Goal: Task Accomplishment & Management: Use online tool/utility

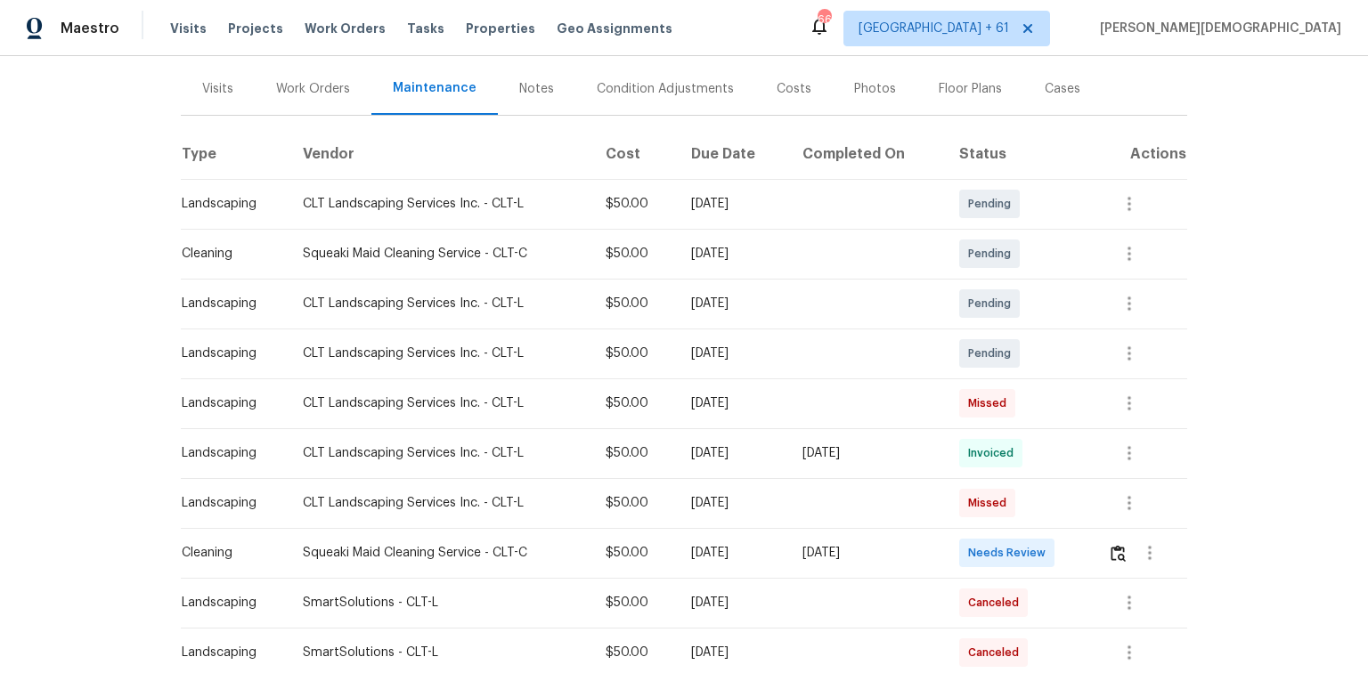
scroll to position [356, 0]
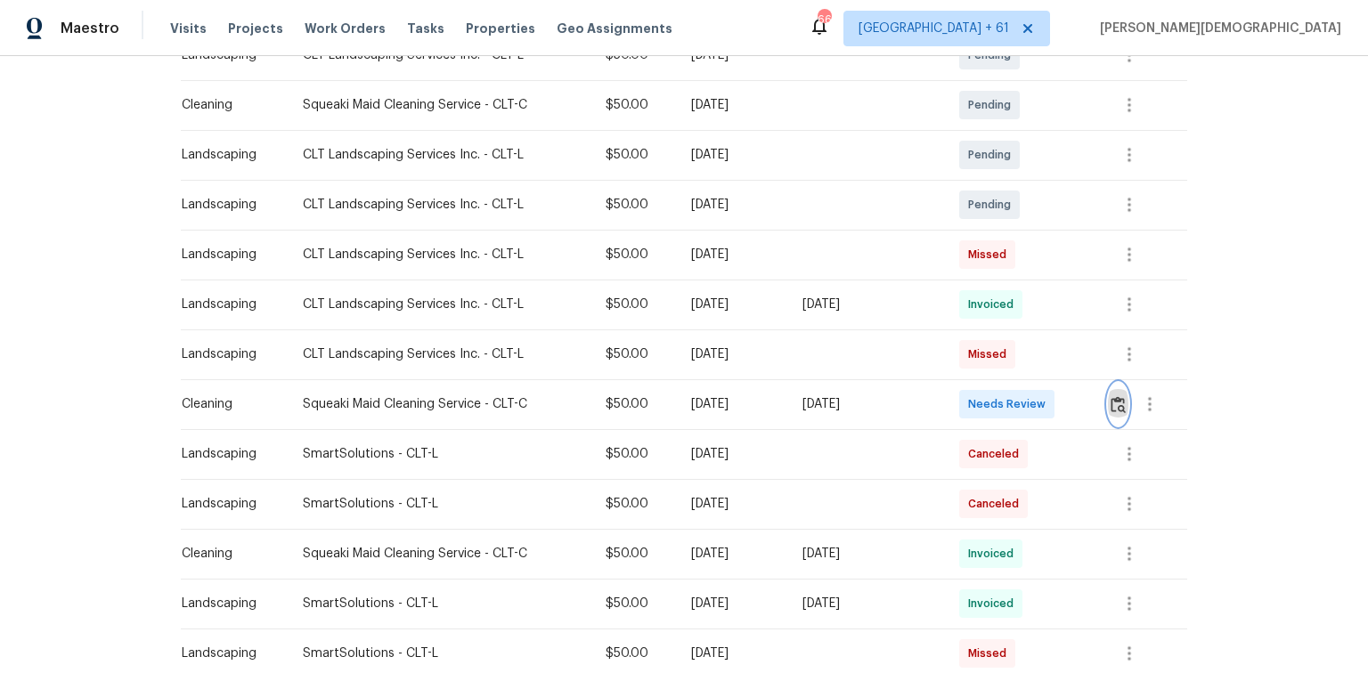
click at [1115, 399] on img "button" at bounding box center [1118, 404] width 15 height 17
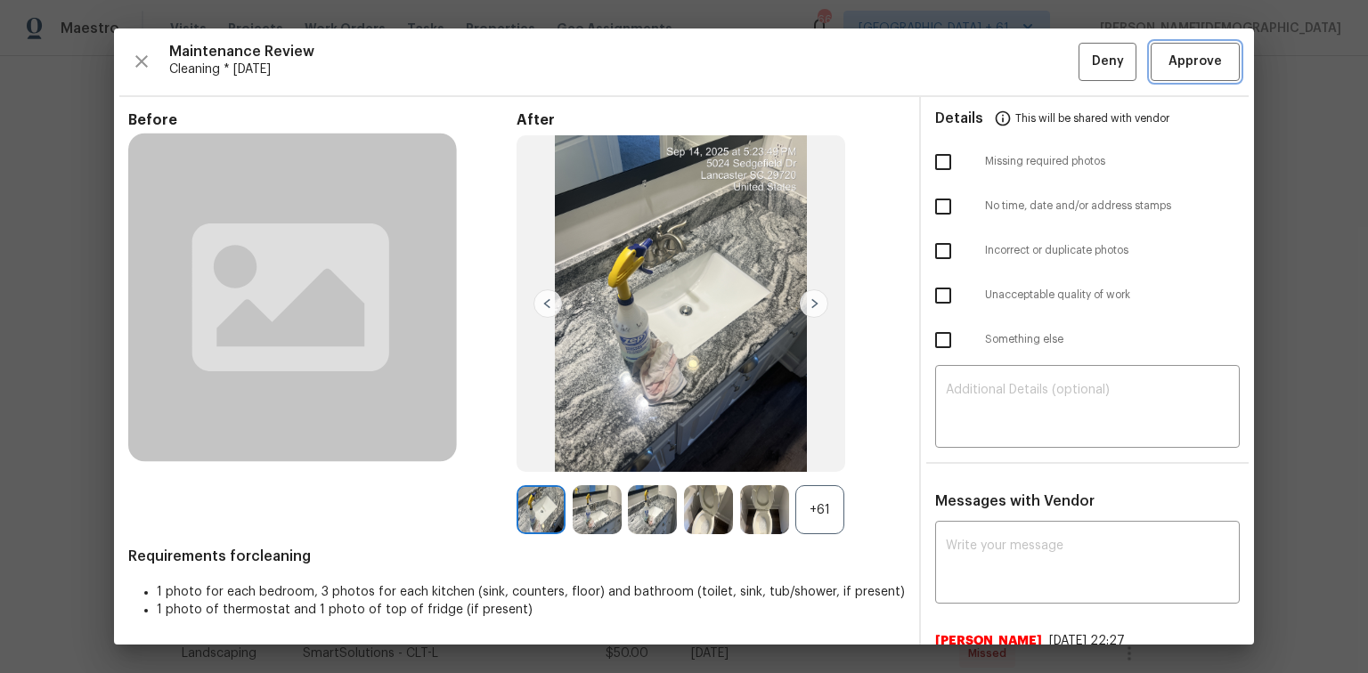
click at [1181, 72] on button "Approve" at bounding box center [1195, 62] width 89 height 38
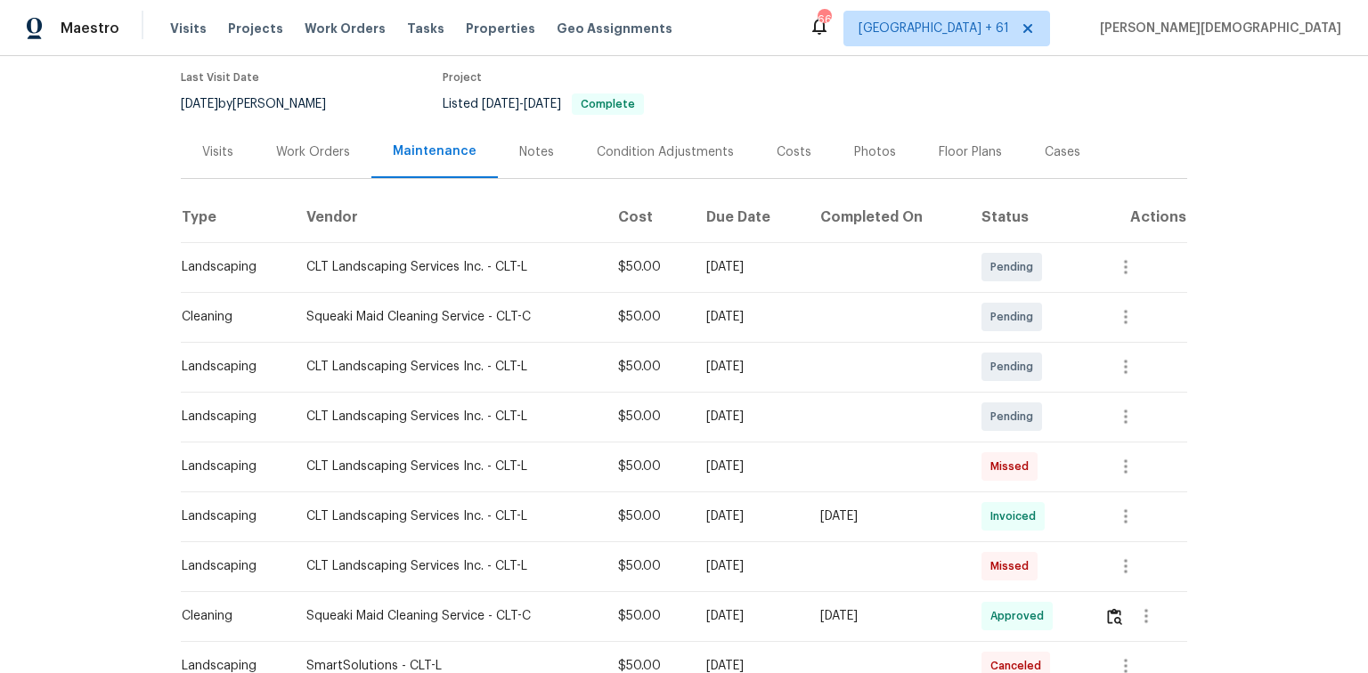
scroll to position [0, 0]
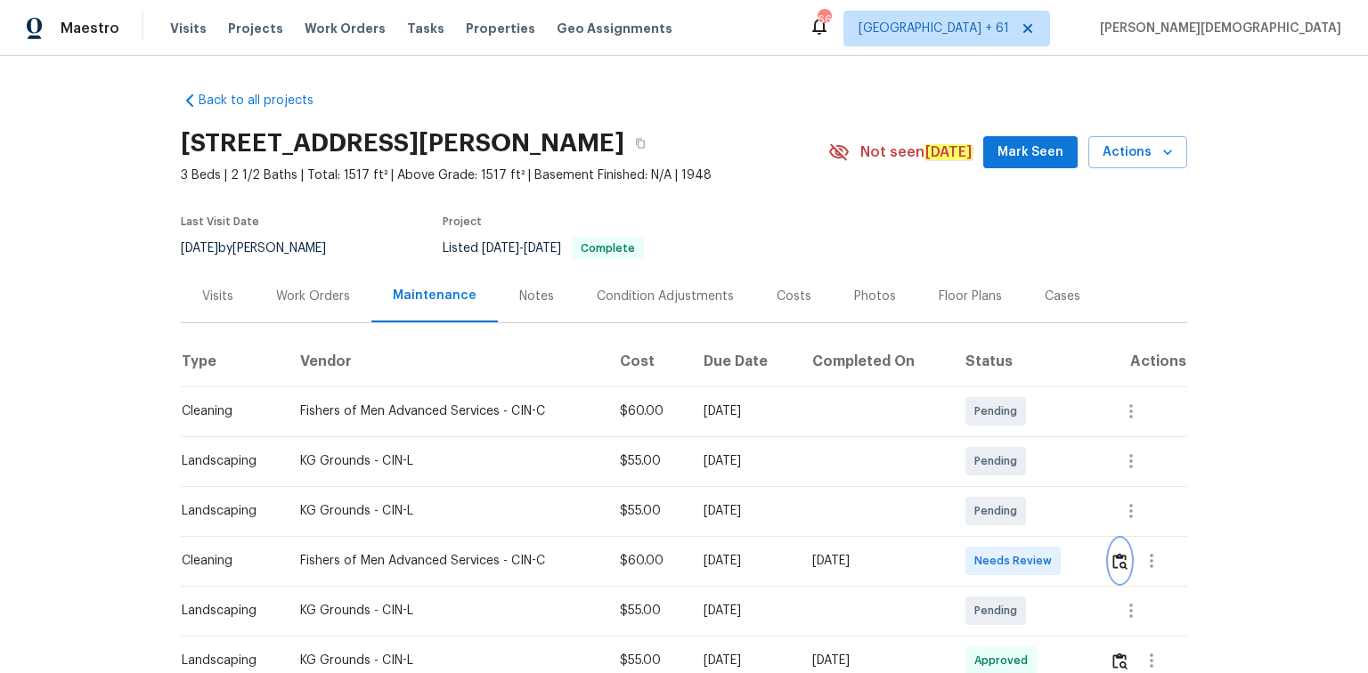
click at [973, 450] on img "button" at bounding box center [1119, 561] width 15 height 17
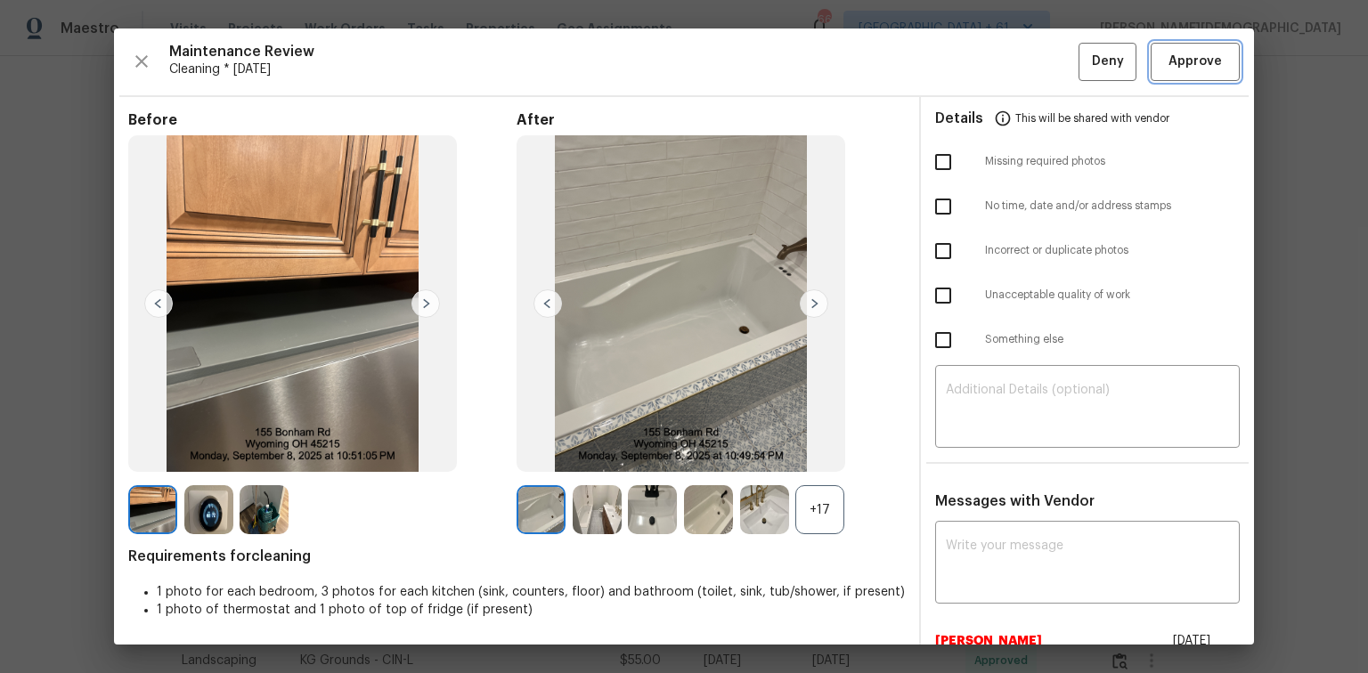
click at [973, 55] on button "Approve" at bounding box center [1195, 62] width 89 height 38
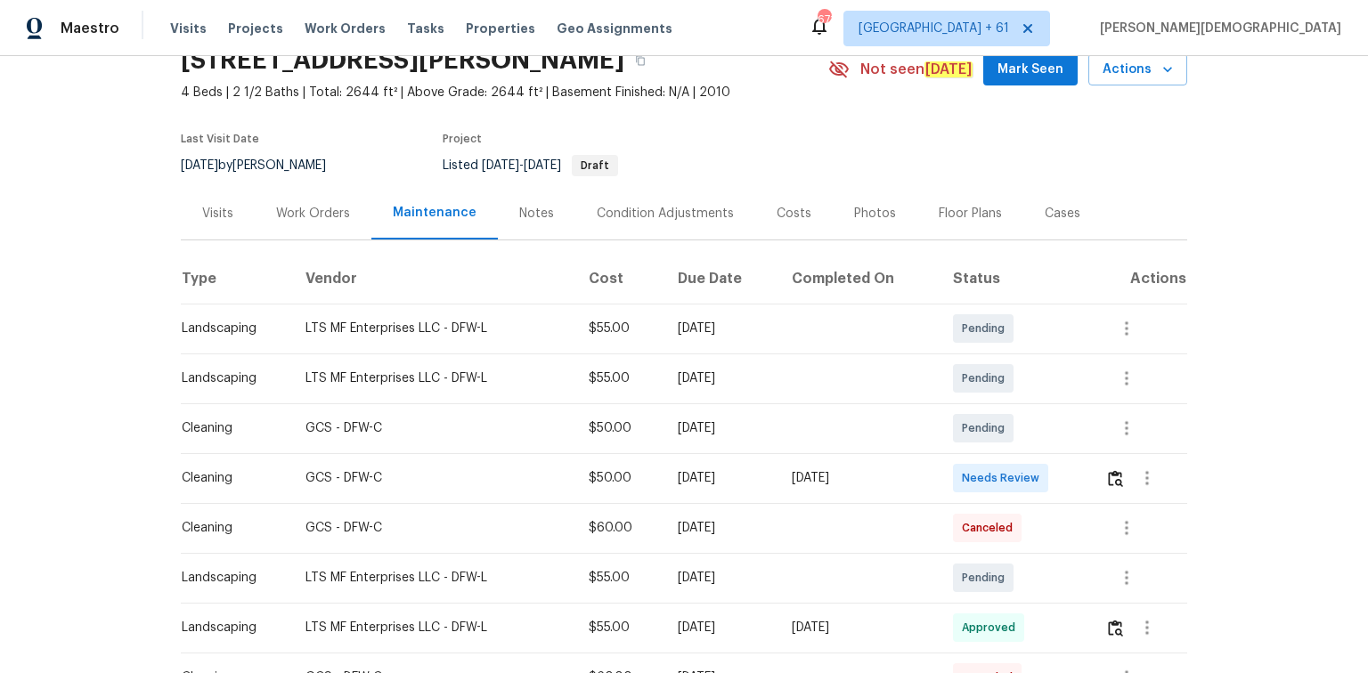
scroll to position [214, 0]
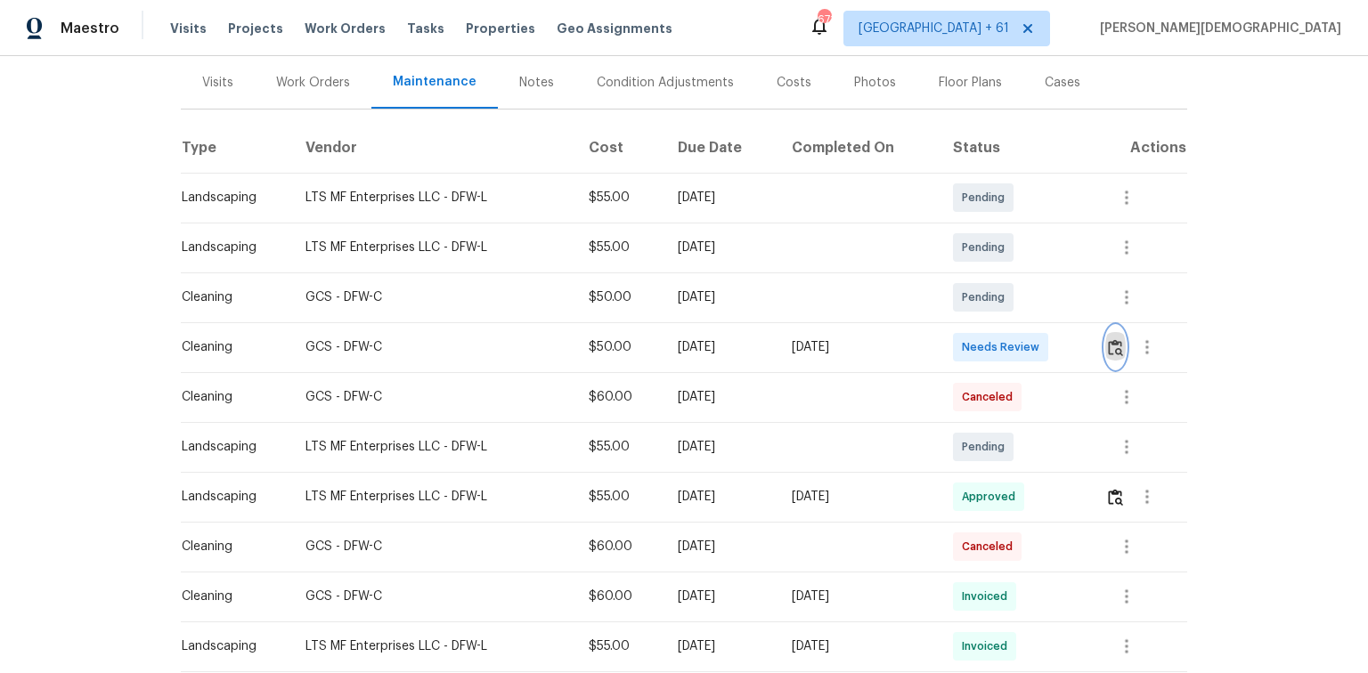
click at [973, 339] on img "button" at bounding box center [1115, 347] width 15 height 17
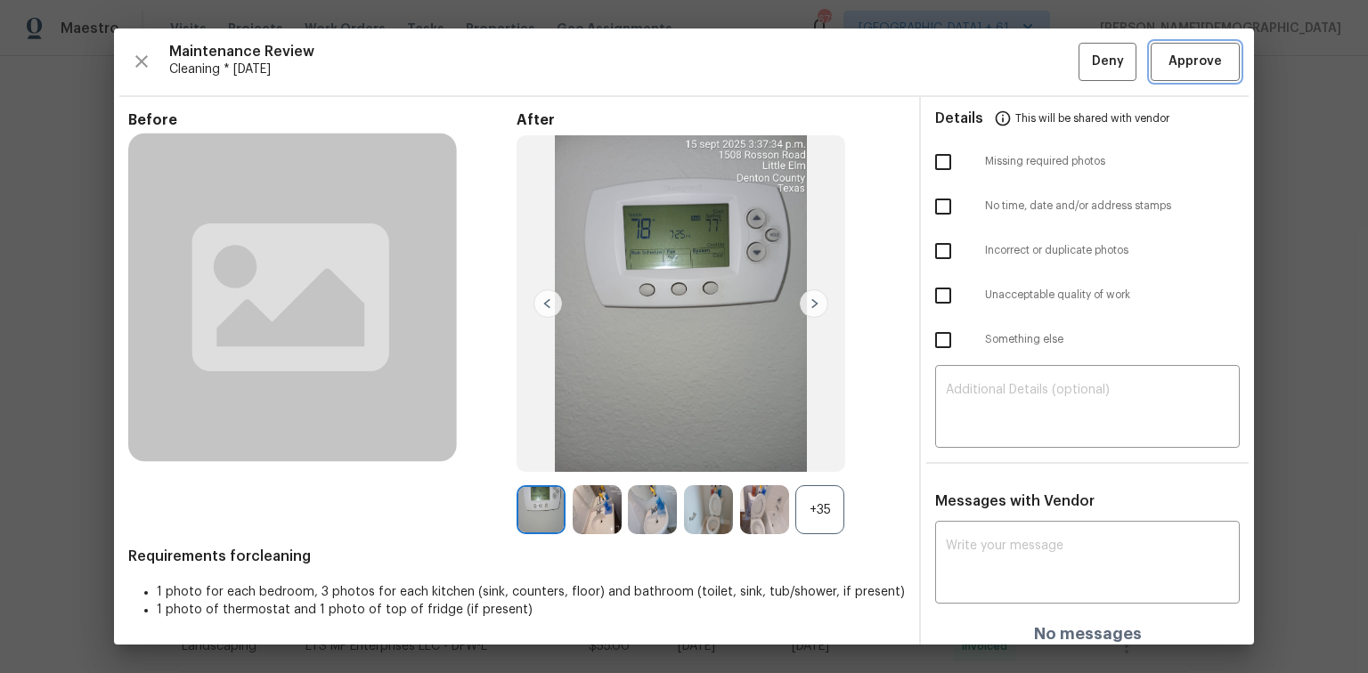
click at [973, 64] on span "Approve" at bounding box center [1195, 62] width 53 height 22
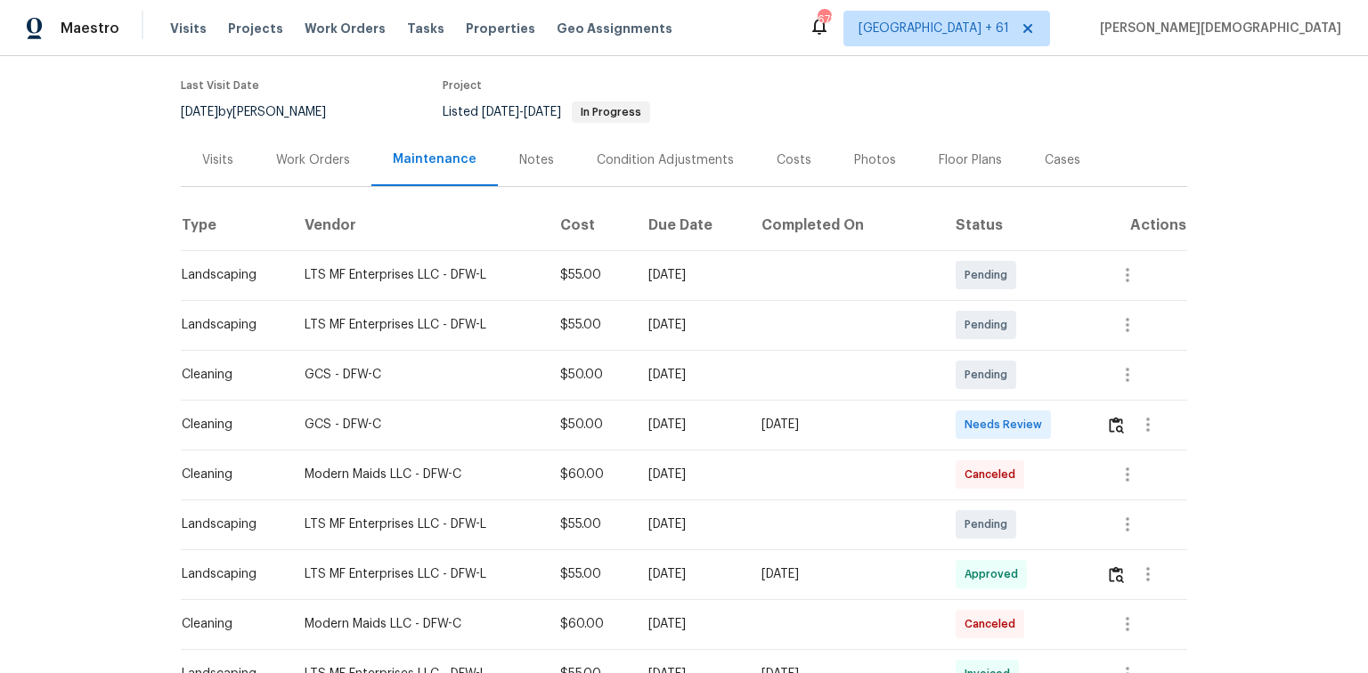
scroll to position [143, 0]
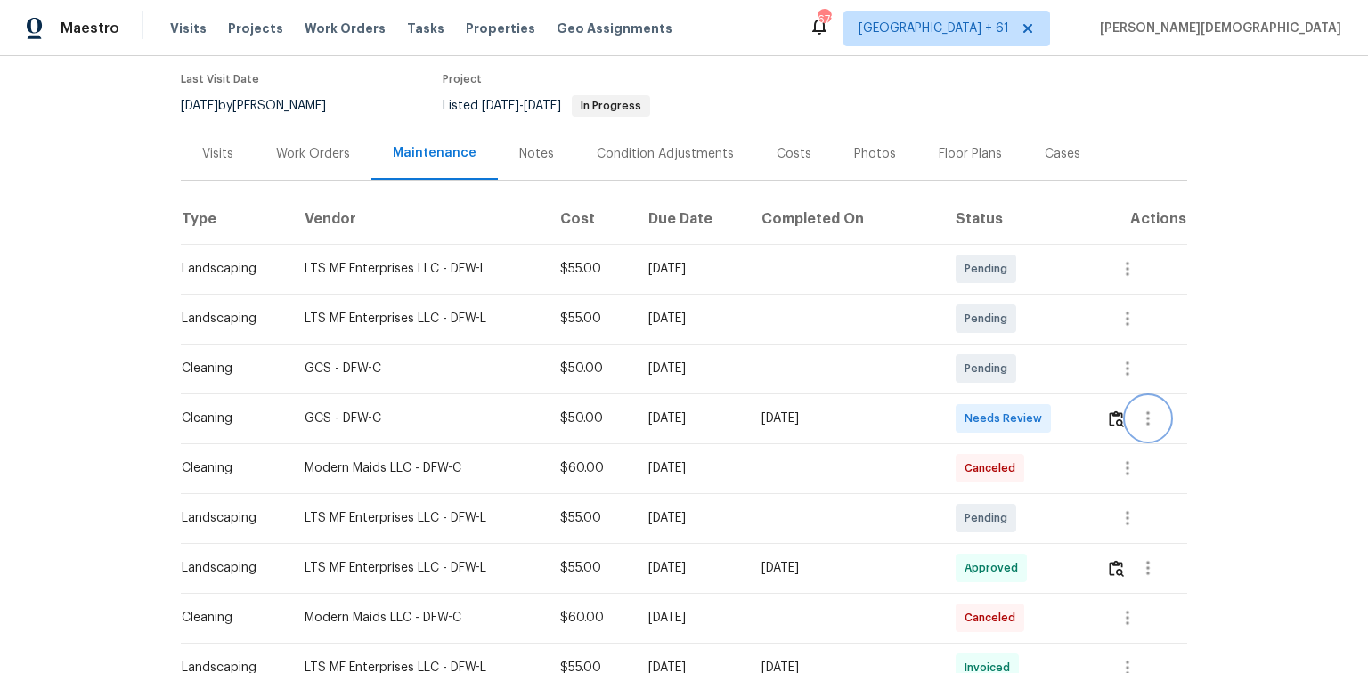
click at [973, 410] on button "button" at bounding box center [1148, 418] width 43 height 43
click at [973, 411] on div at bounding box center [684, 336] width 1368 height 673
click at [973, 411] on img "button" at bounding box center [1116, 419] width 15 height 17
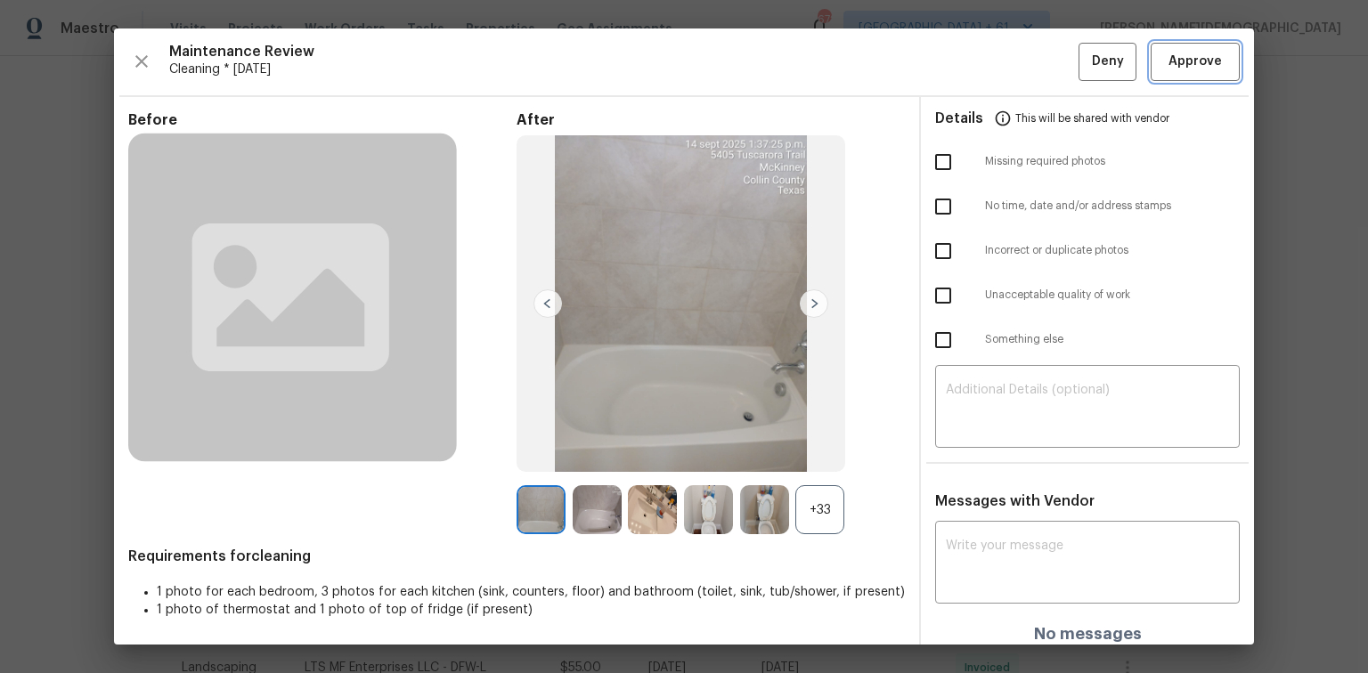
click at [973, 75] on button "Approve" at bounding box center [1195, 62] width 89 height 38
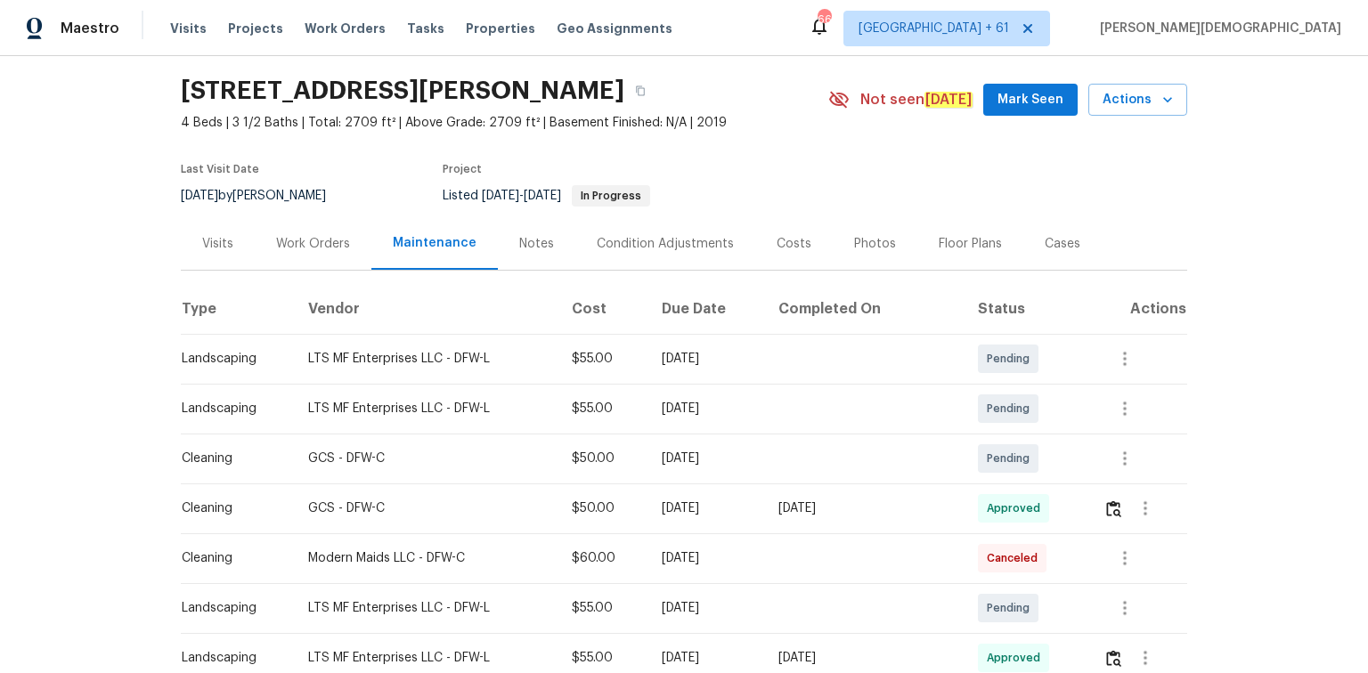
scroll to position [0, 0]
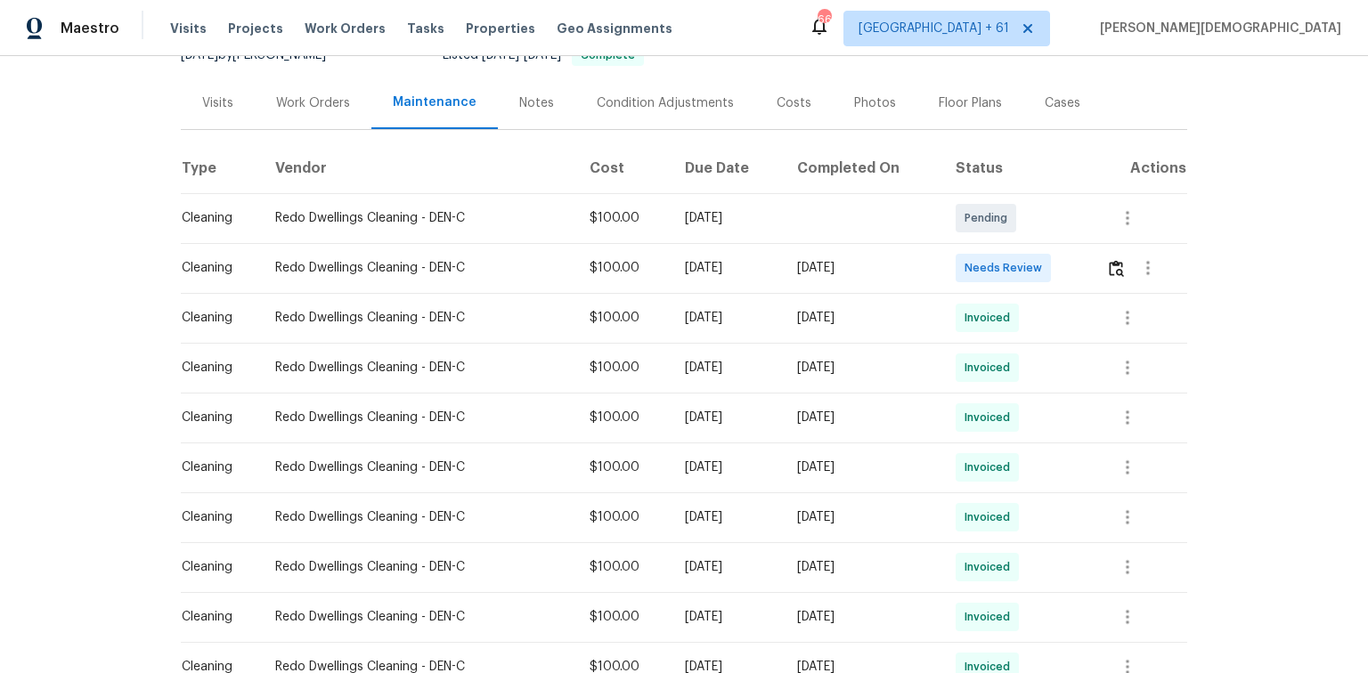
scroll to position [143, 0]
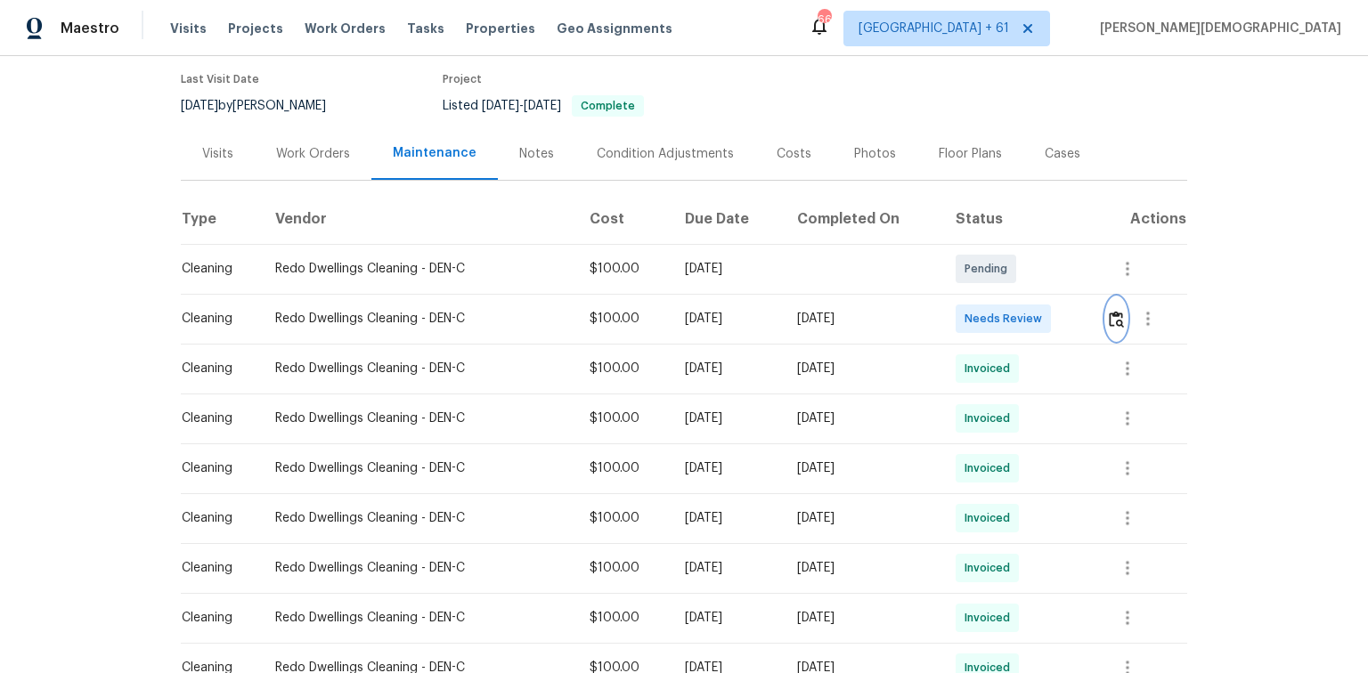
click at [973, 311] on img "button" at bounding box center [1116, 319] width 15 height 17
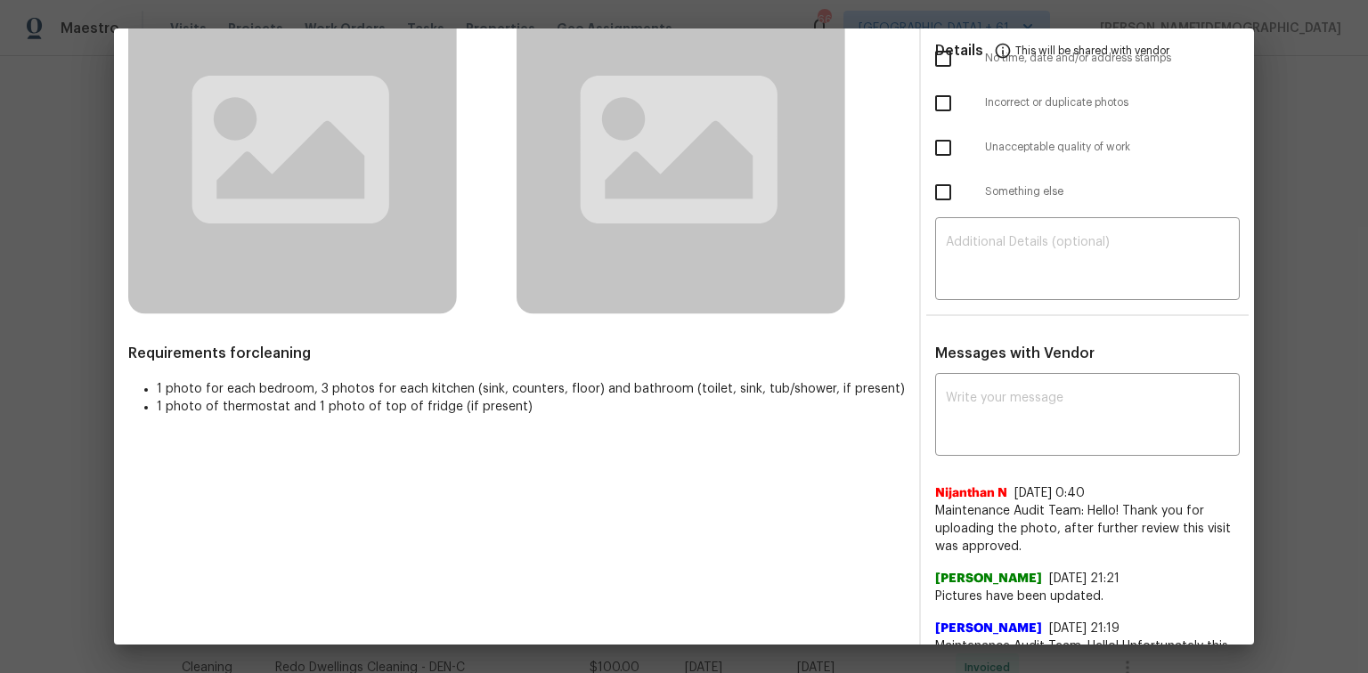
scroll to position [0, 0]
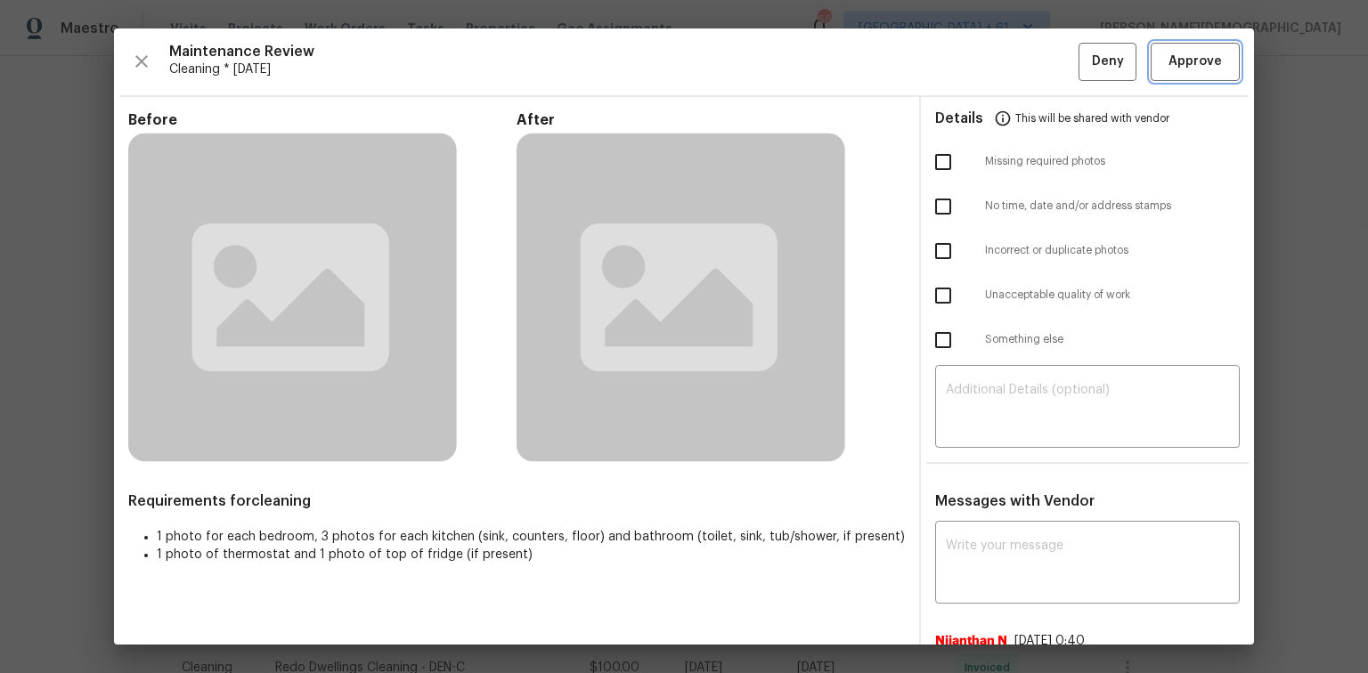
click at [973, 69] on span "Approve" at bounding box center [1195, 62] width 53 height 22
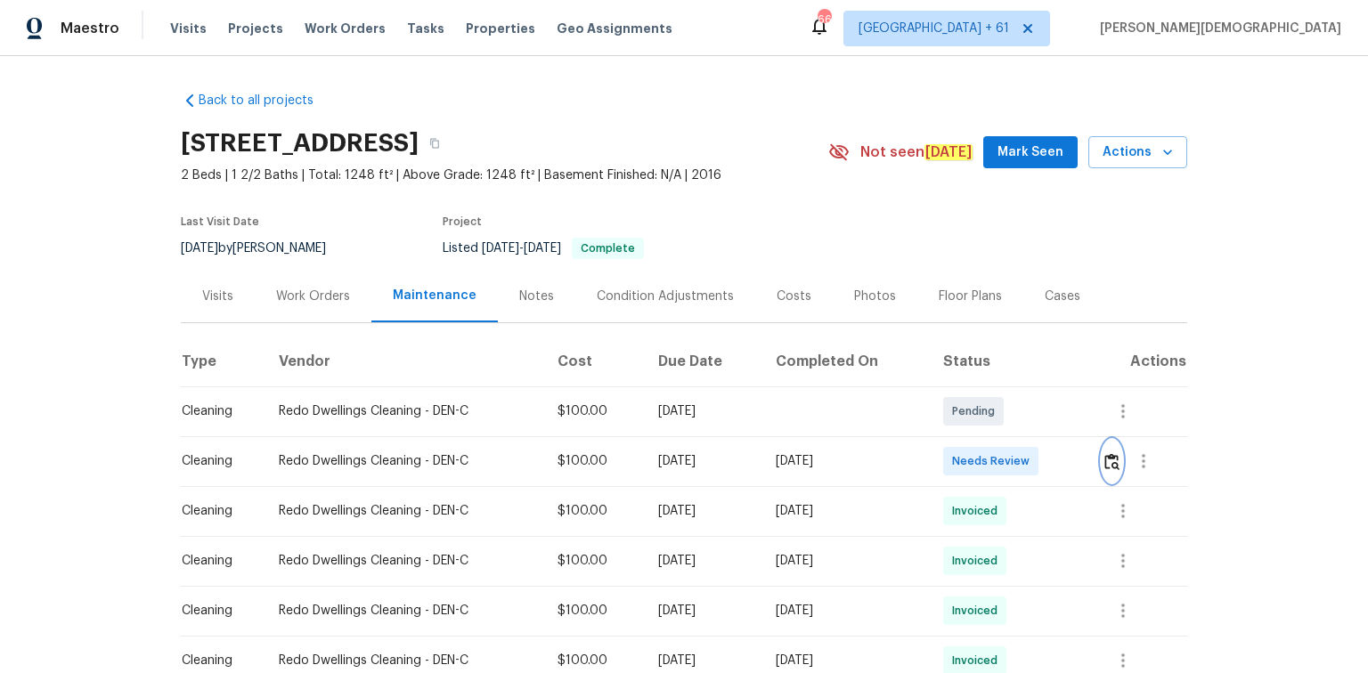
click at [1105, 454] on img "button" at bounding box center [1111, 461] width 15 height 17
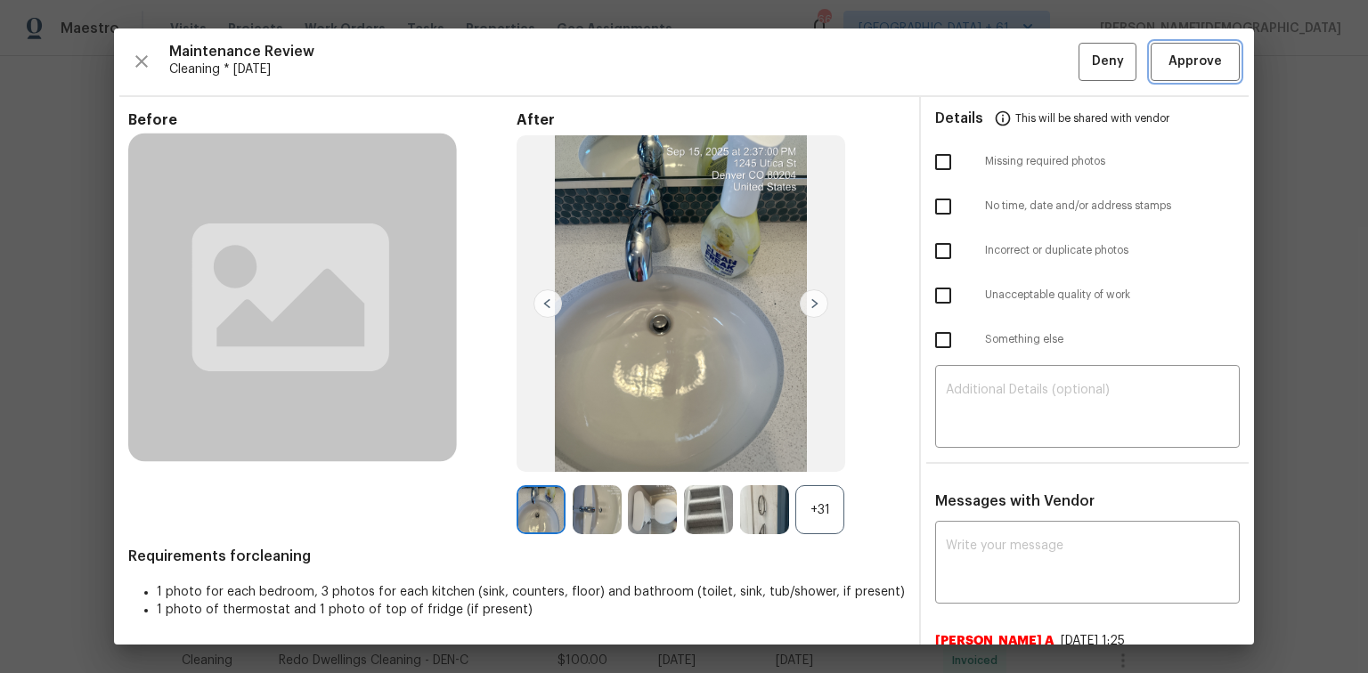
click at [1161, 75] on button "Approve" at bounding box center [1195, 62] width 89 height 38
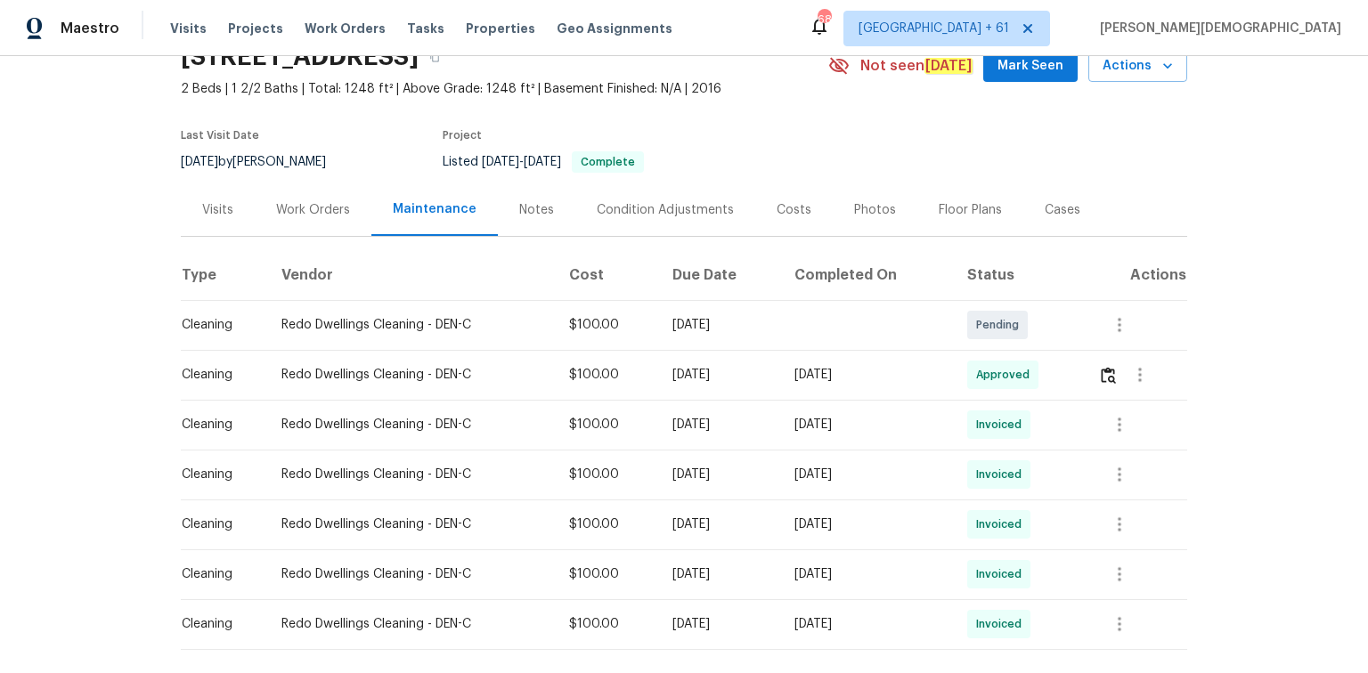
scroll to position [171, 0]
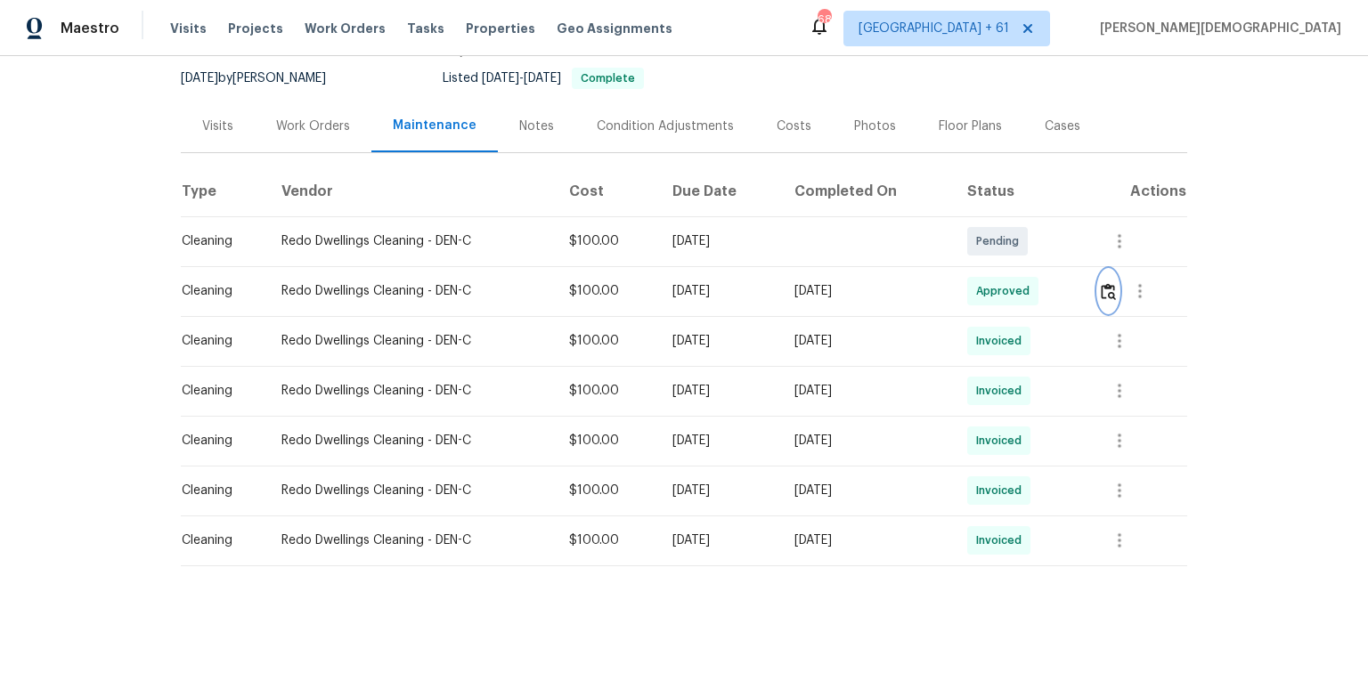
click at [1112, 283] on img "button" at bounding box center [1108, 291] width 15 height 17
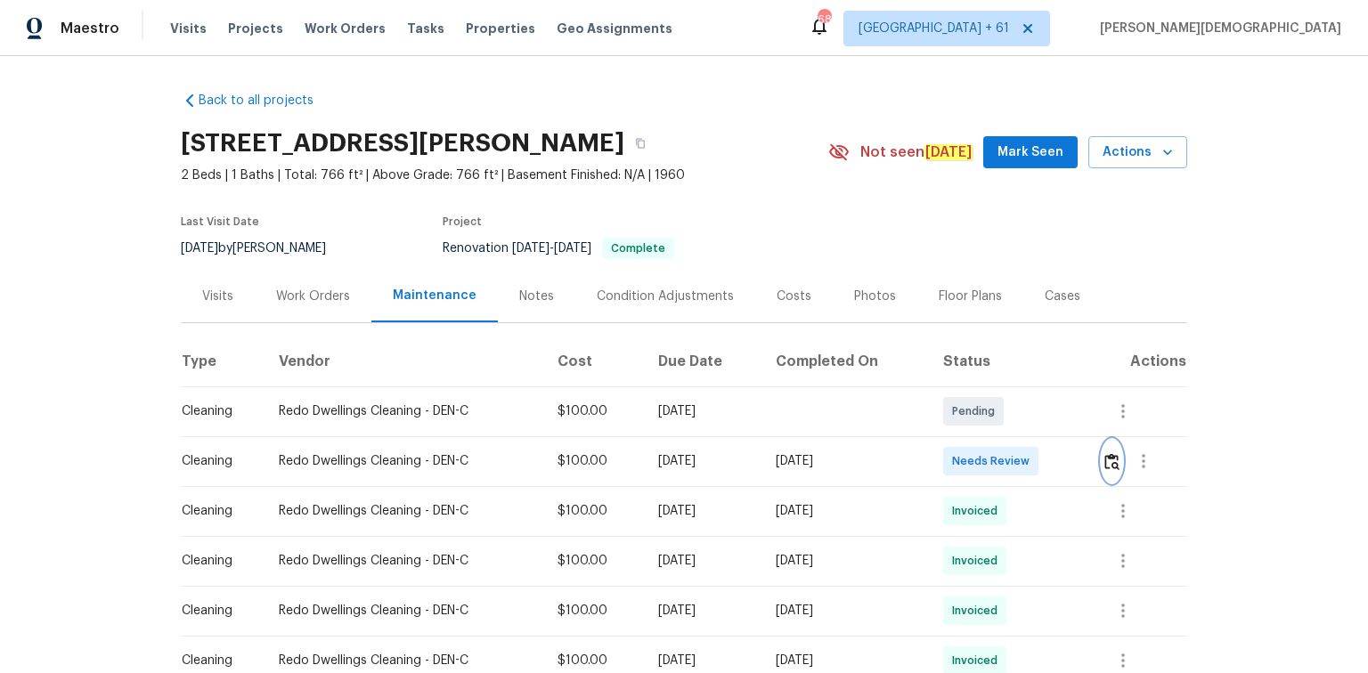
click at [1104, 454] on img "button" at bounding box center [1111, 461] width 15 height 17
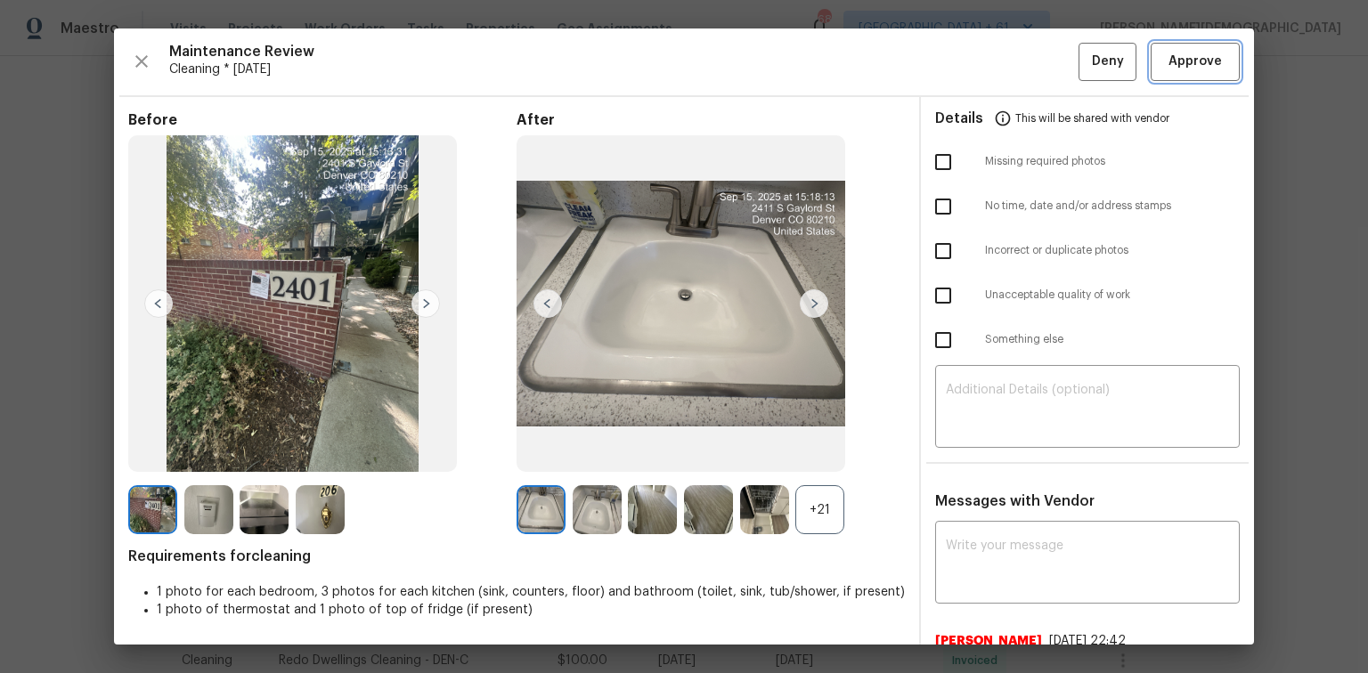
click at [1166, 72] on button "Approve" at bounding box center [1195, 62] width 89 height 38
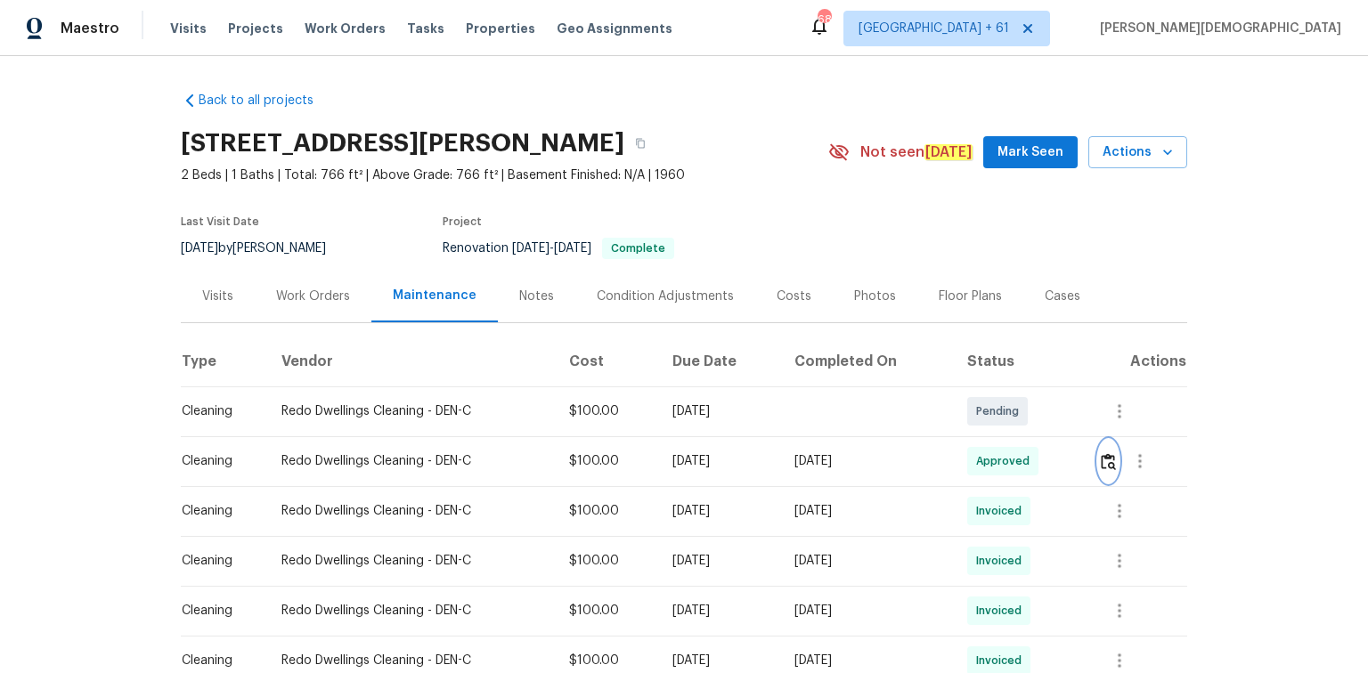
click at [1110, 453] on img "button" at bounding box center [1108, 461] width 15 height 17
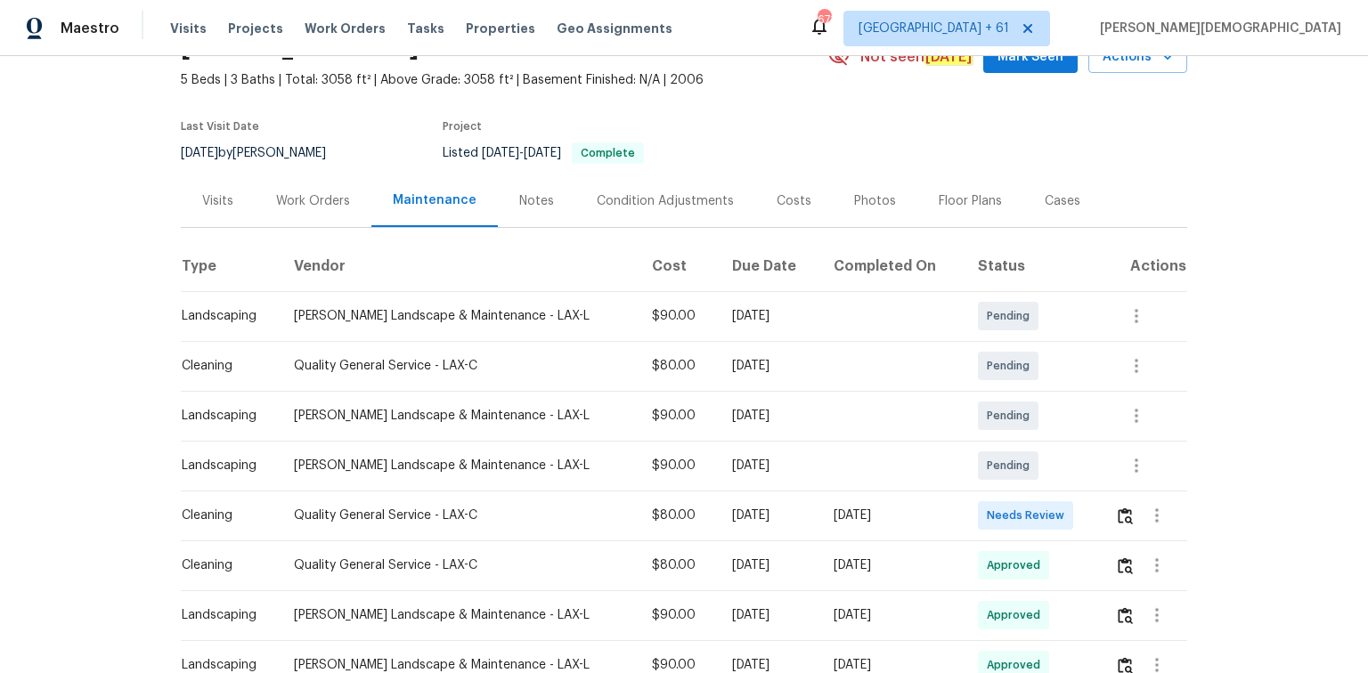
scroll to position [214, 0]
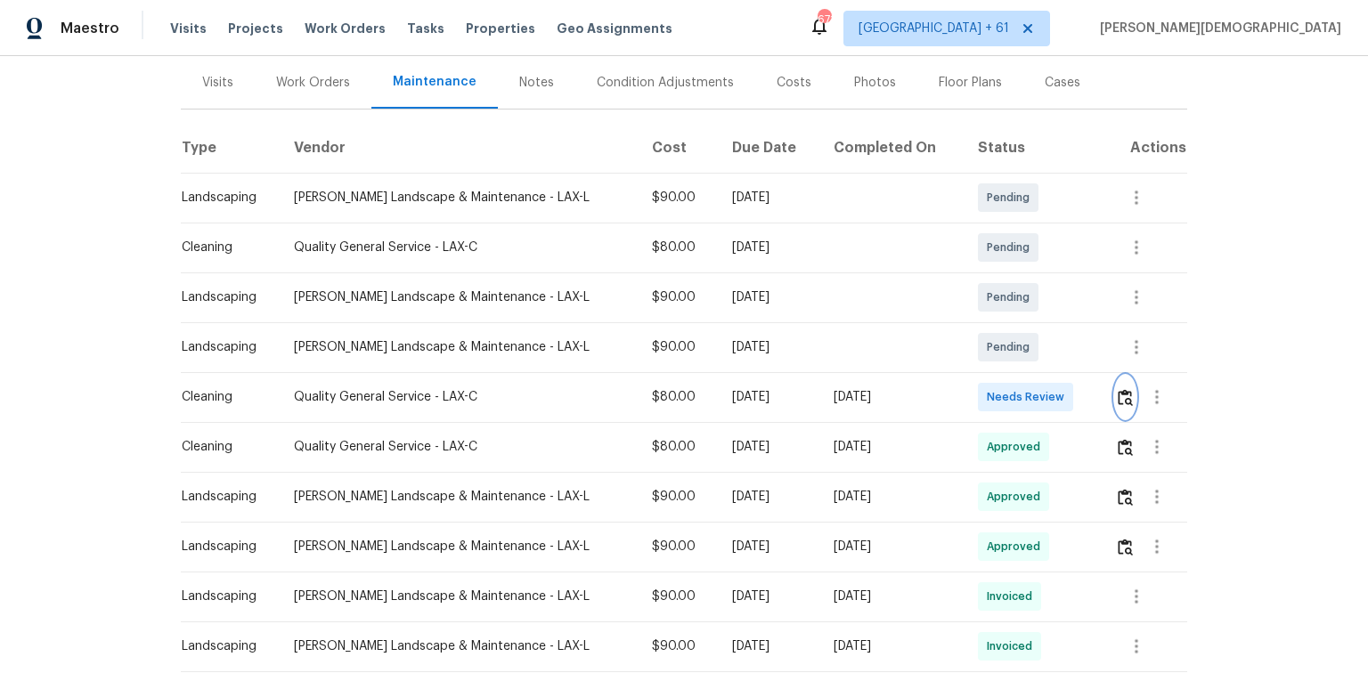
click at [973, 392] on img "button" at bounding box center [1125, 397] width 15 height 17
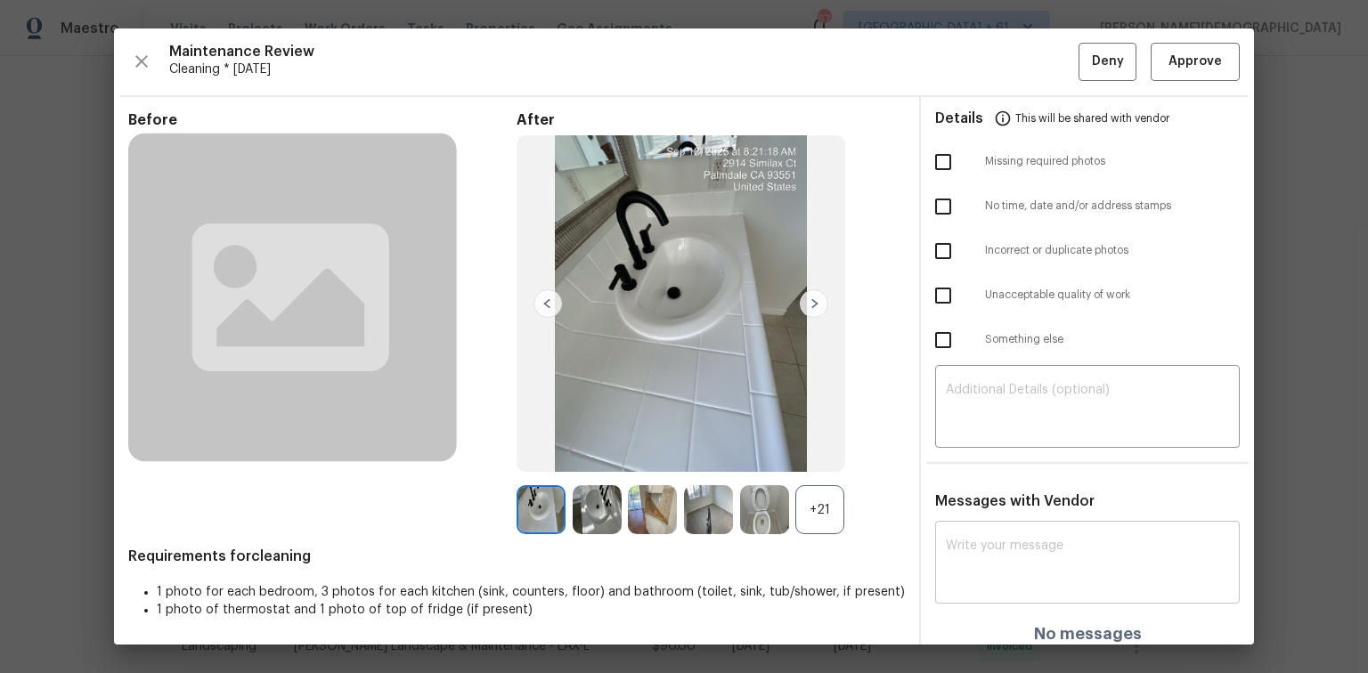
click at [957, 450] on textarea at bounding box center [1087, 565] width 283 height 50
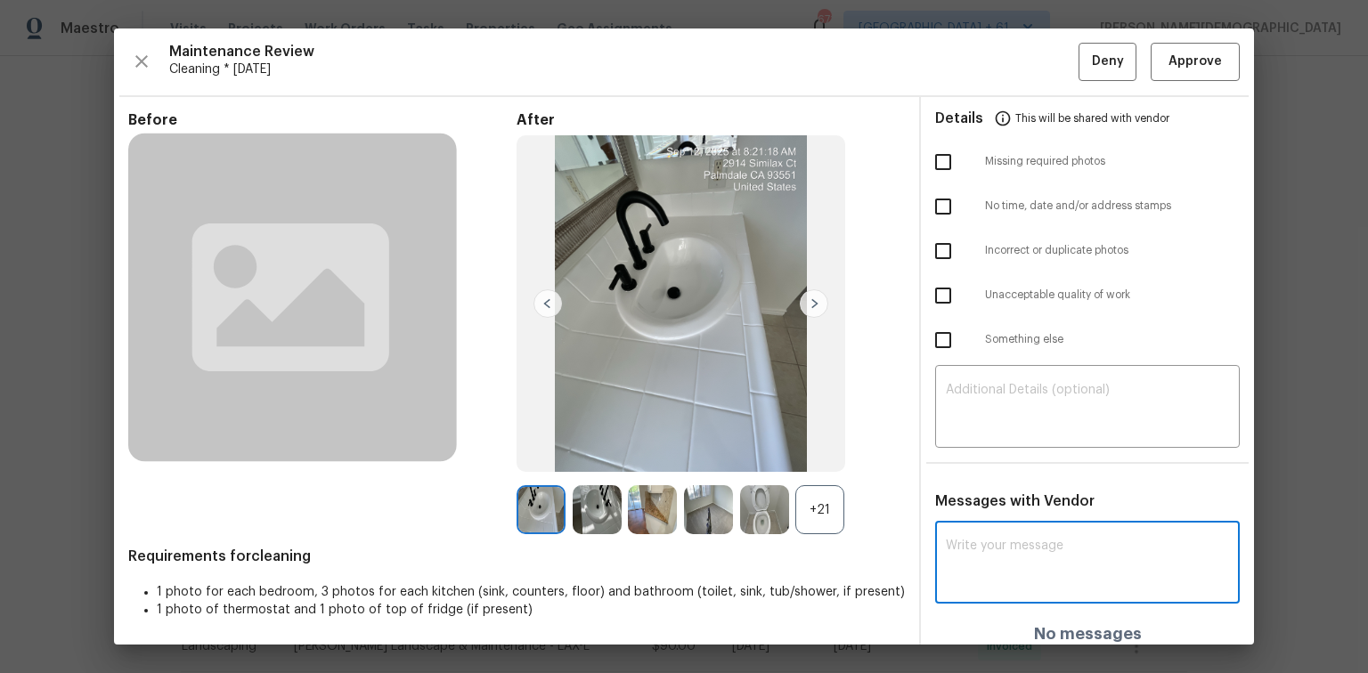
paste textarea "Maintenance Audit Team: Hello! Unfortunately, this cleaning visit completed on …"
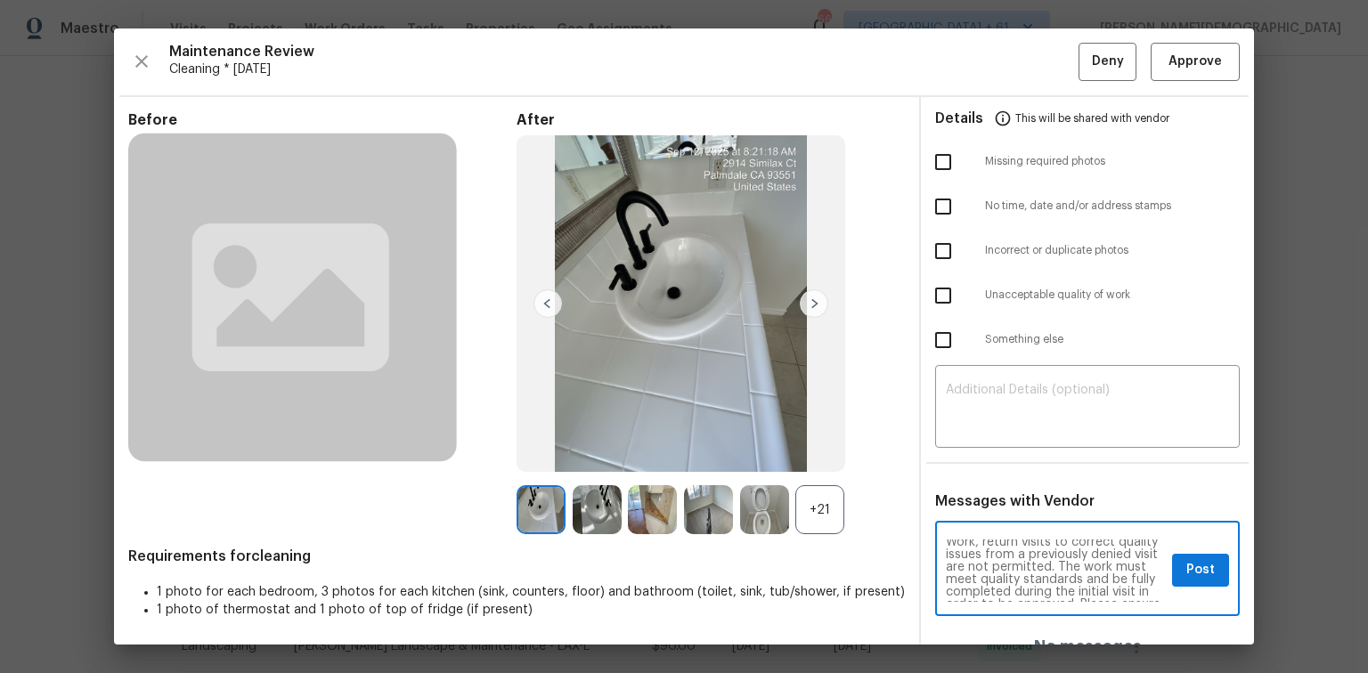
scroll to position [0, 0]
type textarea "Maintenance Audit Team: Hello! Unfortunately, this cleaning visit completed on …"
click at [973, 432] on div "​" at bounding box center [1087, 409] width 305 height 78
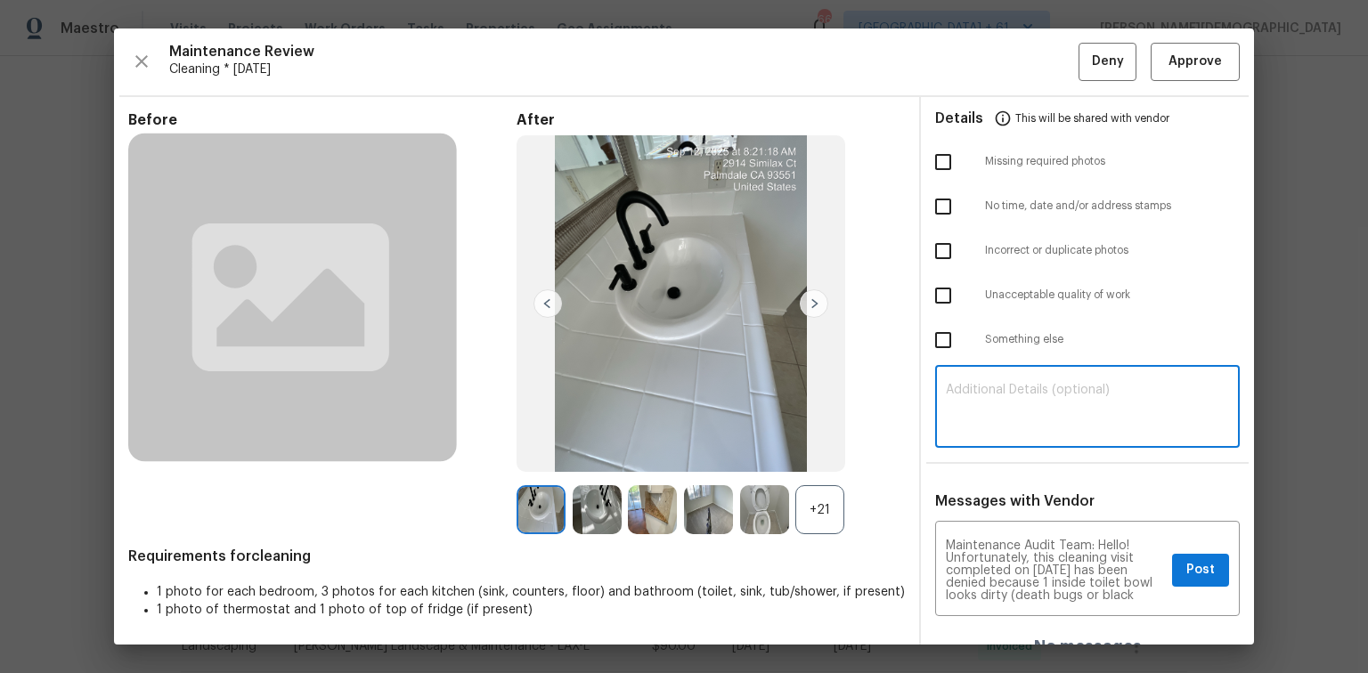
paste textarea "Maintenance Audit Team: Hello! Unfortunately, this cleaning visit completed on …"
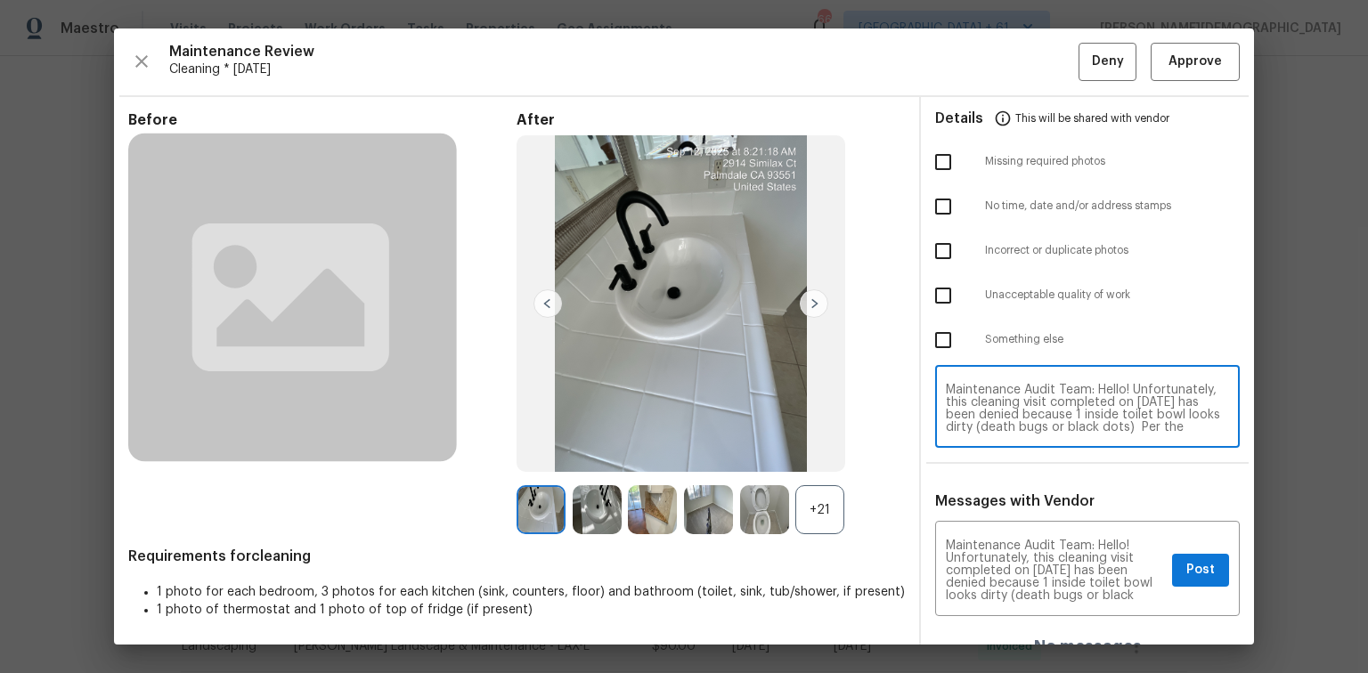
scroll to position [137, 0]
type textarea "Maintenance Audit Team: Hello! Unfortunately, this cleaning visit completed on …"
click at [973, 450] on button "Post" at bounding box center [1200, 570] width 57 height 33
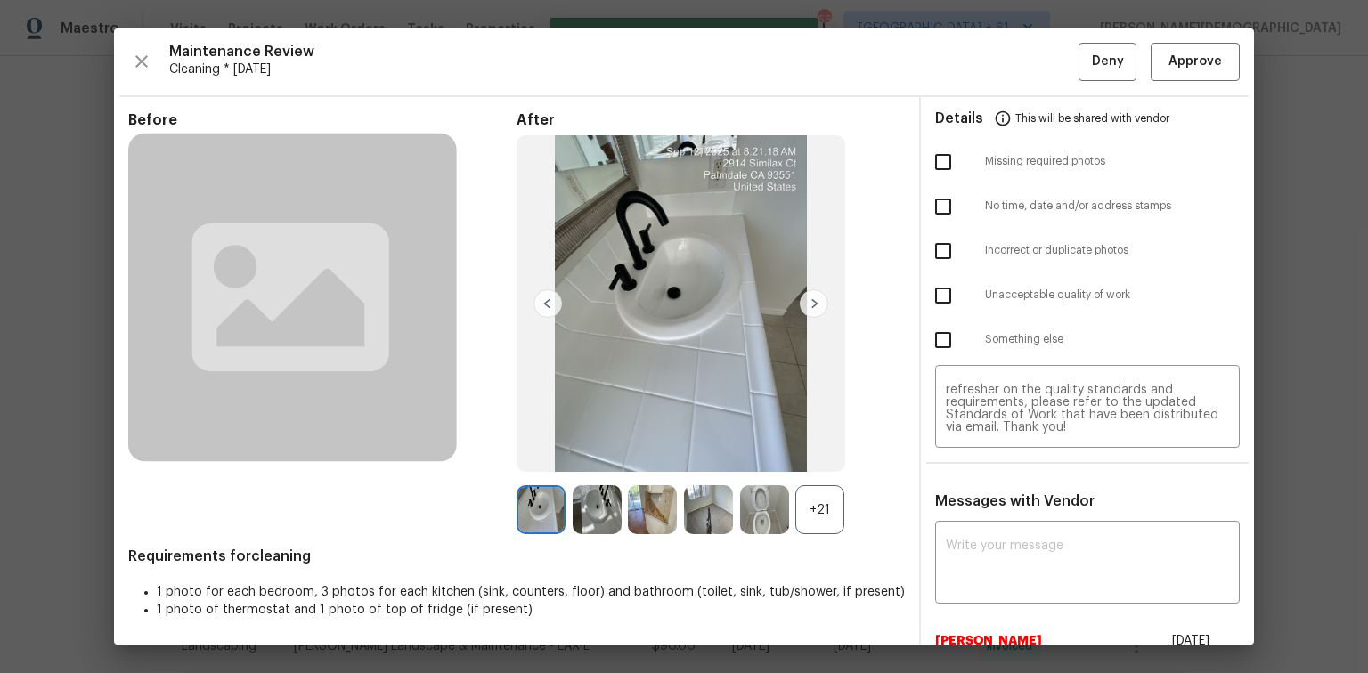
click at [941, 281] on input "checkbox" at bounding box center [943, 295] width 37 height 37
checkbox input "true"
click at [973, 72] on button "Deny" at bounding box center [1108, 62] width 58 height 38
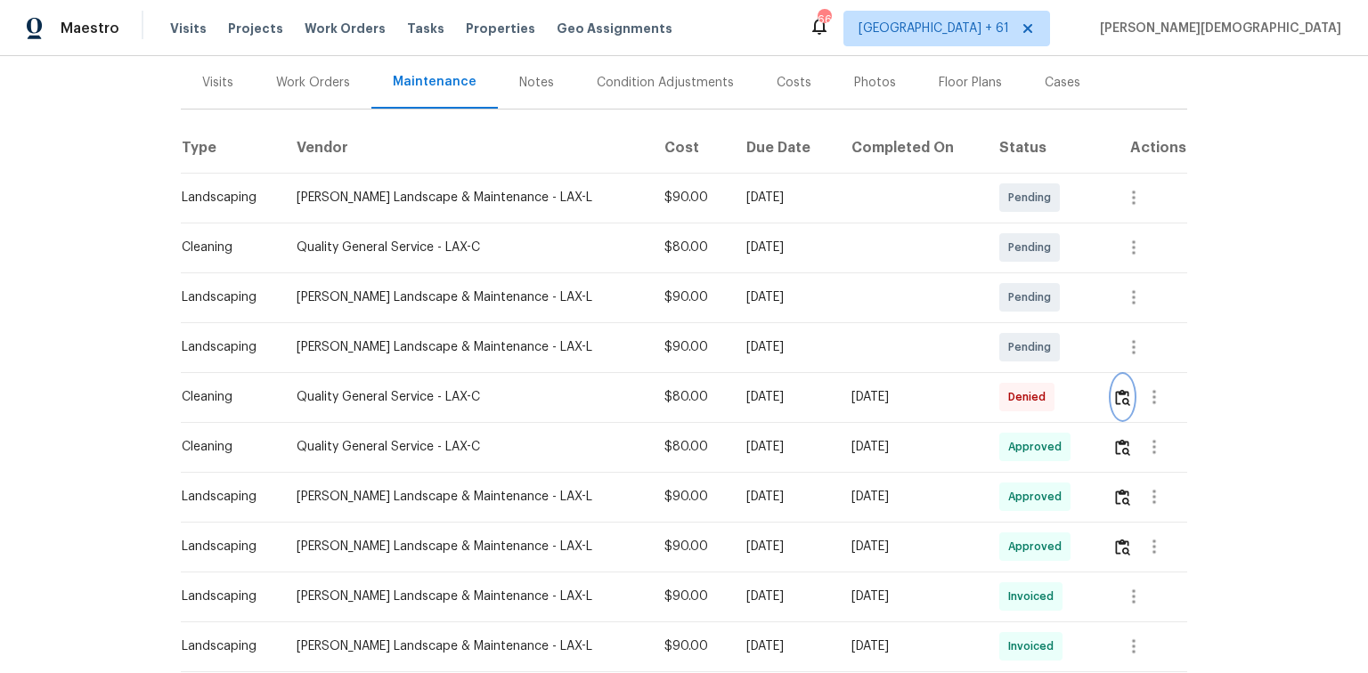
click at [973, 399] on button "button" at bounding box center [1122, 397] width 20 height 43
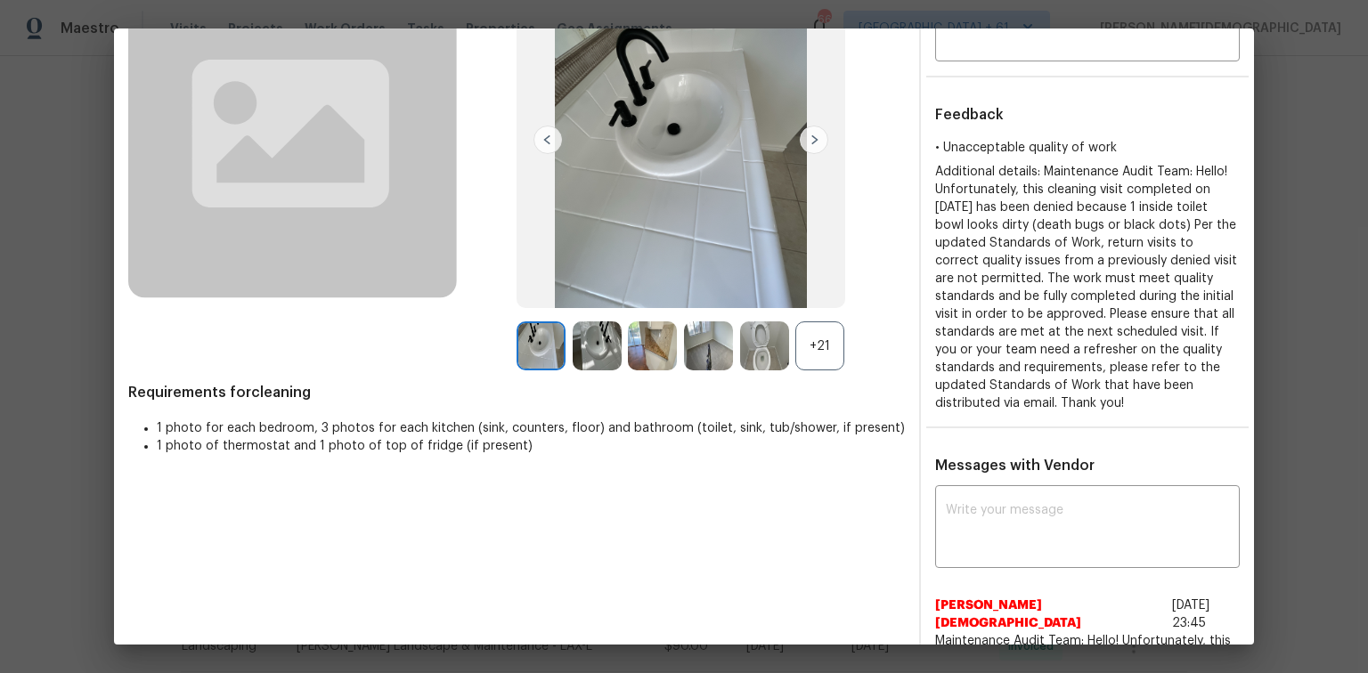
scroll to position [143, 0]
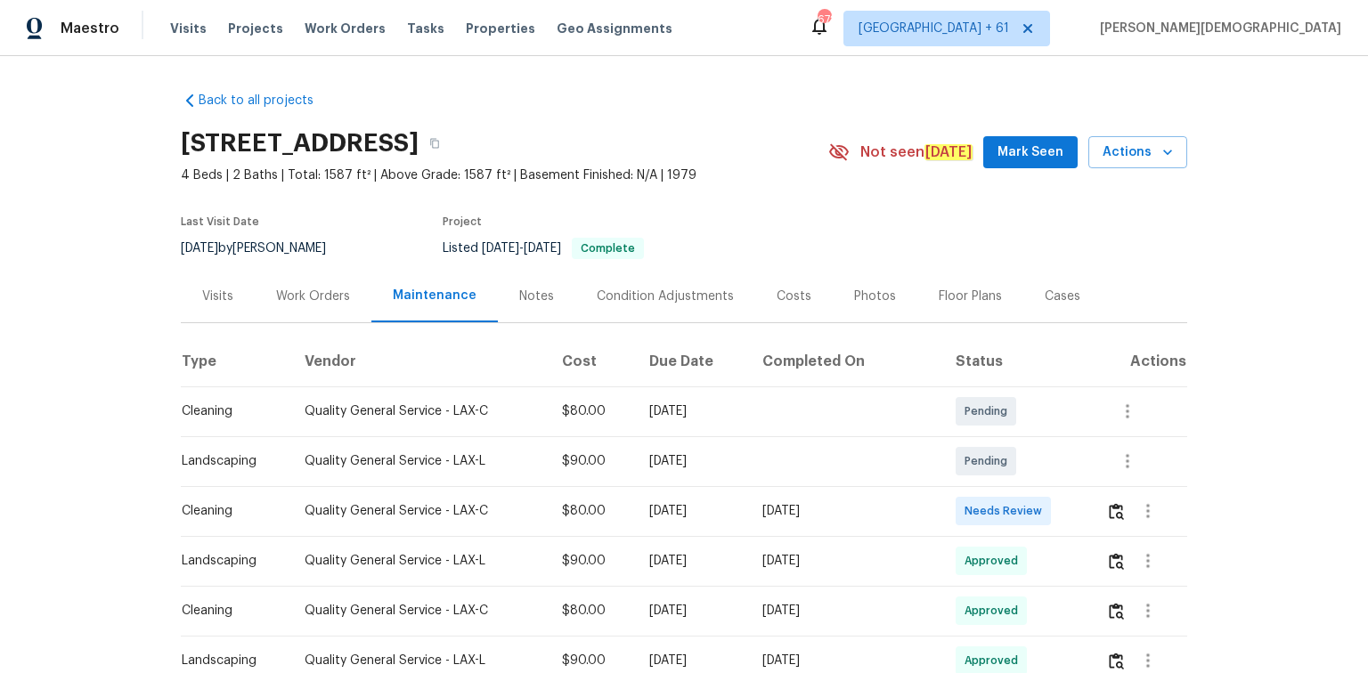
click at [1127, 513] on div at bounding box center [1148, 511] width 43 height 43
click at [1114, 509] on img "button" at bounding box center [1116, 511] width 15 height 17
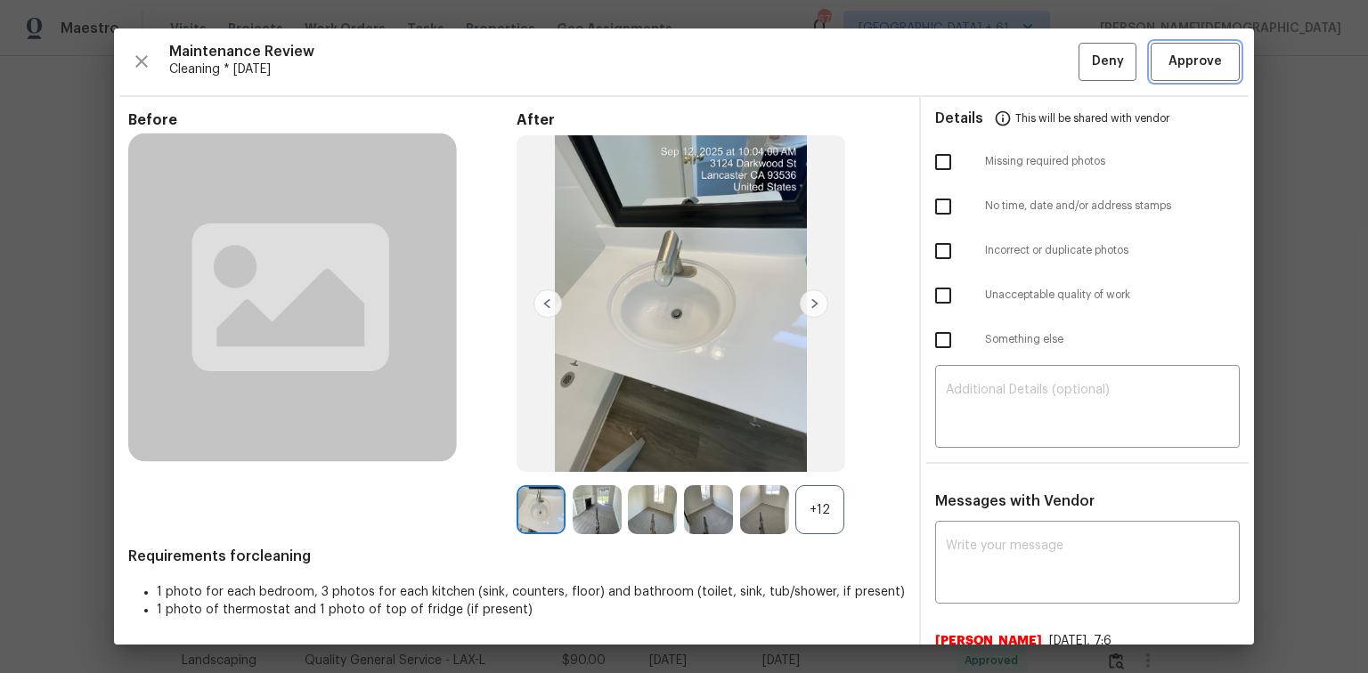
click at [1197, 53] on span "Approve" at bounding box center [1195, 62] width 53 height 22
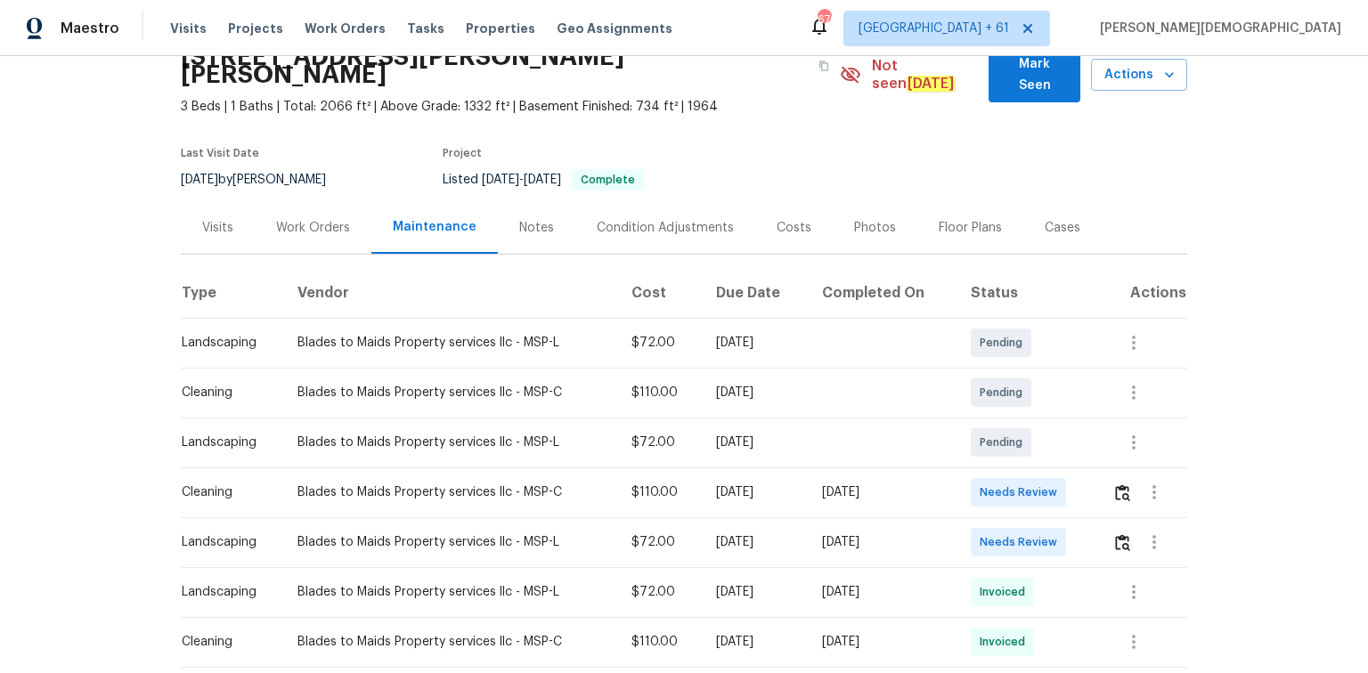
scroll to position [214, 0]
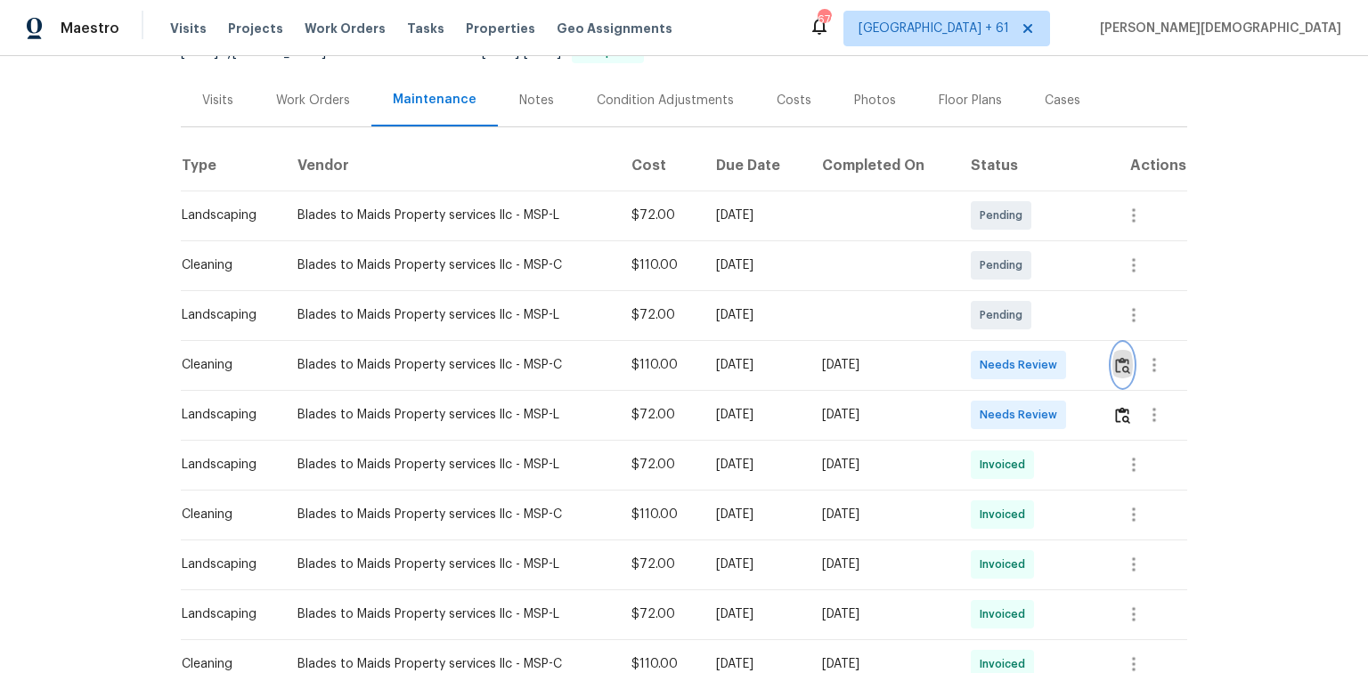
click at [973, 357] on img "button" at bounding box center [1122, 365] width 15 height 17
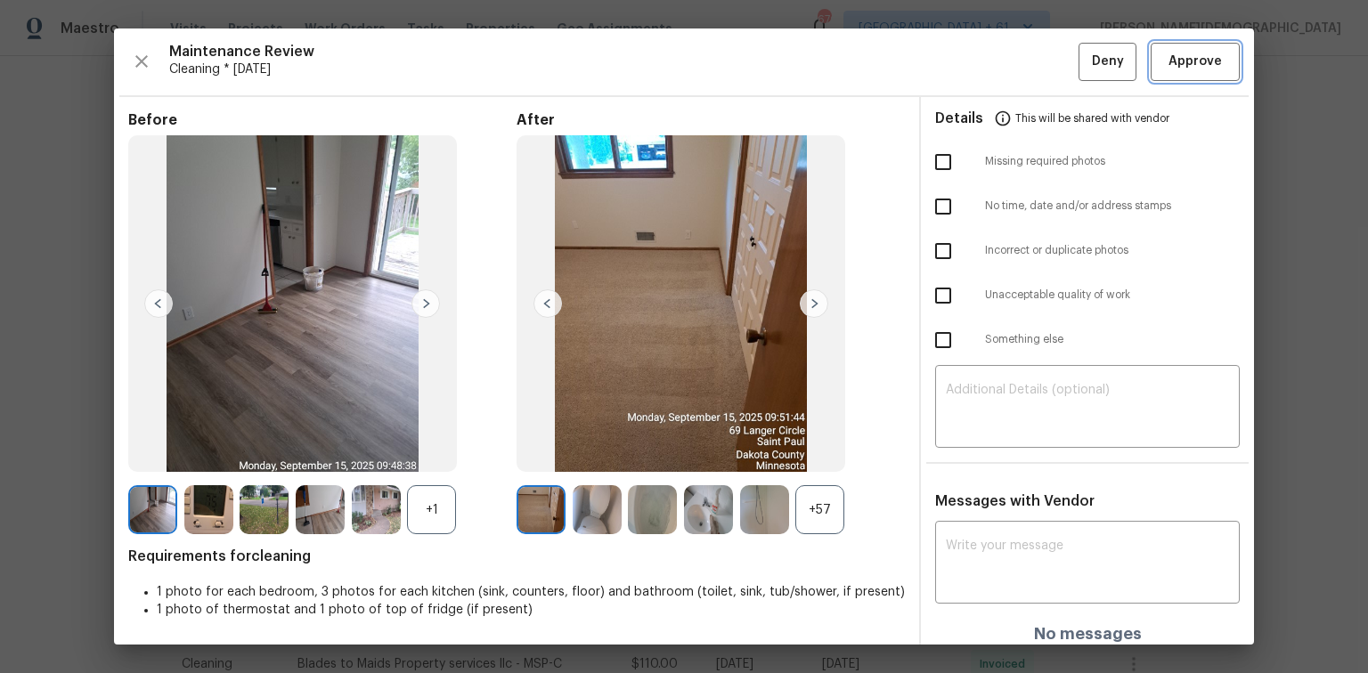
click at [973, 71] on button "Approve" at bounding box center [1195, 62] width 89 height 38
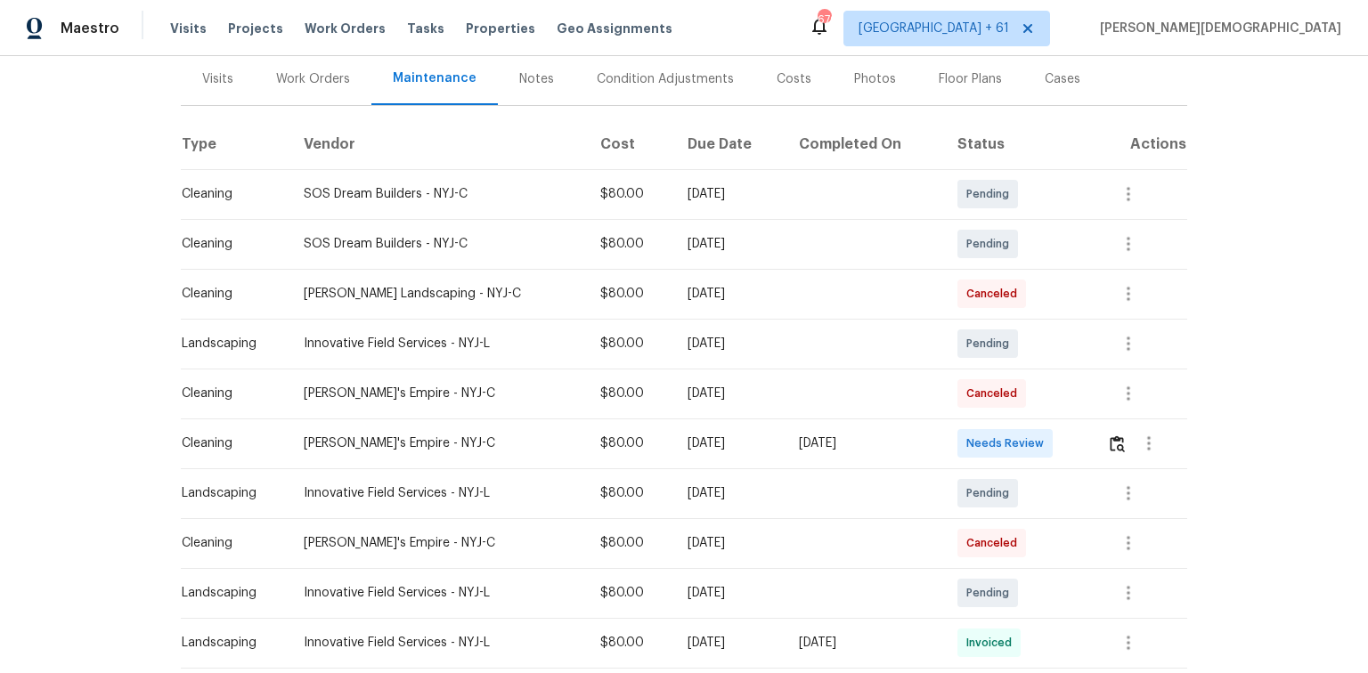
scroll to position [285, 0]
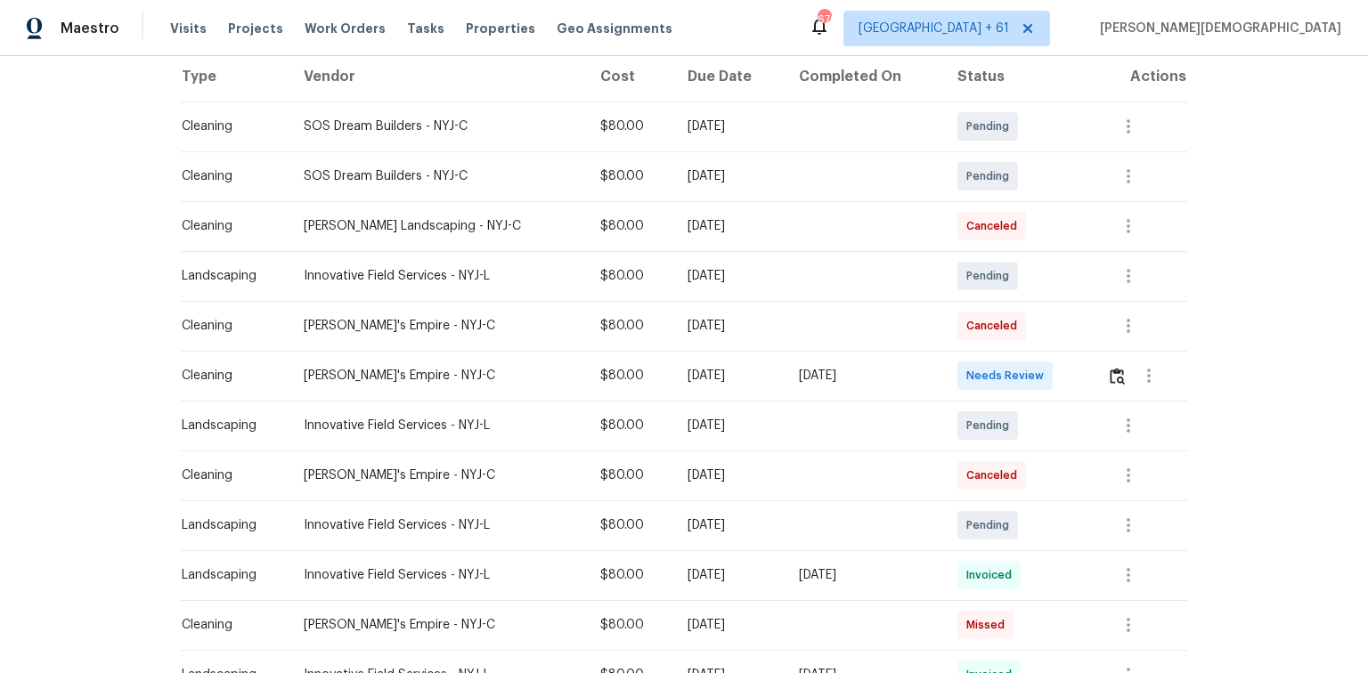
click at [973, 385] on div at bounding box center [1146, 375] width 79 height 43
click at [973, 369] on button "button" at bounding box center [1117, 375] width 20 height 43
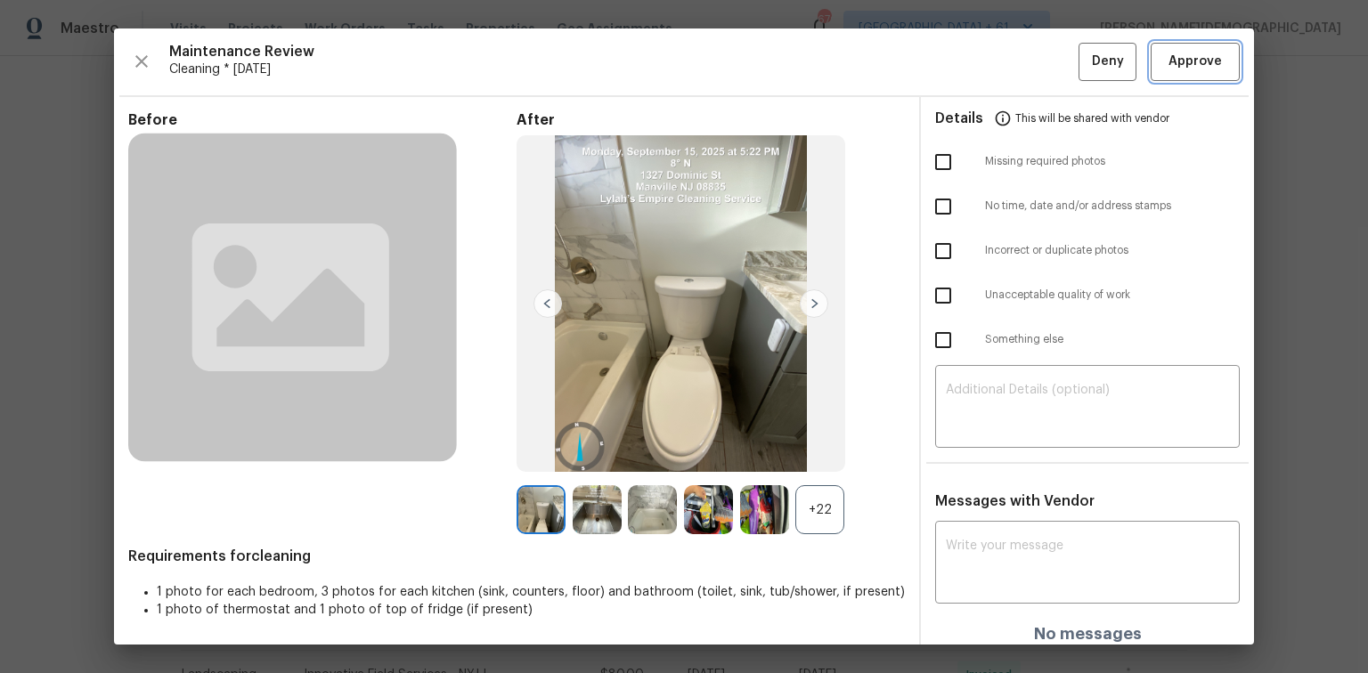
click at [973, 62] on span "Approve" at bounding box center [1195, 62] width 61 height 22
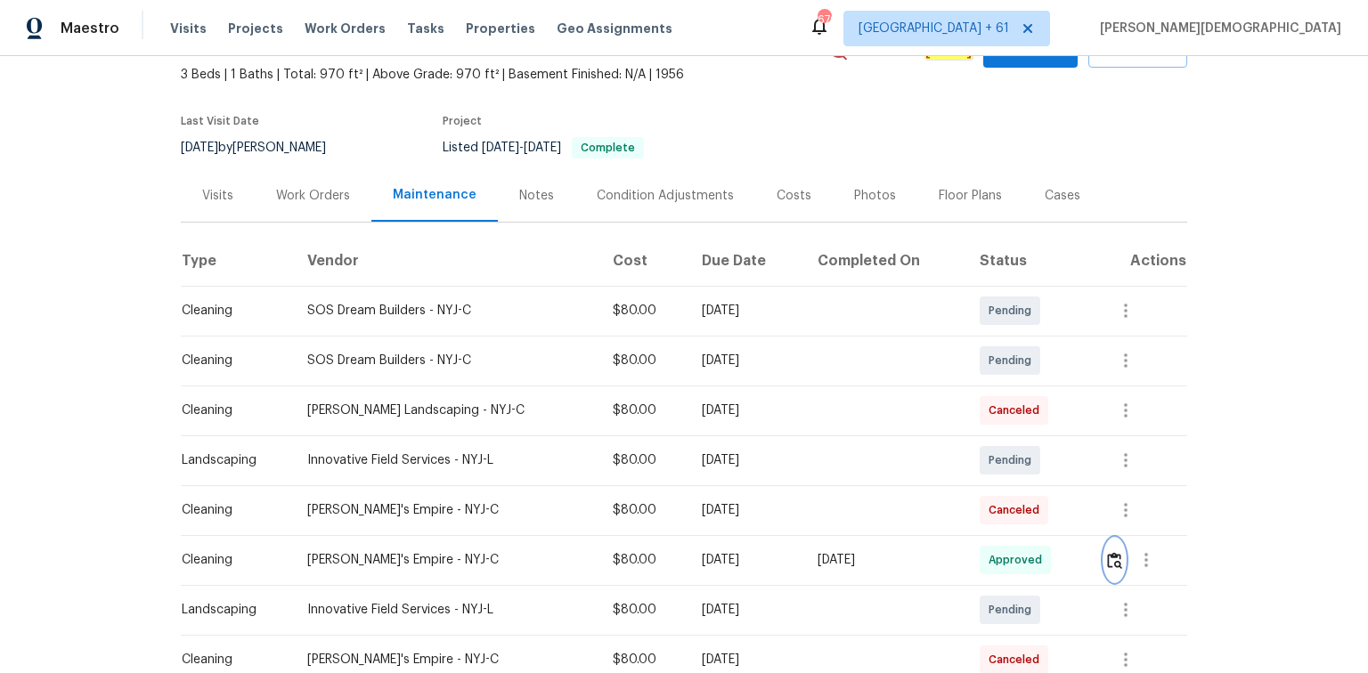
scroll to position [0, 0]
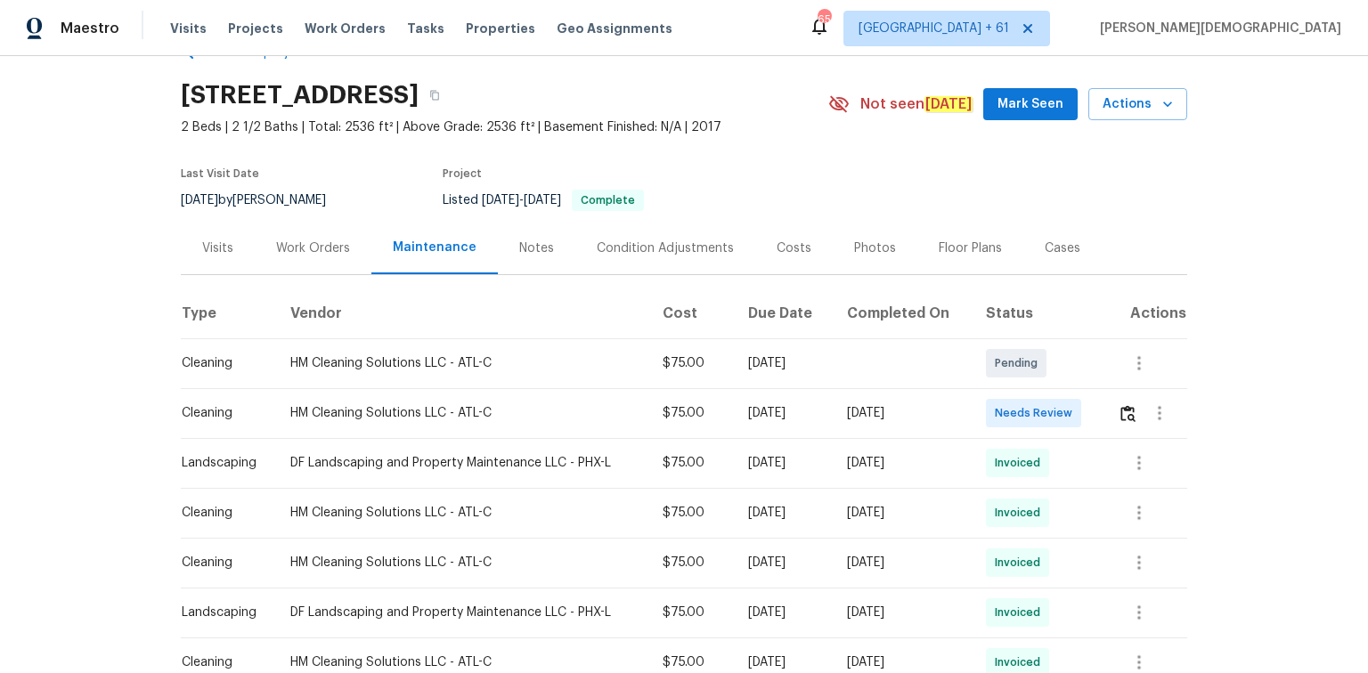
scroll to position [71, 0]
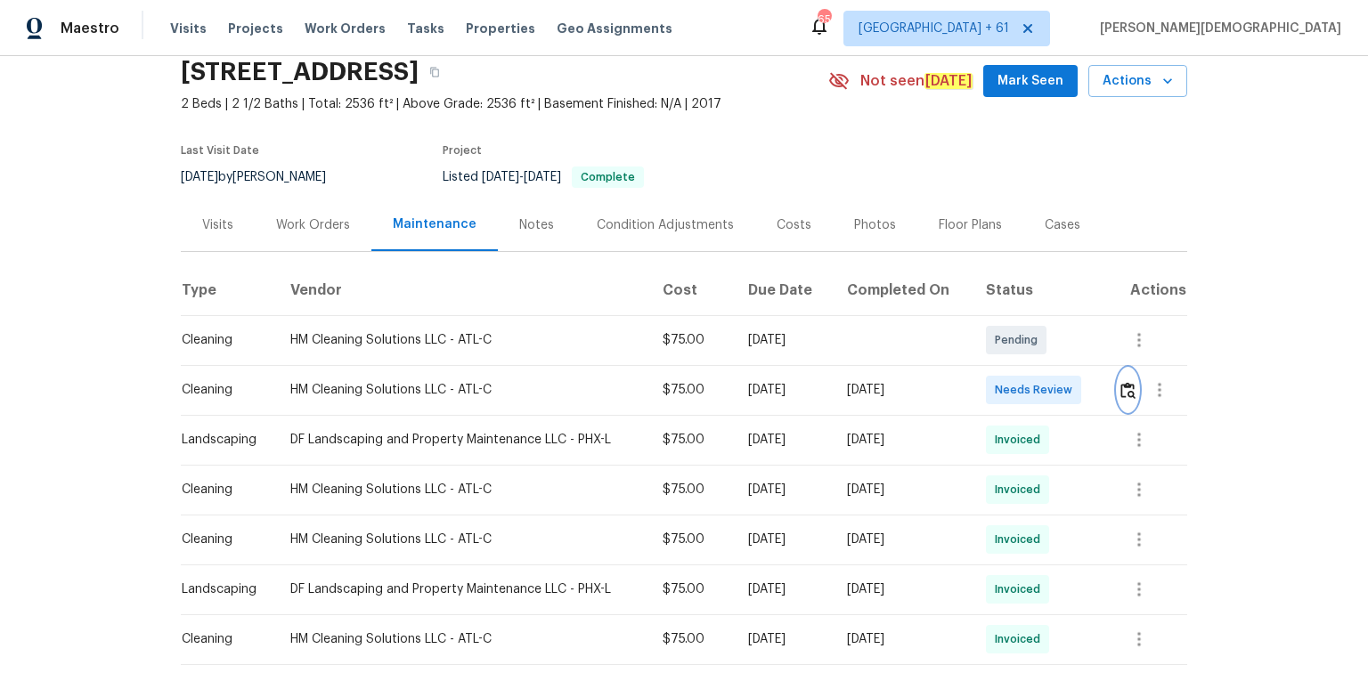
click at [1121, 385] on img "button" at bounding box center [1127, 390] width 15 height 17
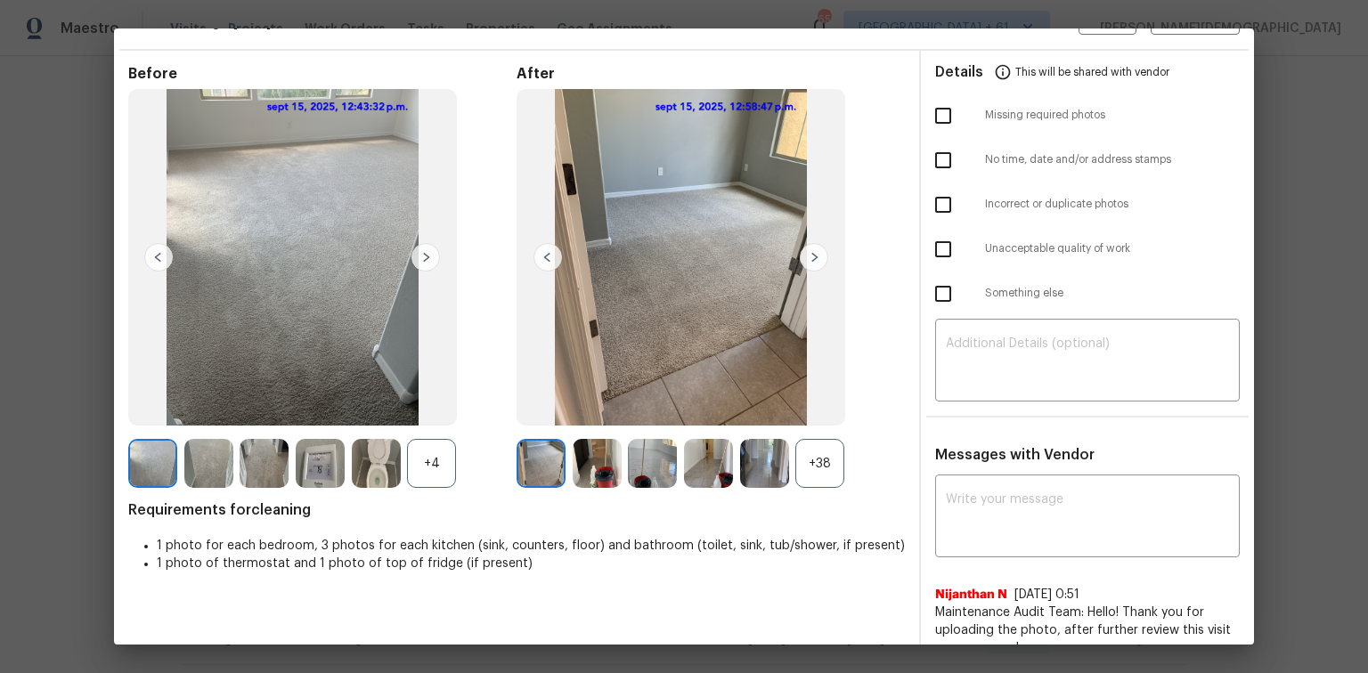
scroll to position [0, 0]
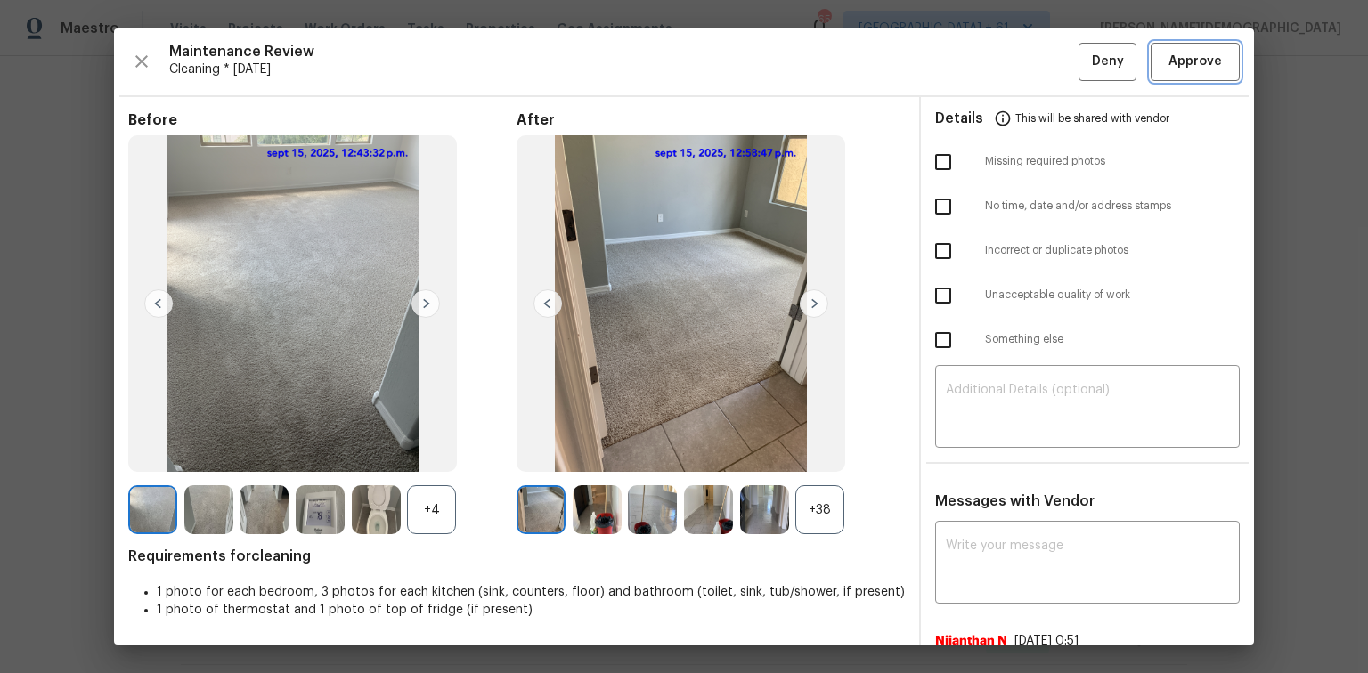
click at [1194, 63] on span "Approve" at bounding box center [1195, 62] width 53 height 22
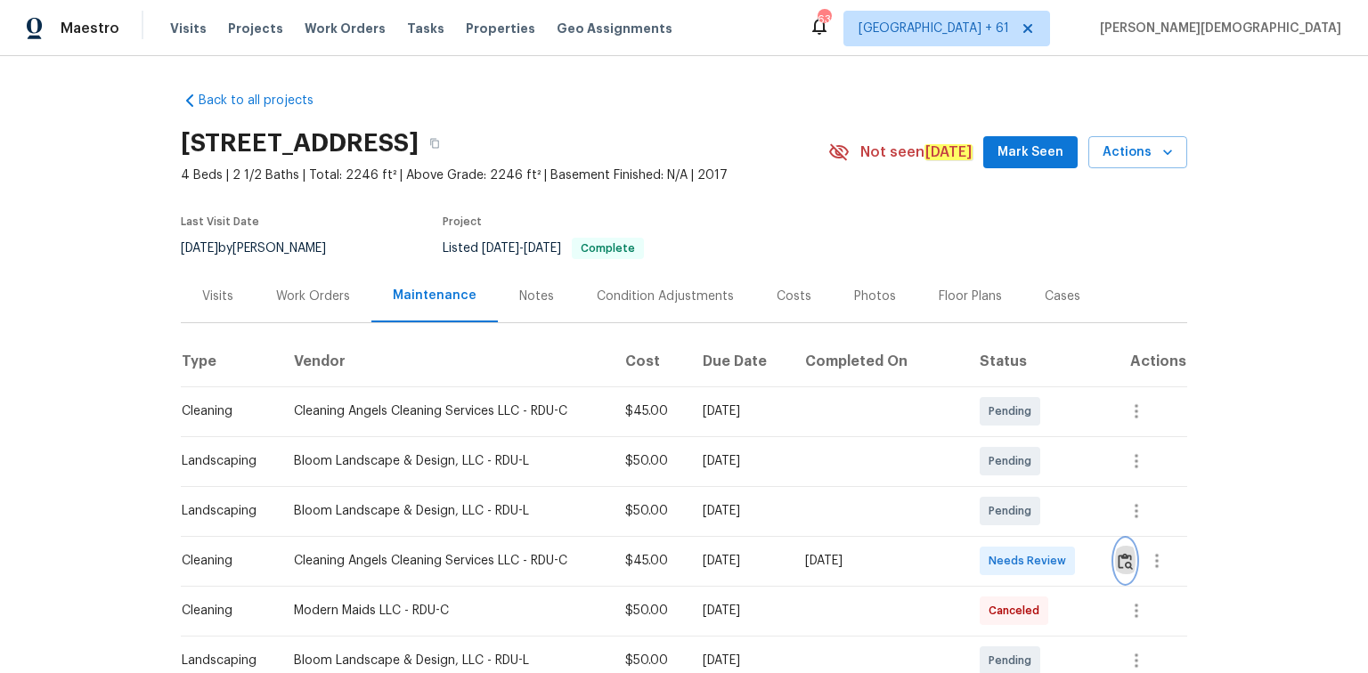
click at [973, 450] on img "button" at bounding box center [1125, 561] width 15 height 17
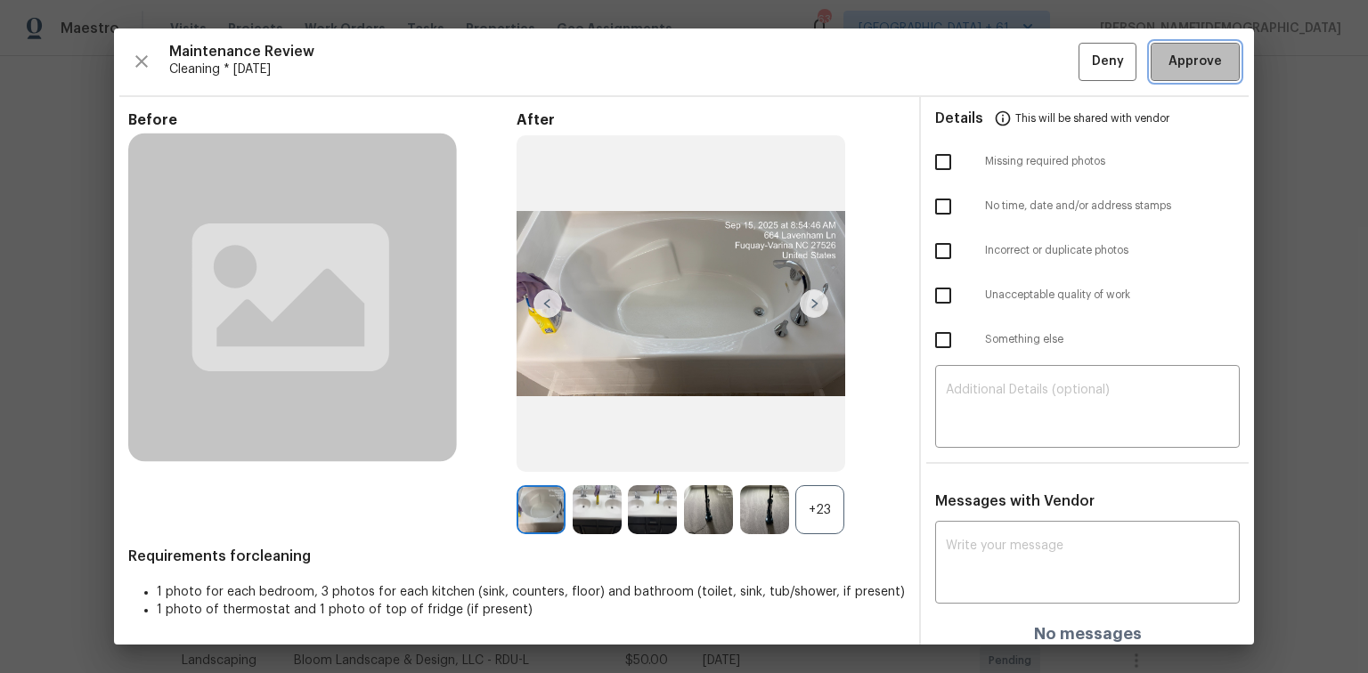
click at [973, 74] on button "Approve" at bounding box center [1195, 62] width 89 height 38
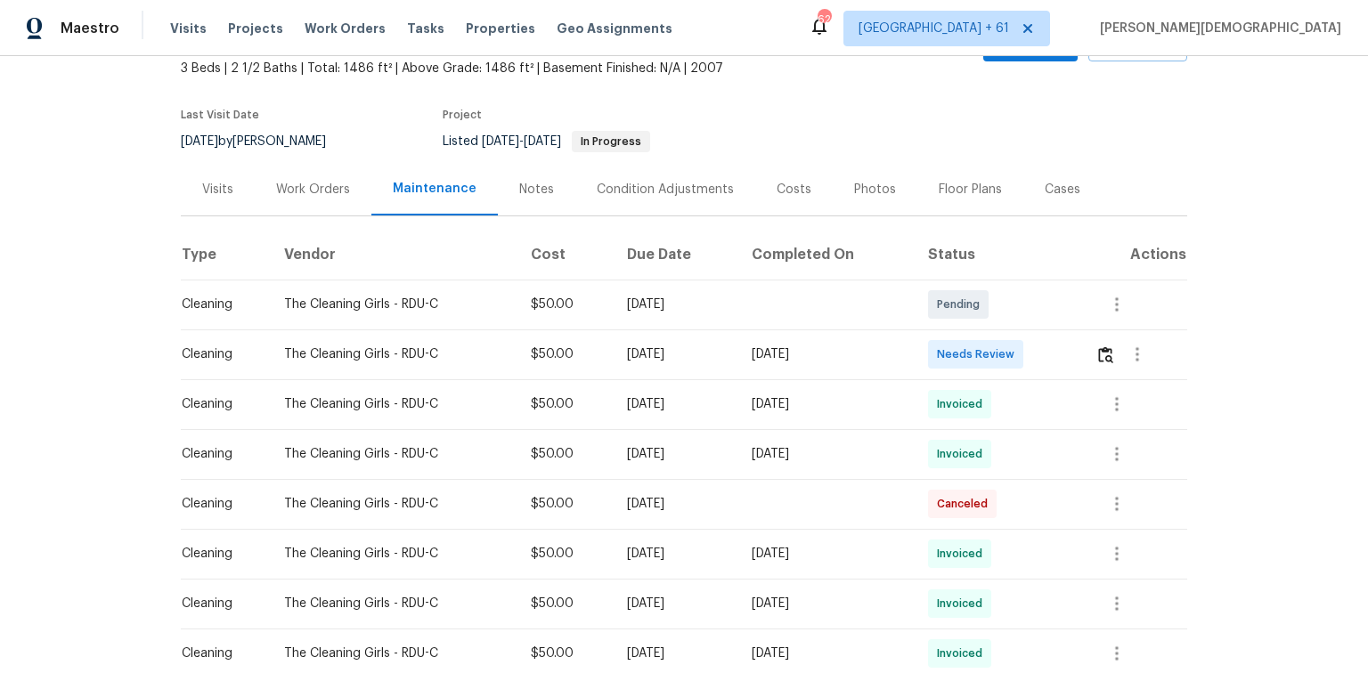
scroll to position [285, 0]
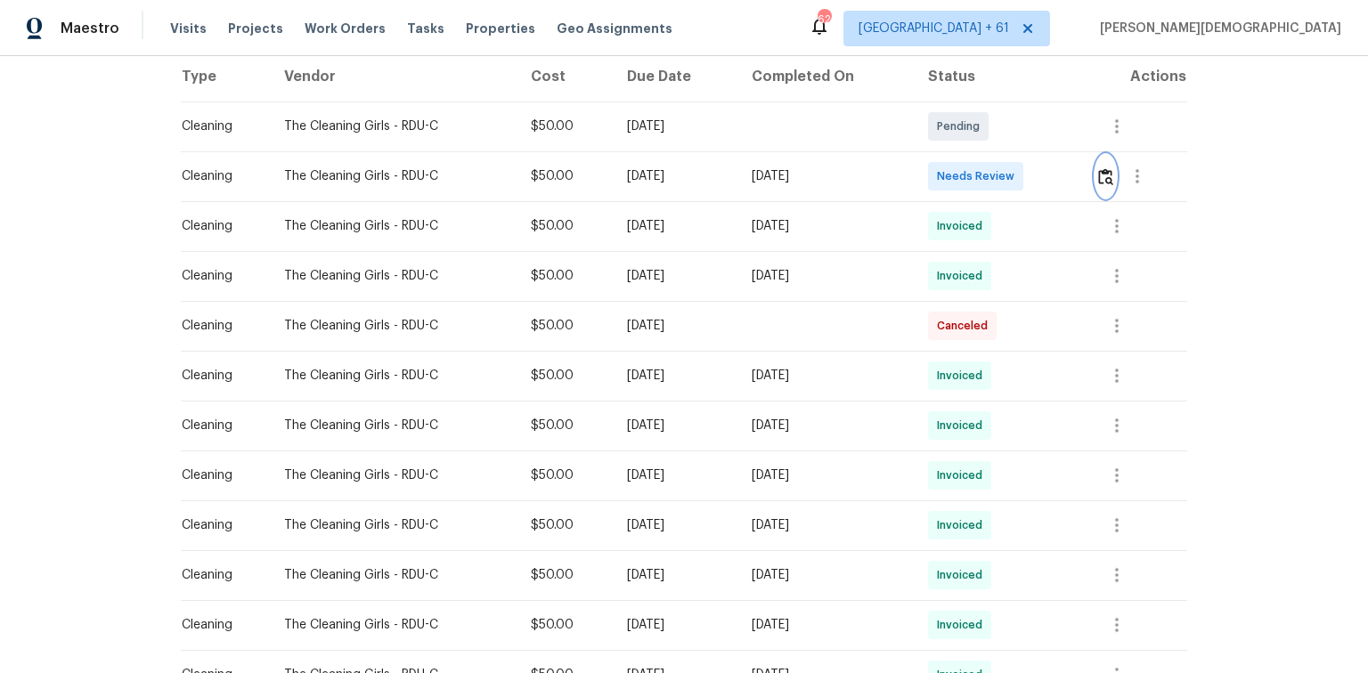
click at [973, 168] on img "button" at bounding box center [1105, 176] width 15 height 17
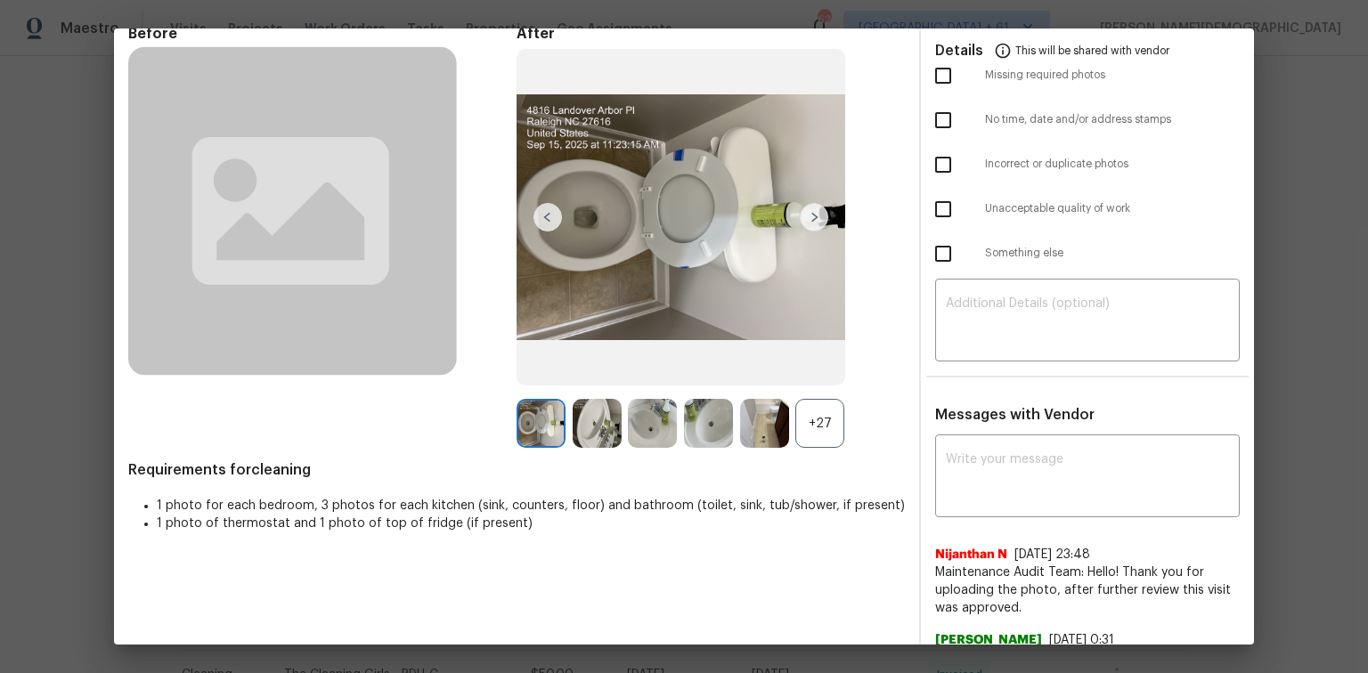
scroll to position [0, 0]
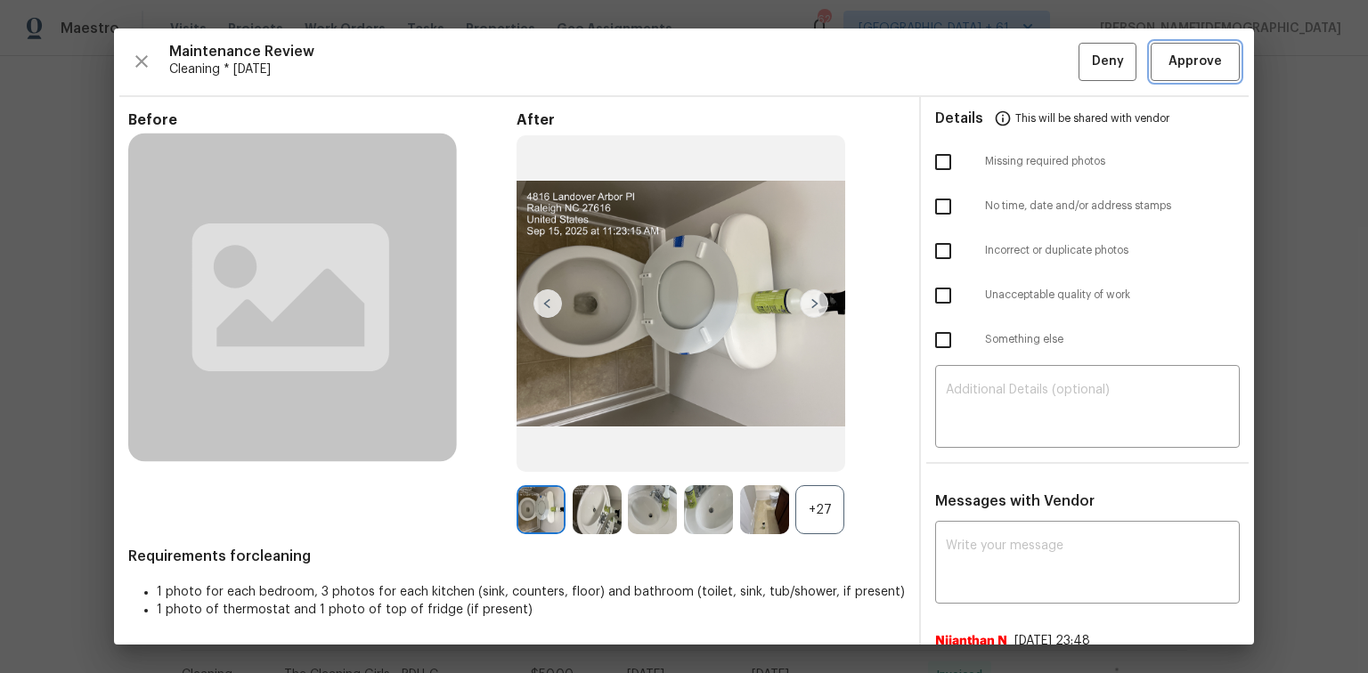
click at [973, 64] on span "Approve" at bounding box center [1195, 62] width 61 height 22
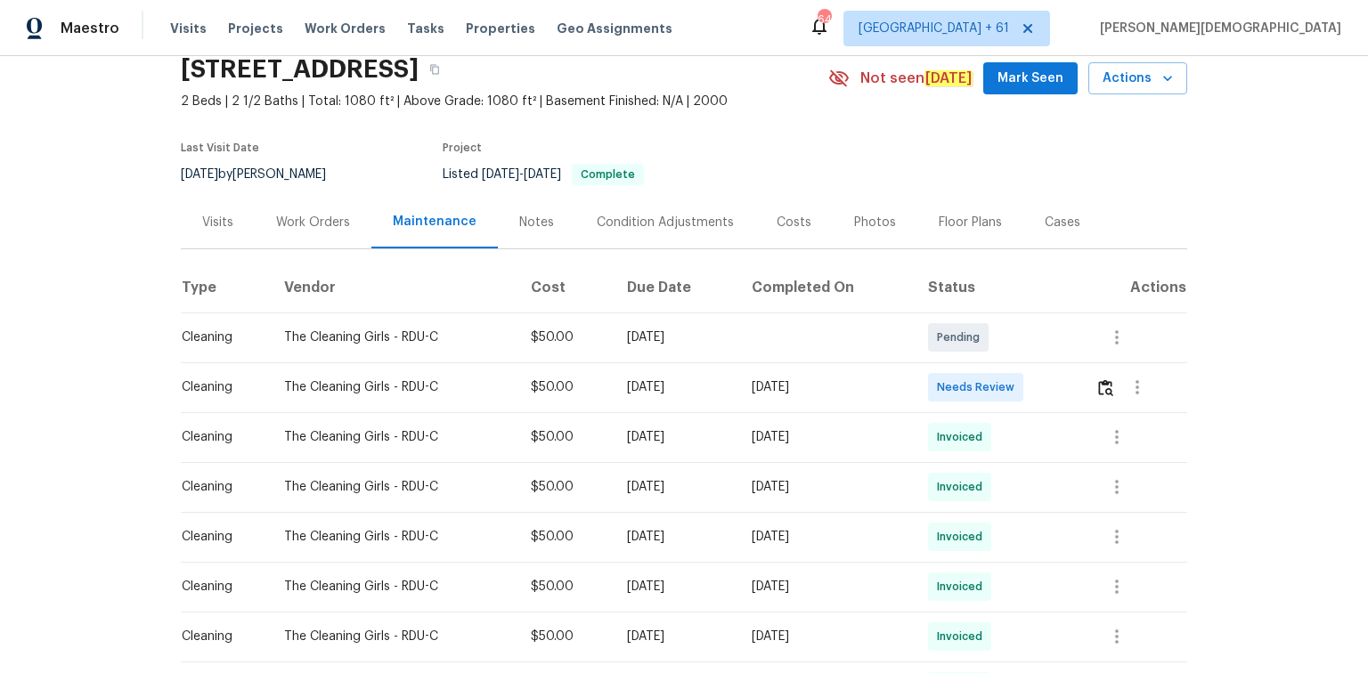
scroll to position [143, 0]
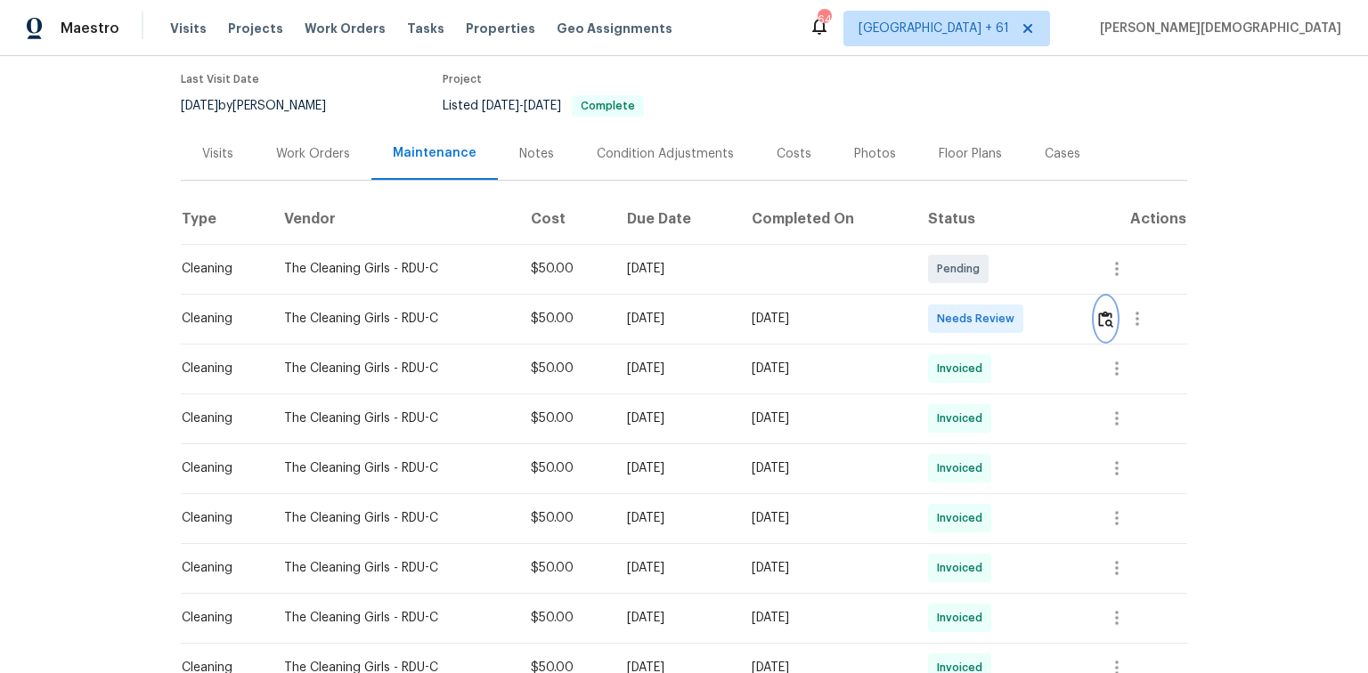
click at [973, 312] on button "button" at bounding box center [1106, 318] width 20 height 43
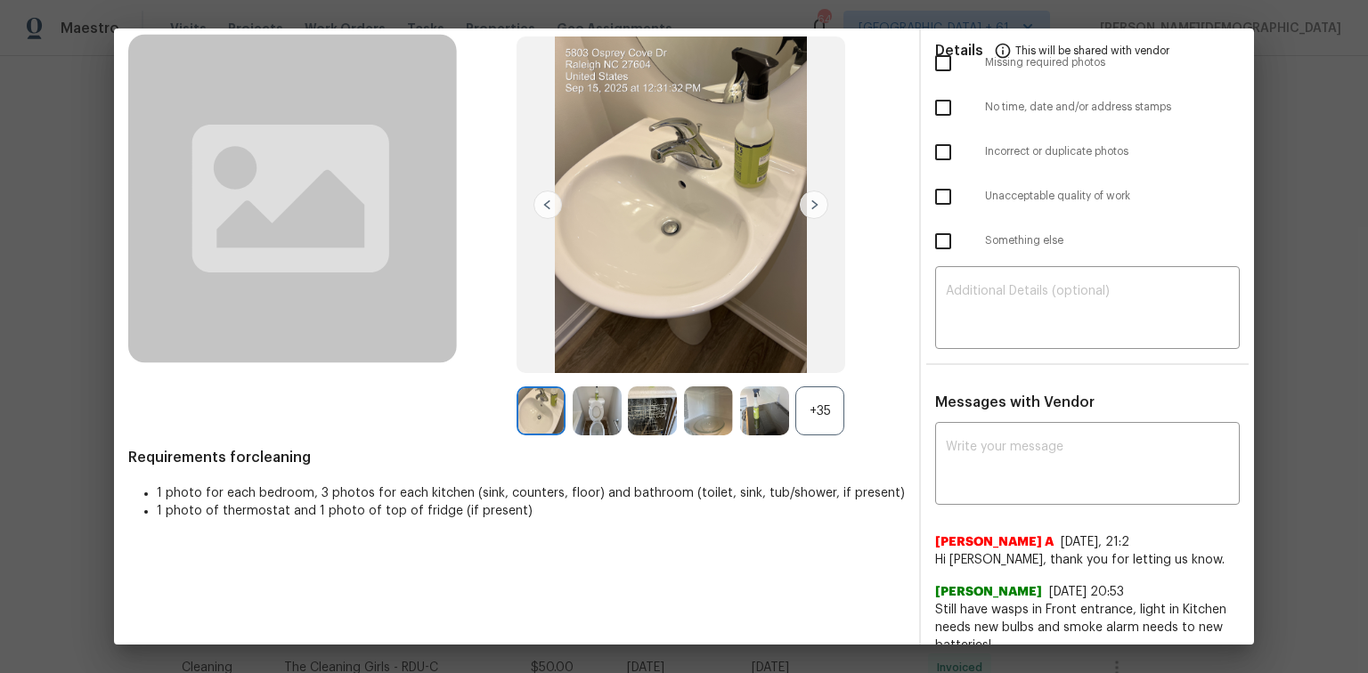
scroll to position [0, 0]
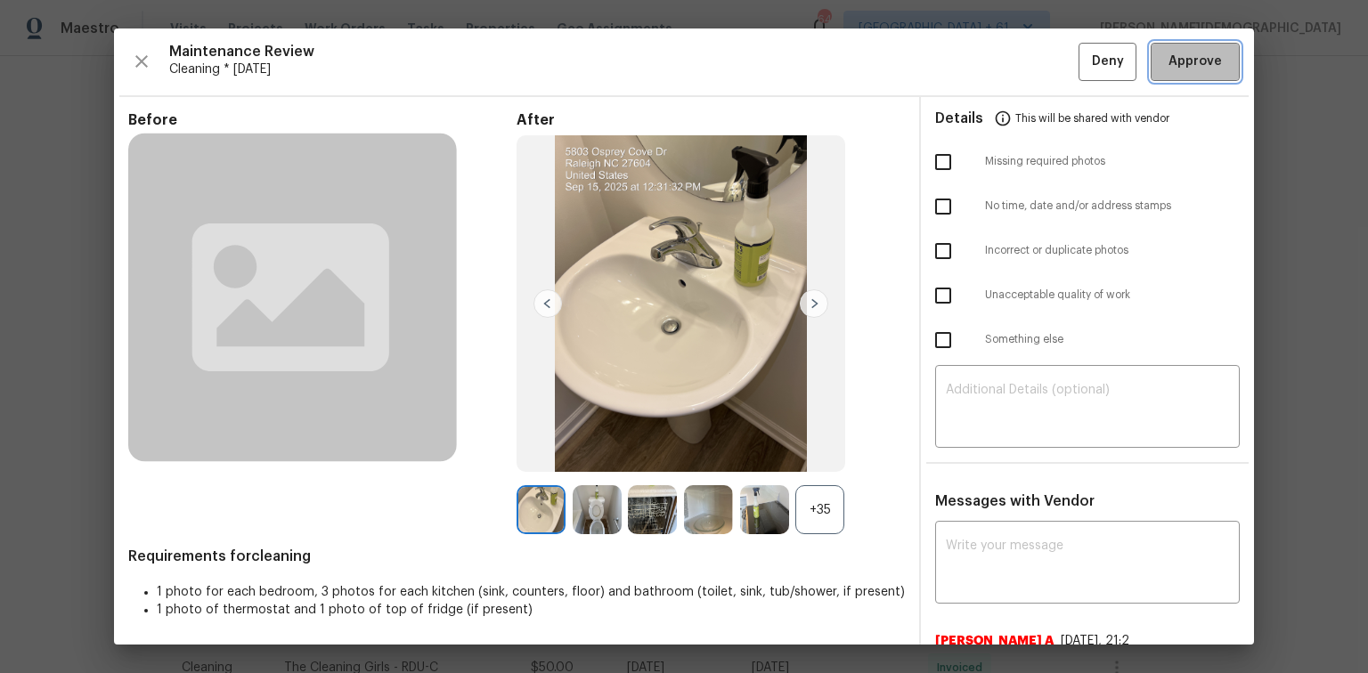
click at [973, 59] on span "Approve" at bounding box center [1195, 62] width 53 height 22
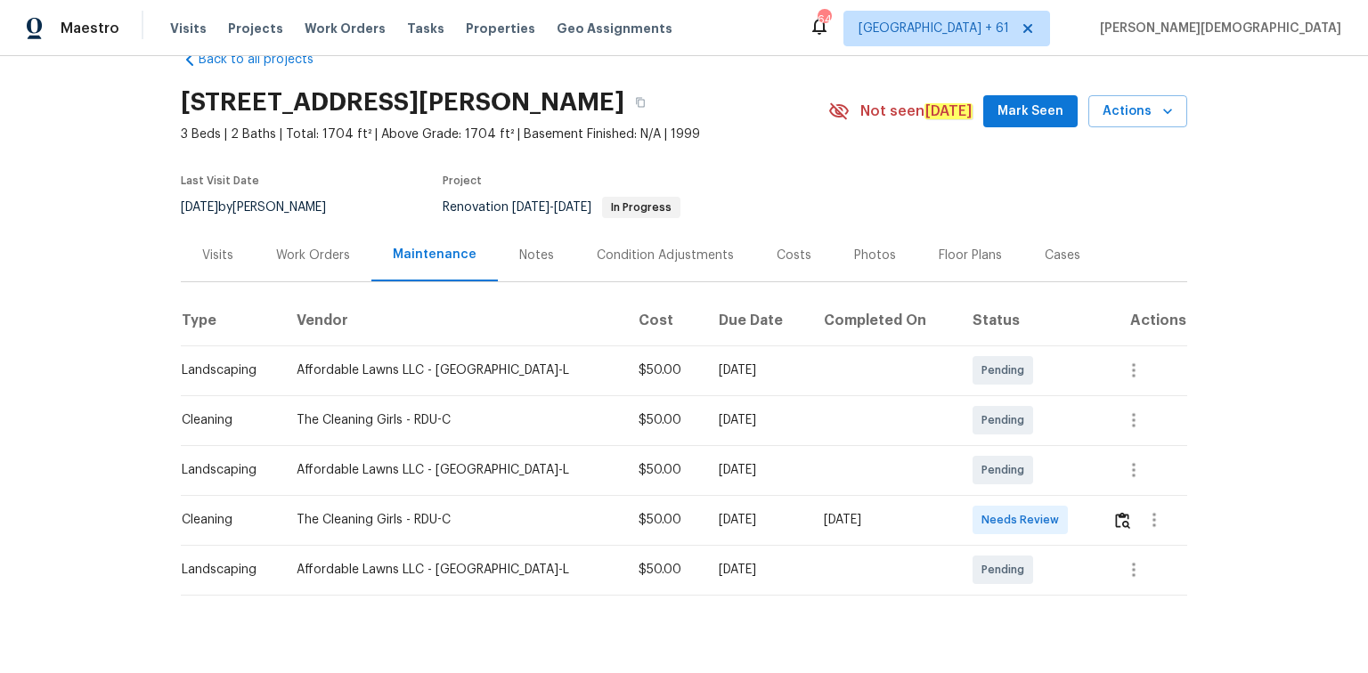
scroll to position [71, 0]
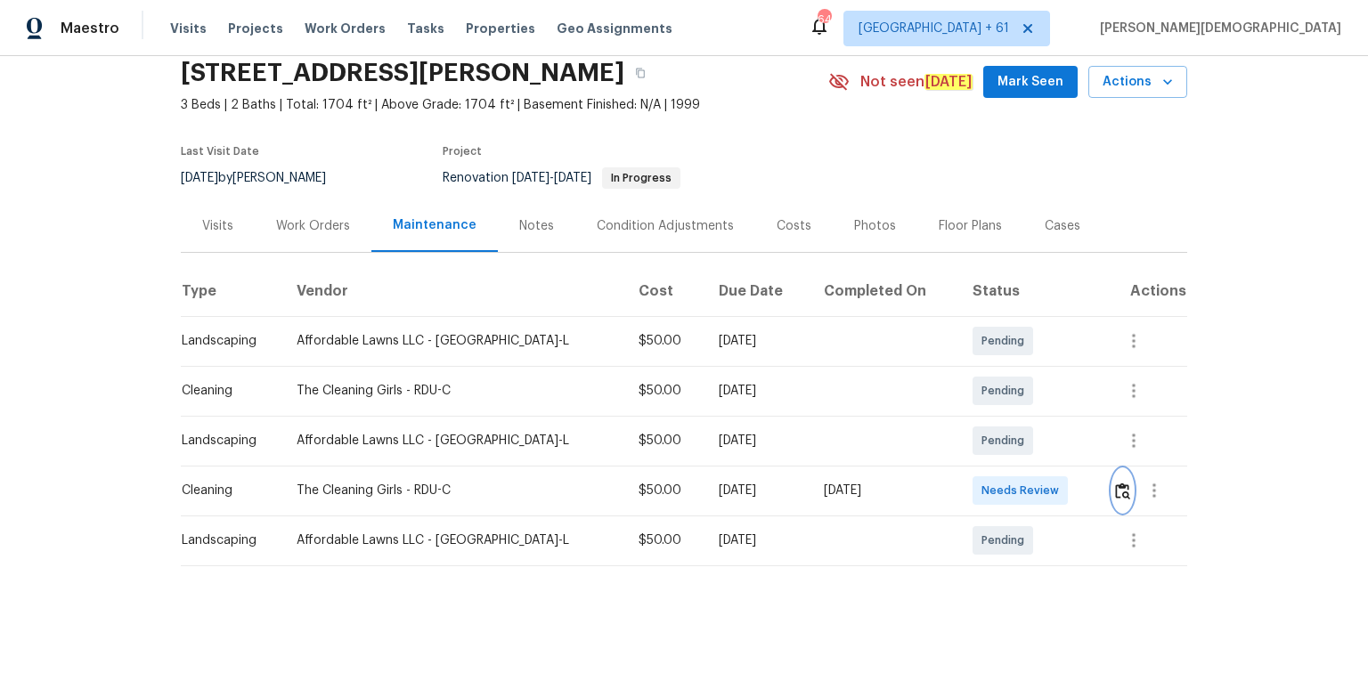
click at [973, 450] on img "button" at bounding box center [1122, 491] width 15 height 17
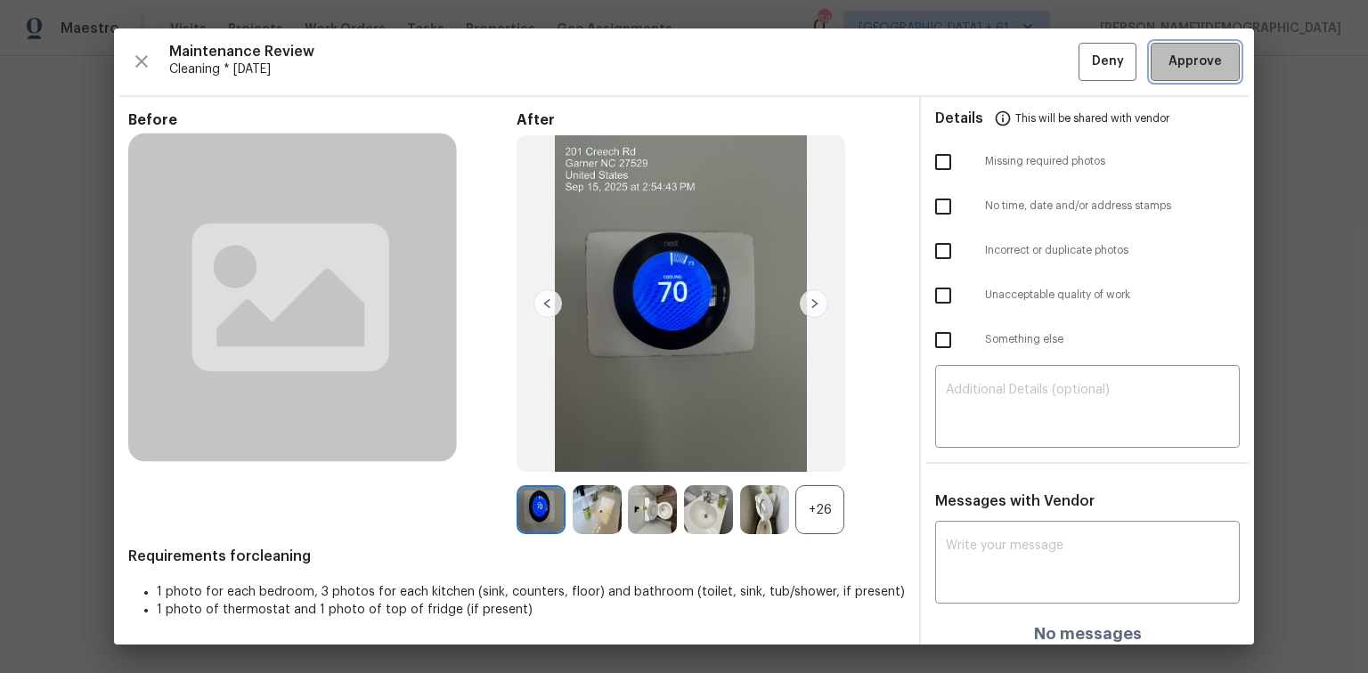
click at [973, 71] on span "Approve" at bounding box center [1195, 62] width 53 height 22
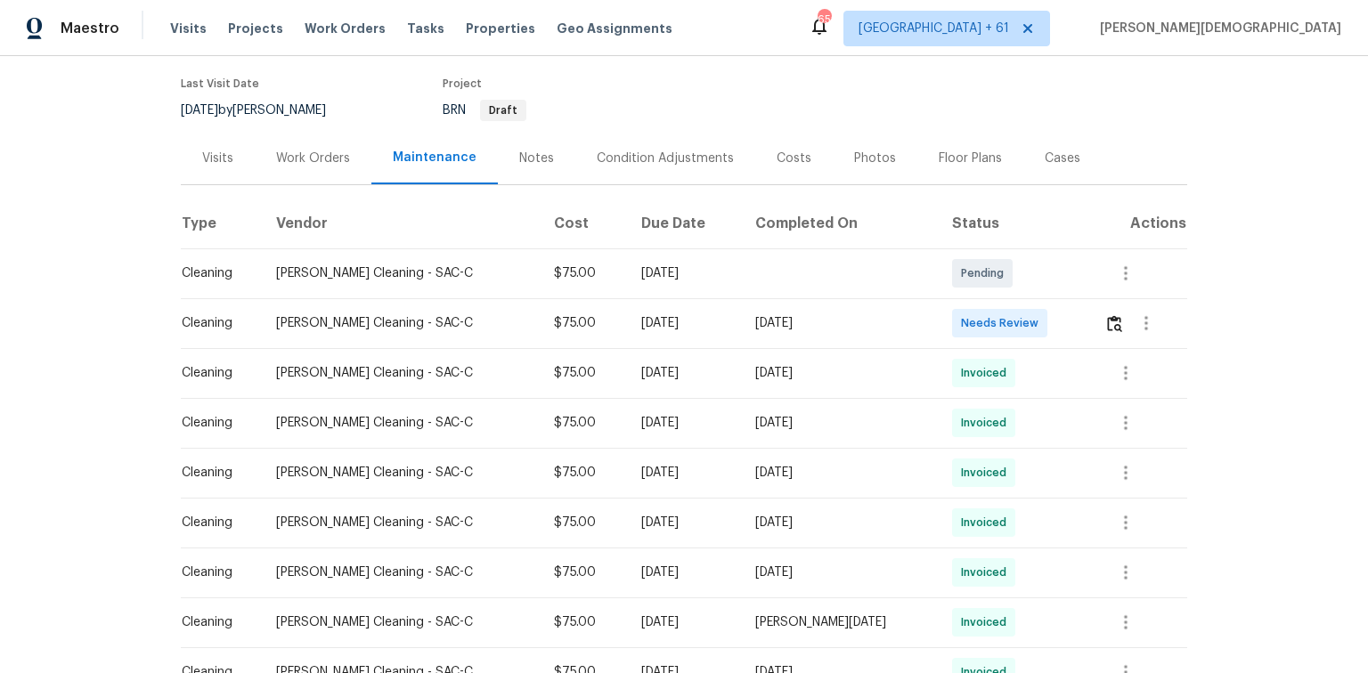
scroll to position [285, 0]
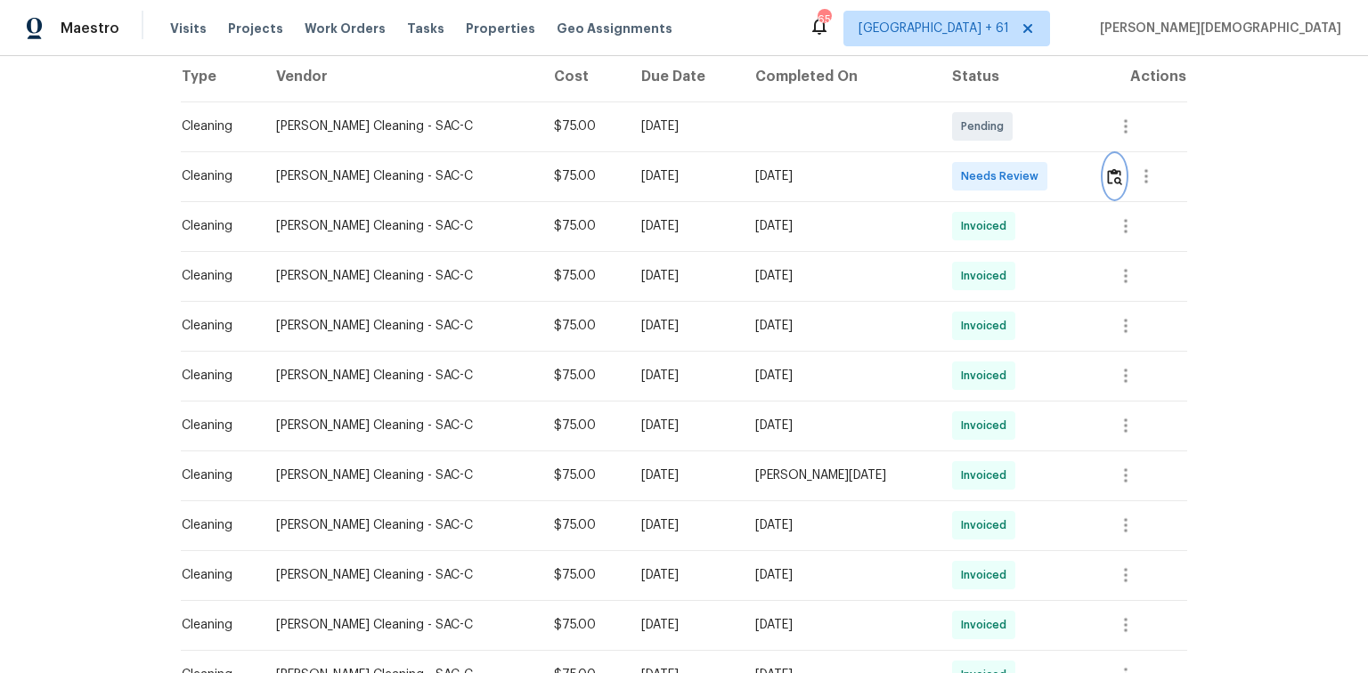
click at [973, 174] on img "button" at bounding box center [1114, 176] width 15 height 17
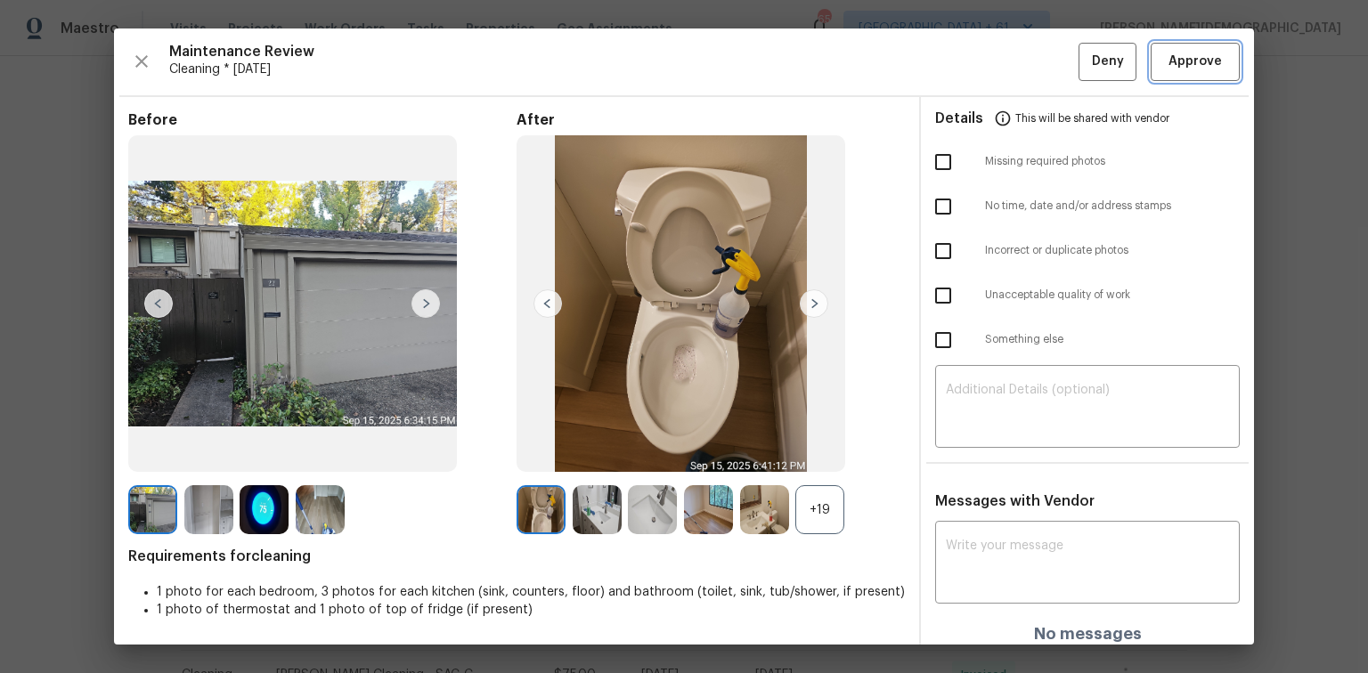
click at [973, 76] on button "Approve" at bounding box center [1195, 62] width 89 height 38
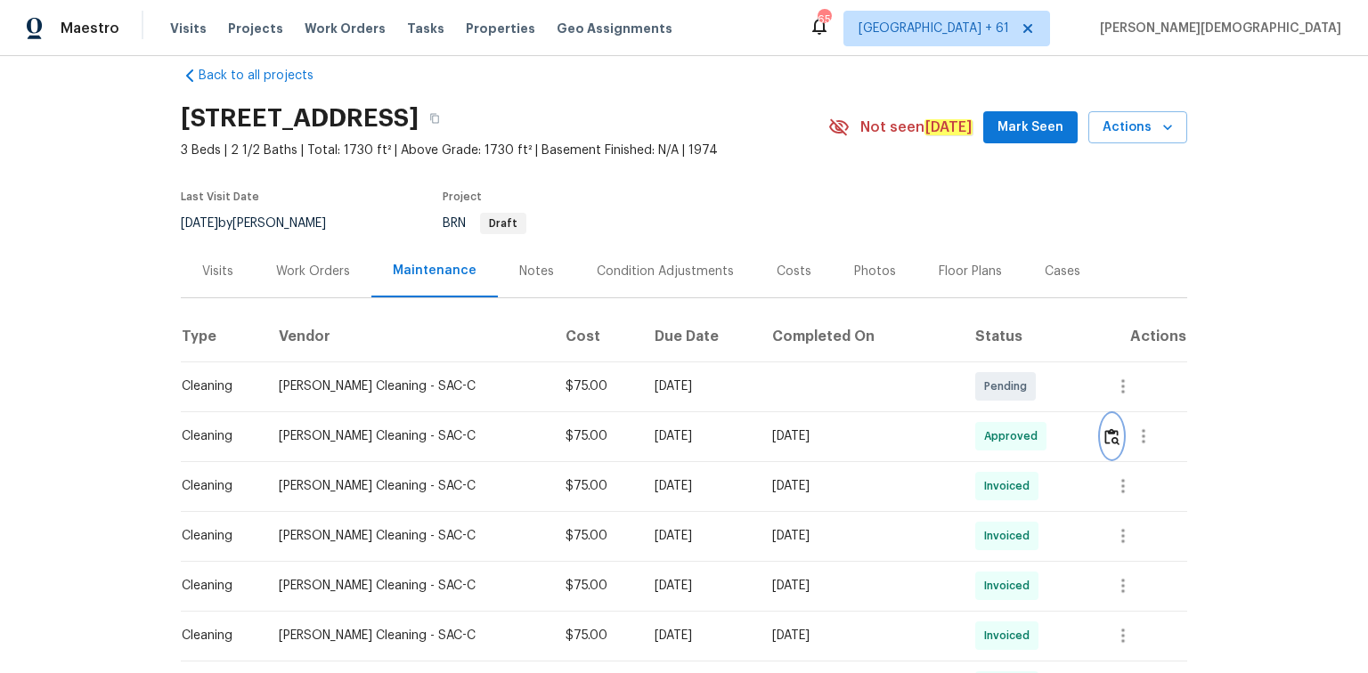
scroll to position [0, 0]
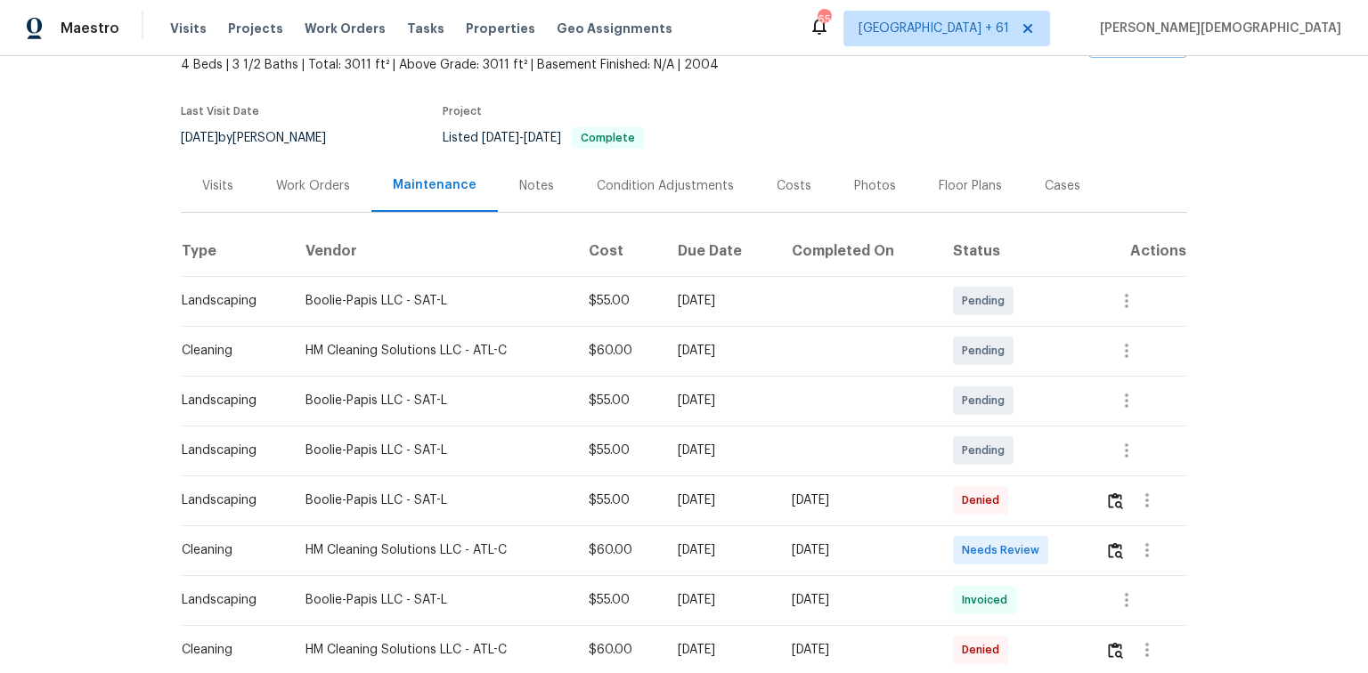
scroll to position [143, 0]
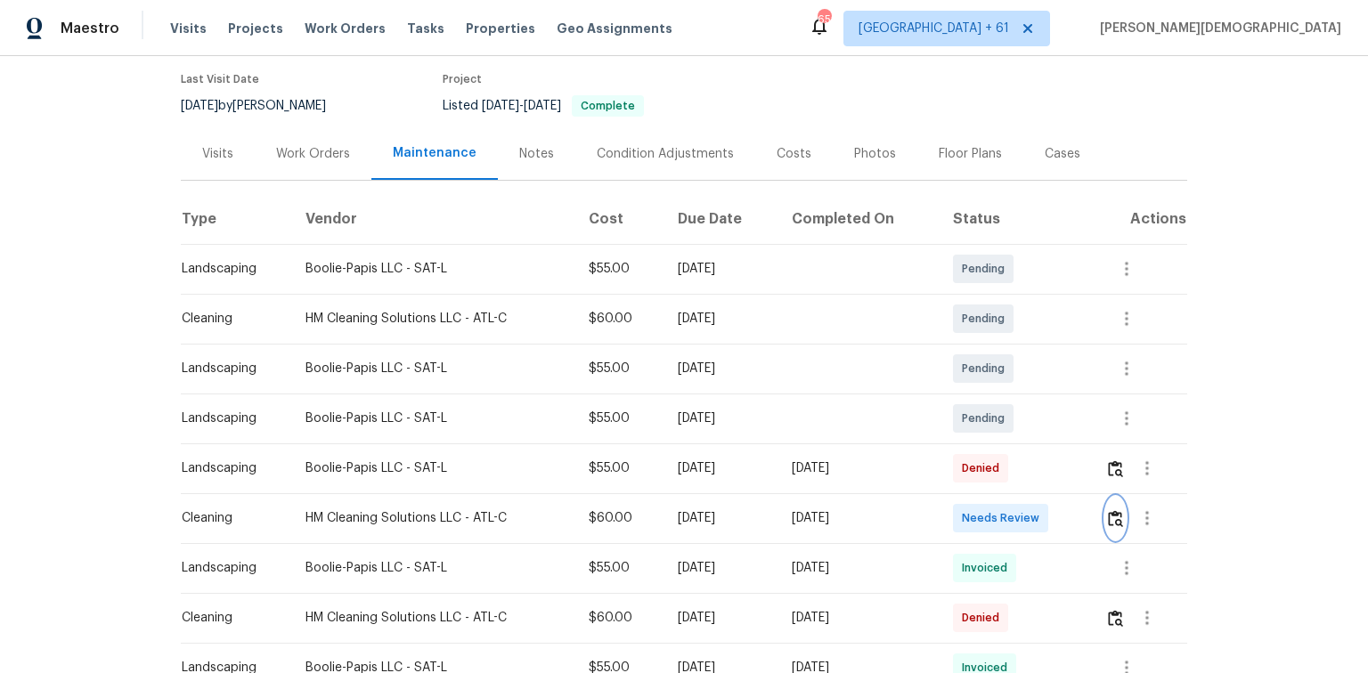
click at [973, 450] on button "button" at bounding box center [1115, 518] width 20 height 43
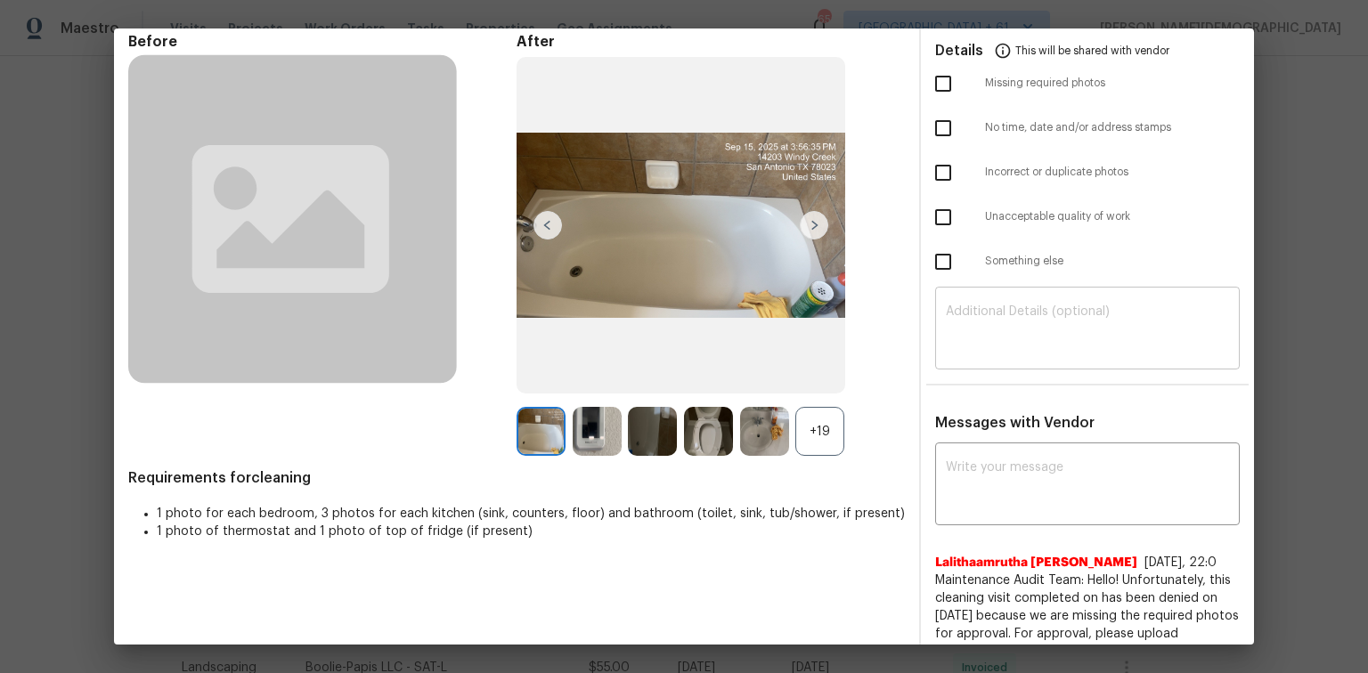
scroll to position [0, 0]
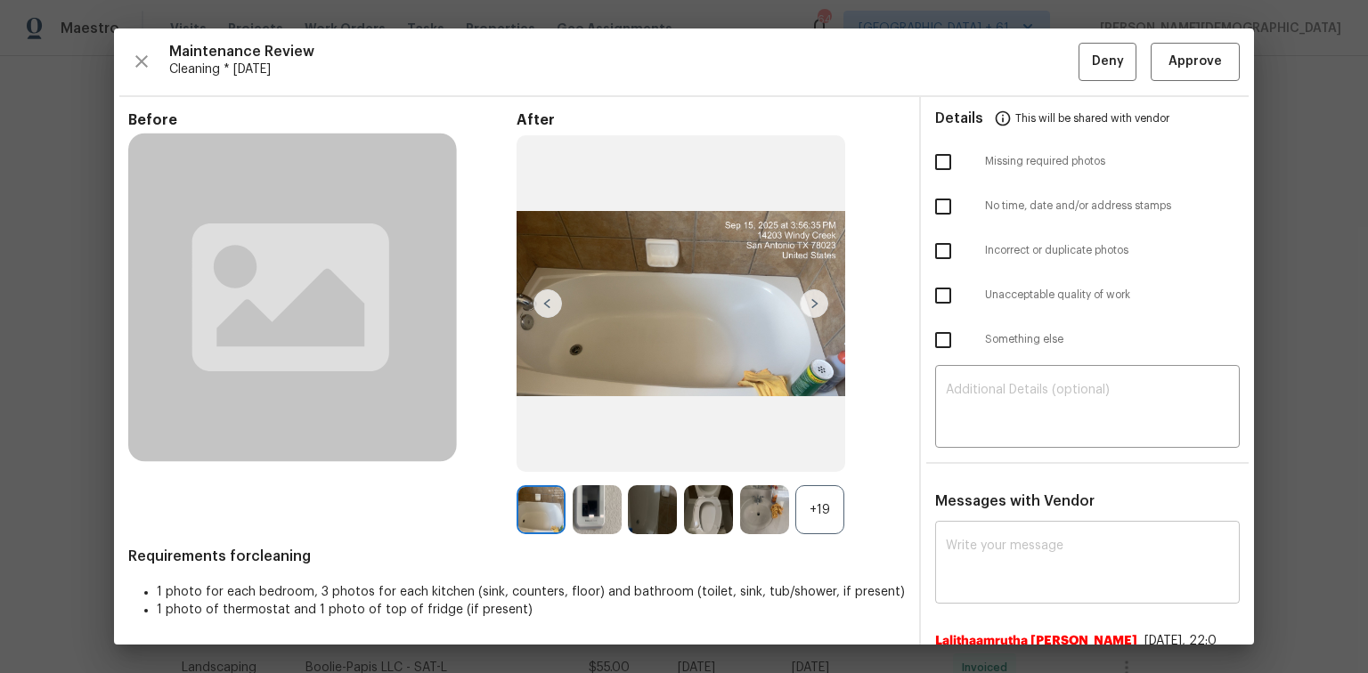
click at [973, 450] on textarea at bounding box center [1087, 565] width 283 height 50
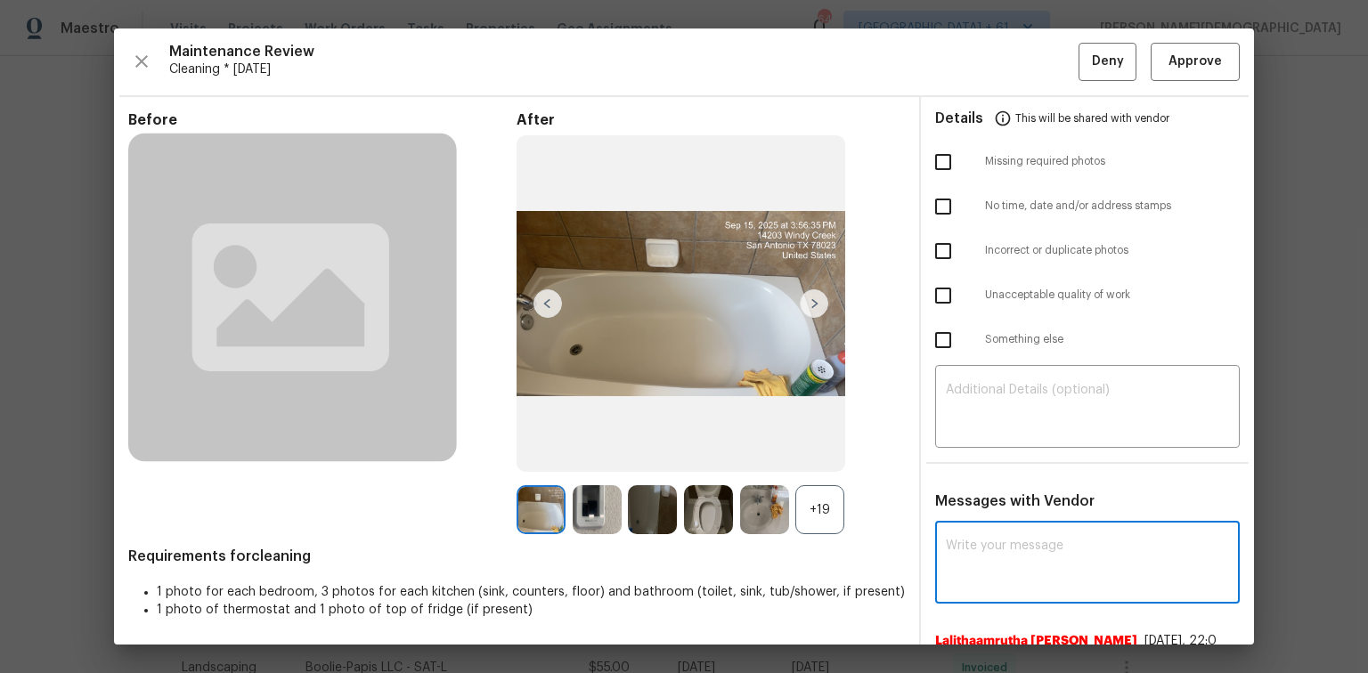
paste textarea "Maintenance Audit Team: Hello! Unfortunately this cleaning visit completed on […"
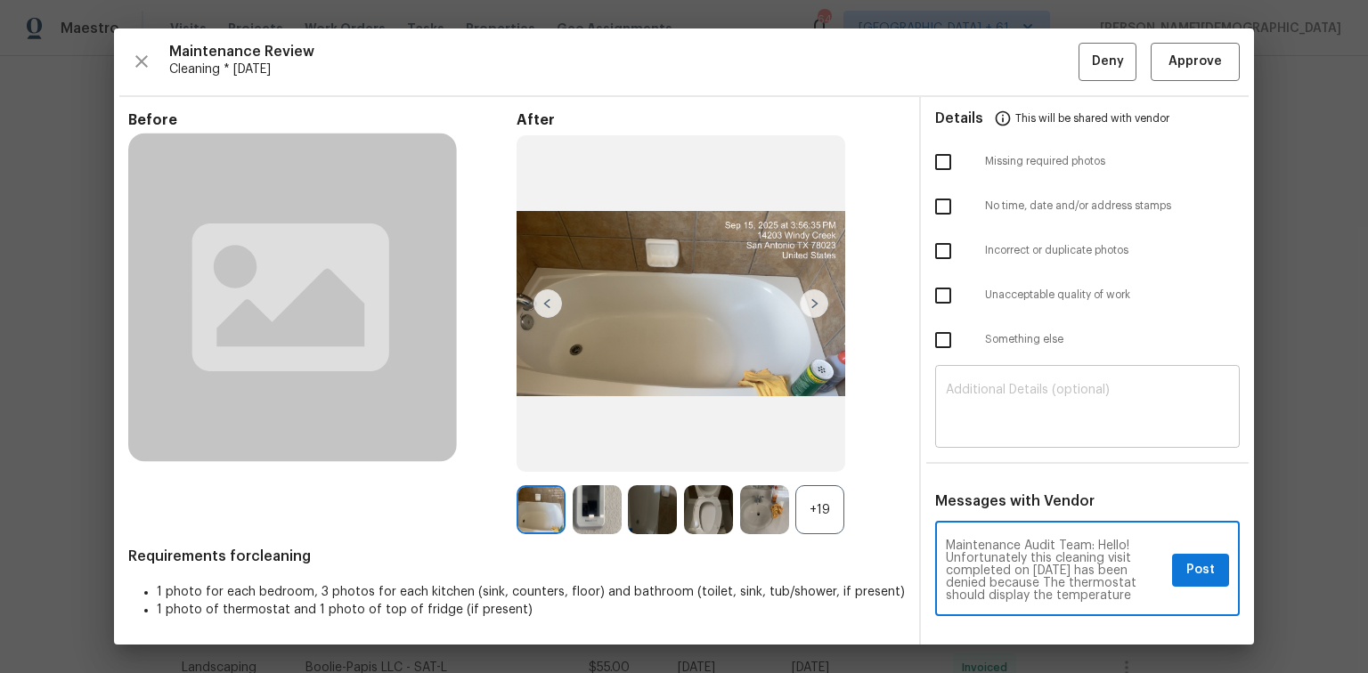
type textarea "Maintenance Audit Team: Hello! Unfortunately this cleaning visit completed on […"
click at [973, 412] on textarea at bounding box center [1087, 409] width 283 height 50
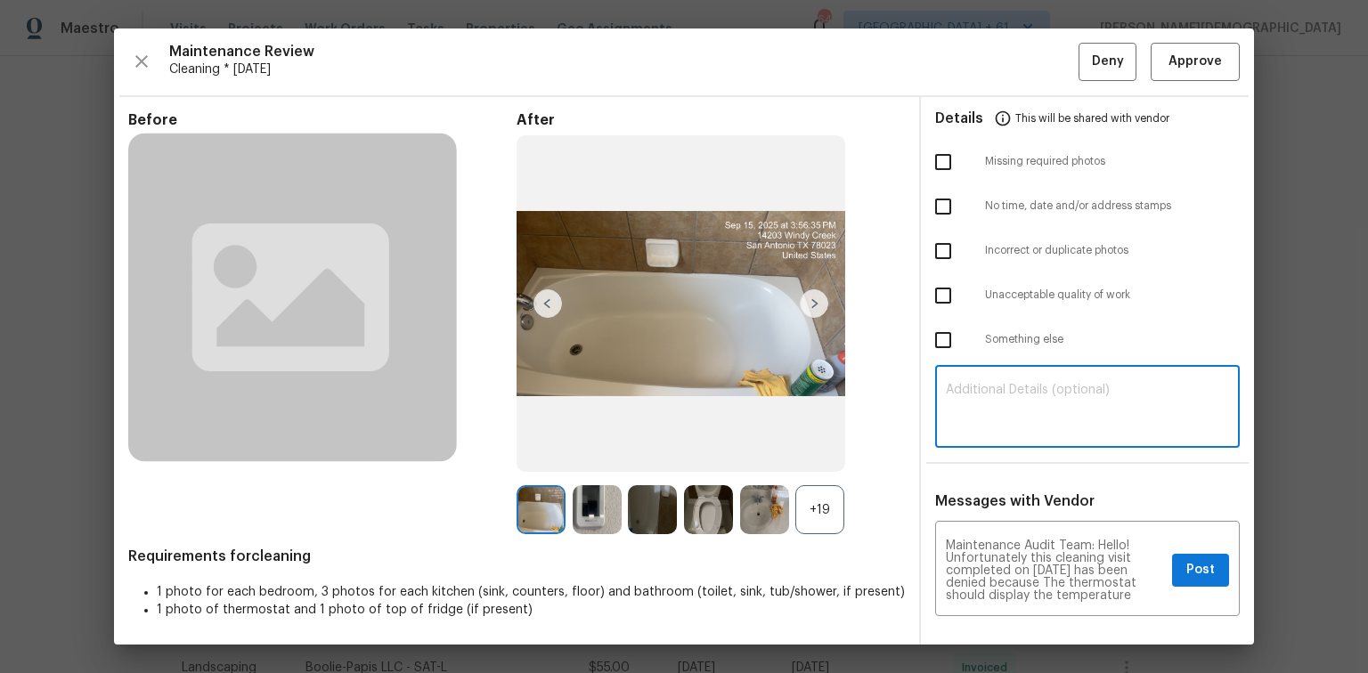
paste textarea "Maintenance Audit Team: Hello! Unfortunately this cleaning visit completed on […"
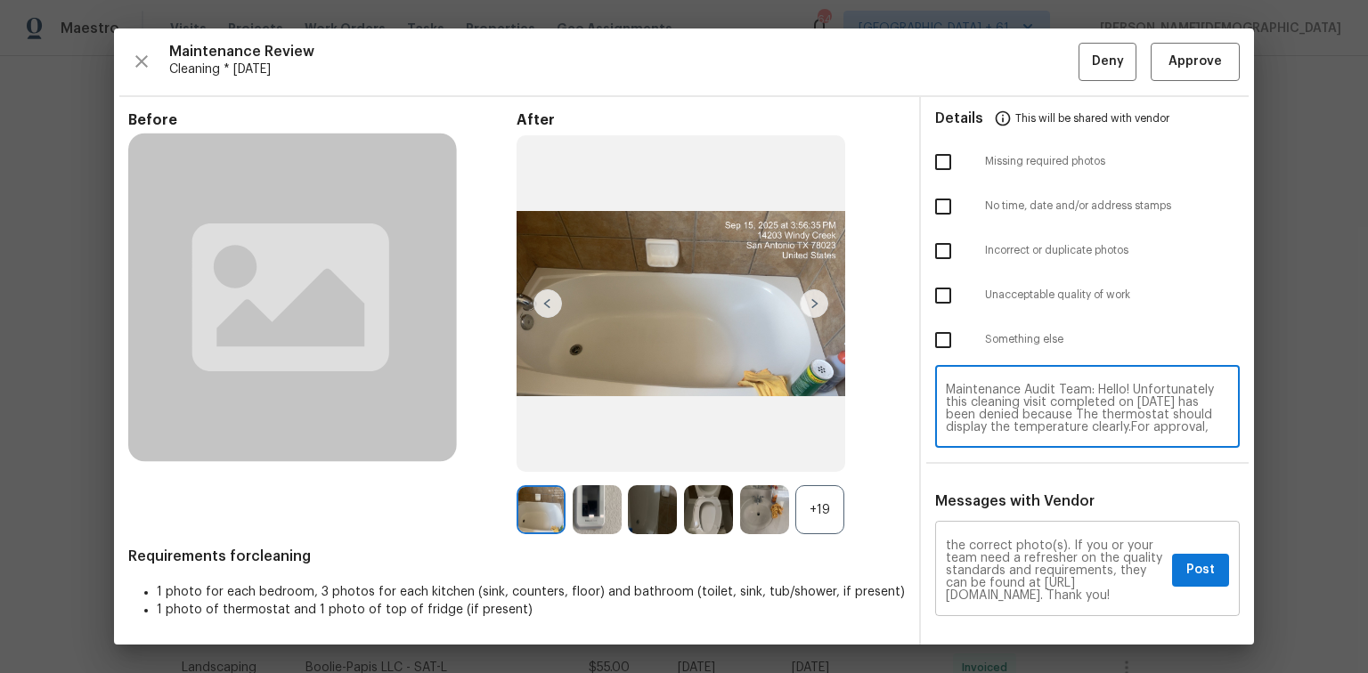
type textarea "Maintenance Audit Team: Hello! Unfortunately this cleaning visit completed on 0…"
click at [973, 450] on button "Post" at bounding box center [1200, 570] width 57 height 33
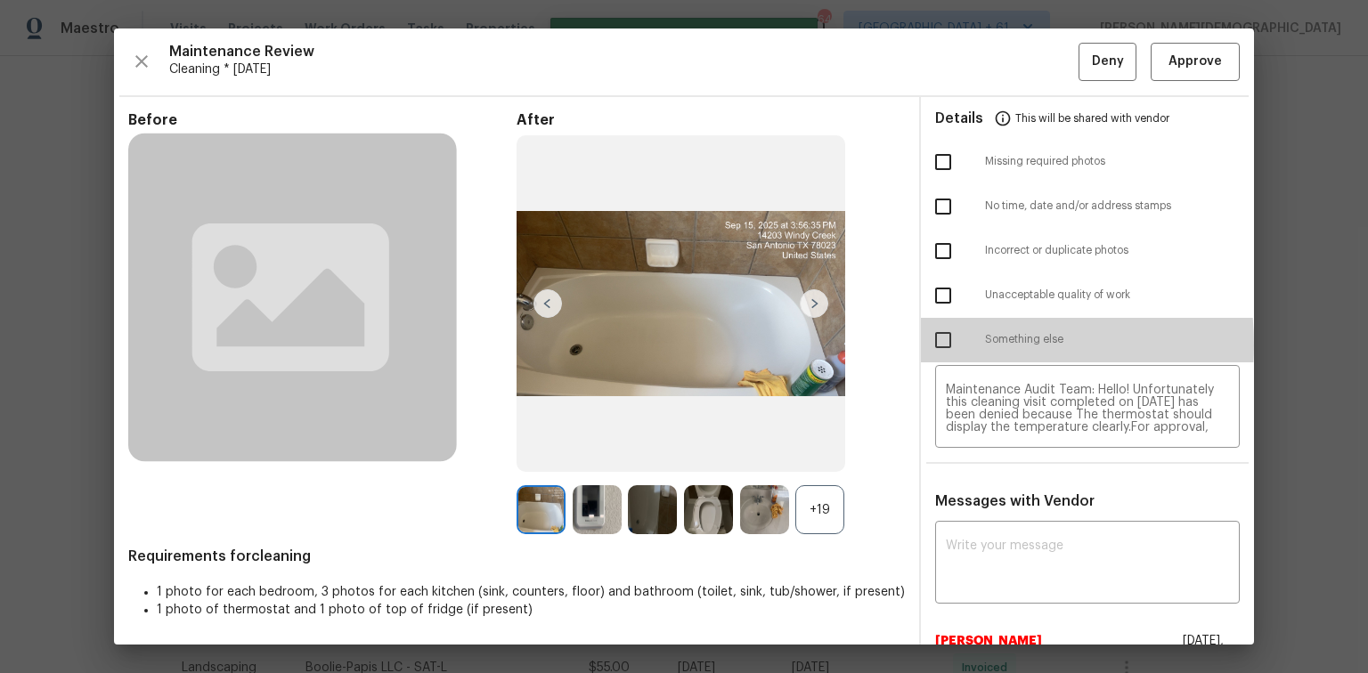
click at [934, 338] on input "checkbox" at bounding box center [943, 340] width 37 height 37
checkbox input "true"
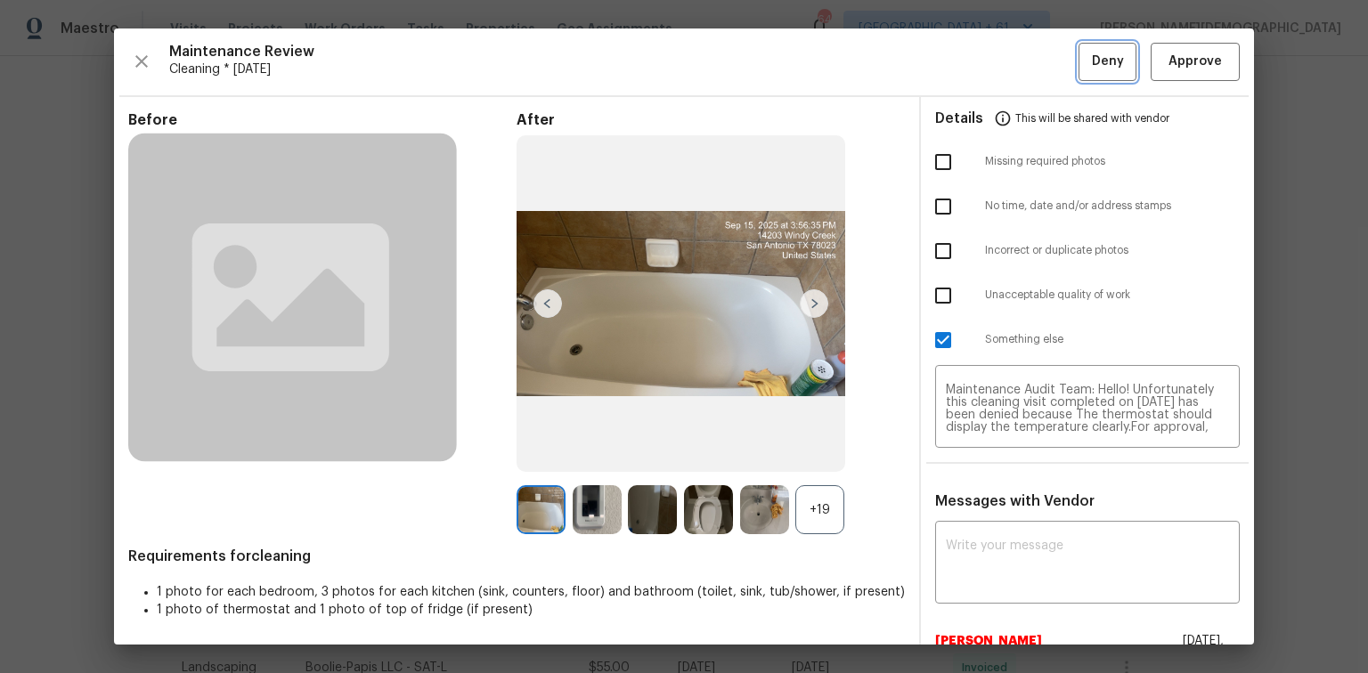
click at [973, 62] on span "Deny" at bounding box center [1108, 62] width 32 height 22
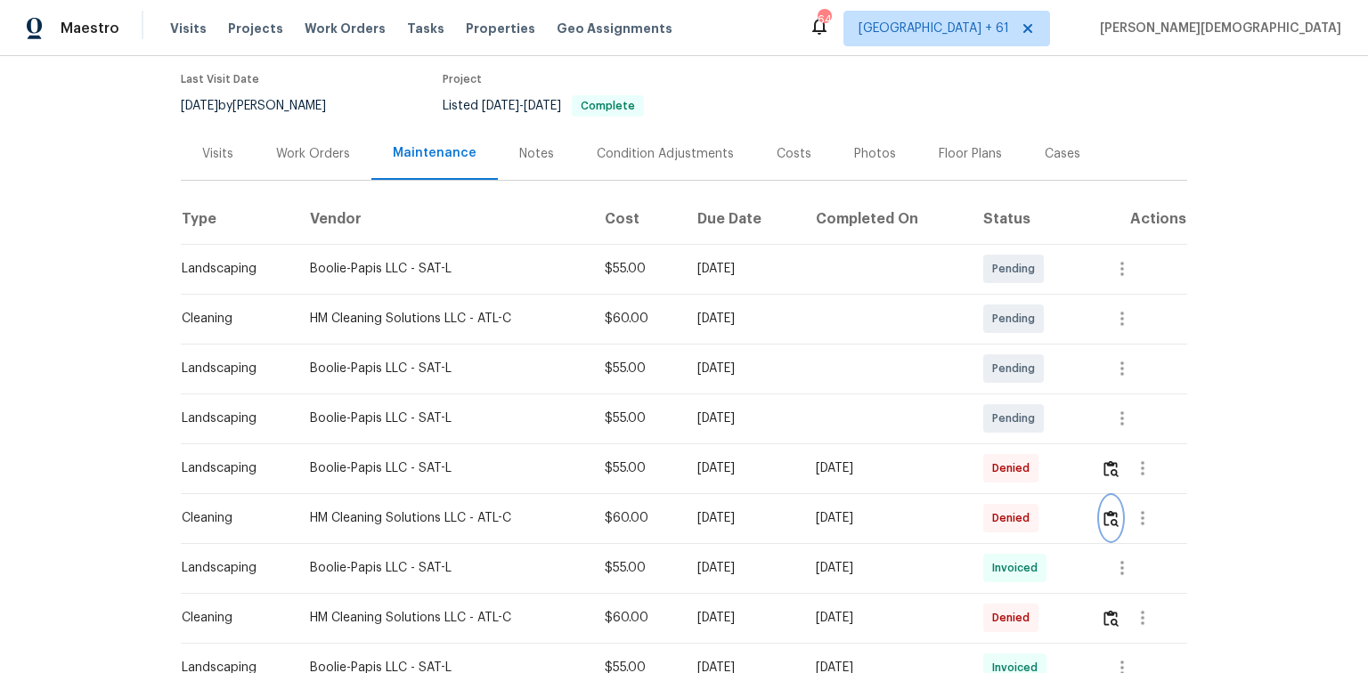
click at [973, 450] on img "button" at bounding box center [1111, 518] width 15 height 17
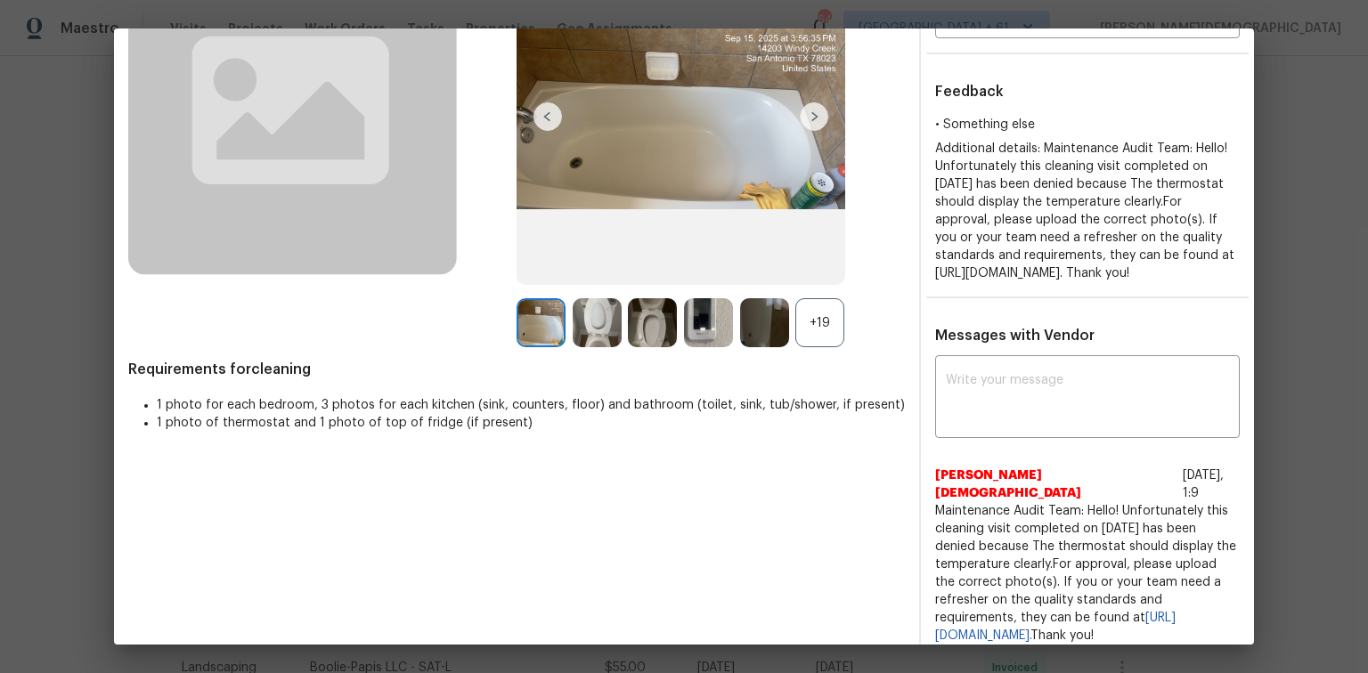
scroll to position [356, 0]
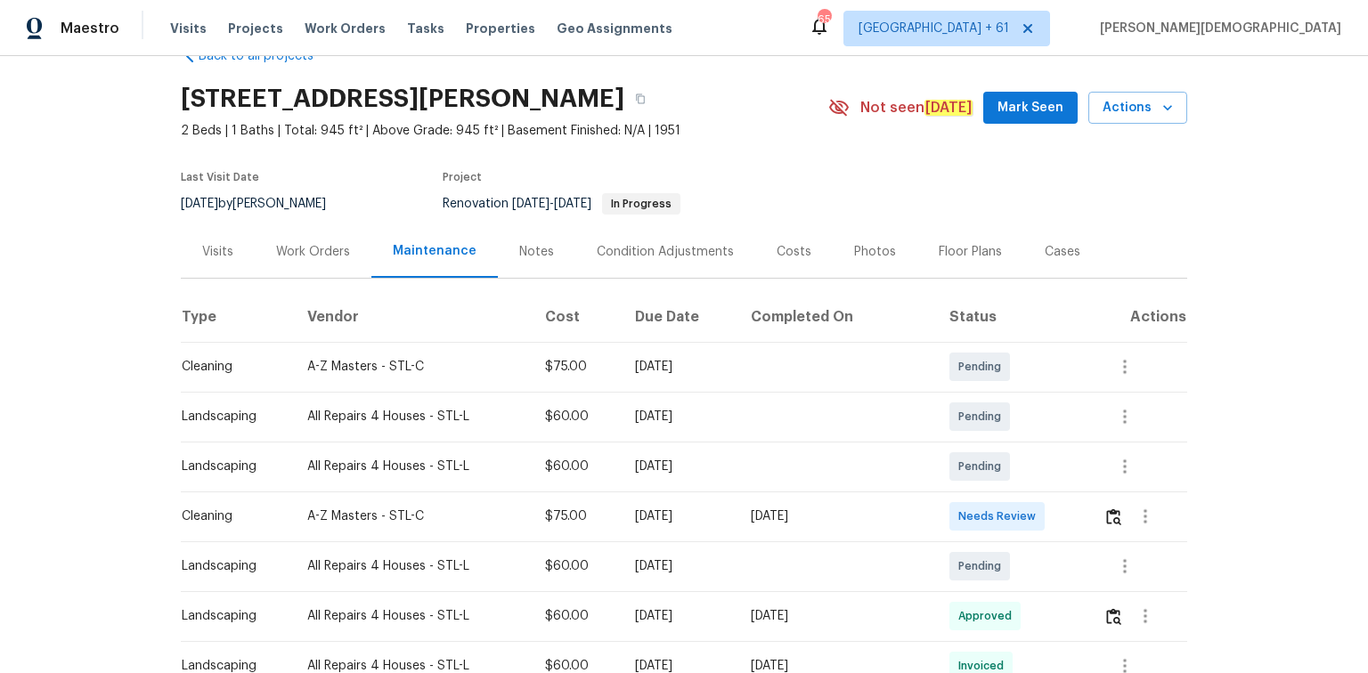
scroll to position [285, 0]
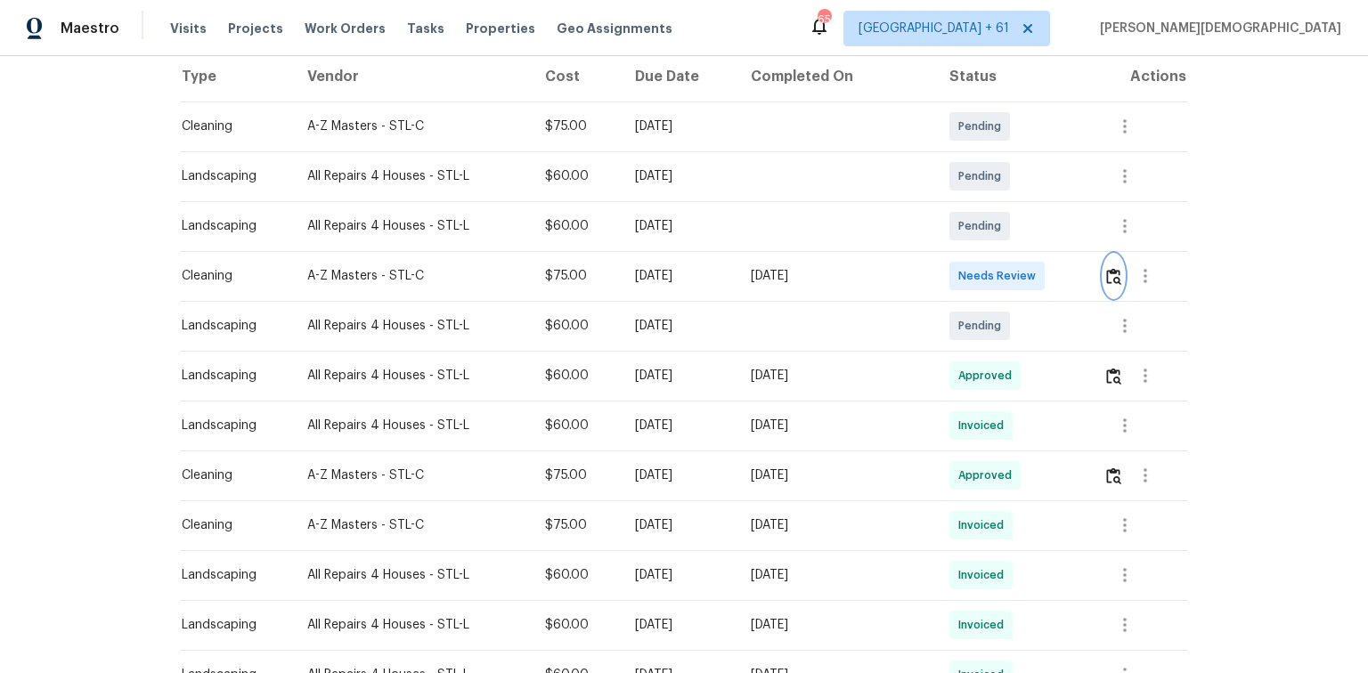
click at [973, 268] on img "button" at bounding box center [1113, 276] width 15 height 17
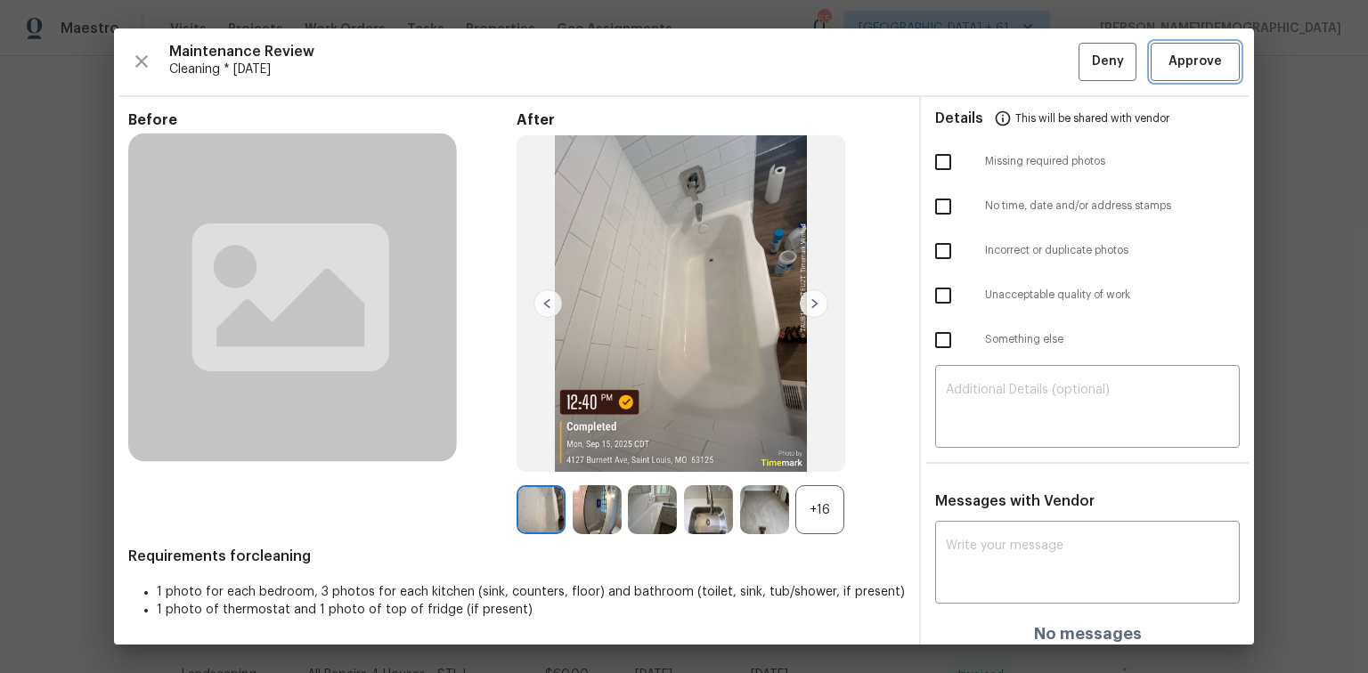
click at [973, 77] on button "Approve" at bounding box center [1195, 62] width 89 height 38
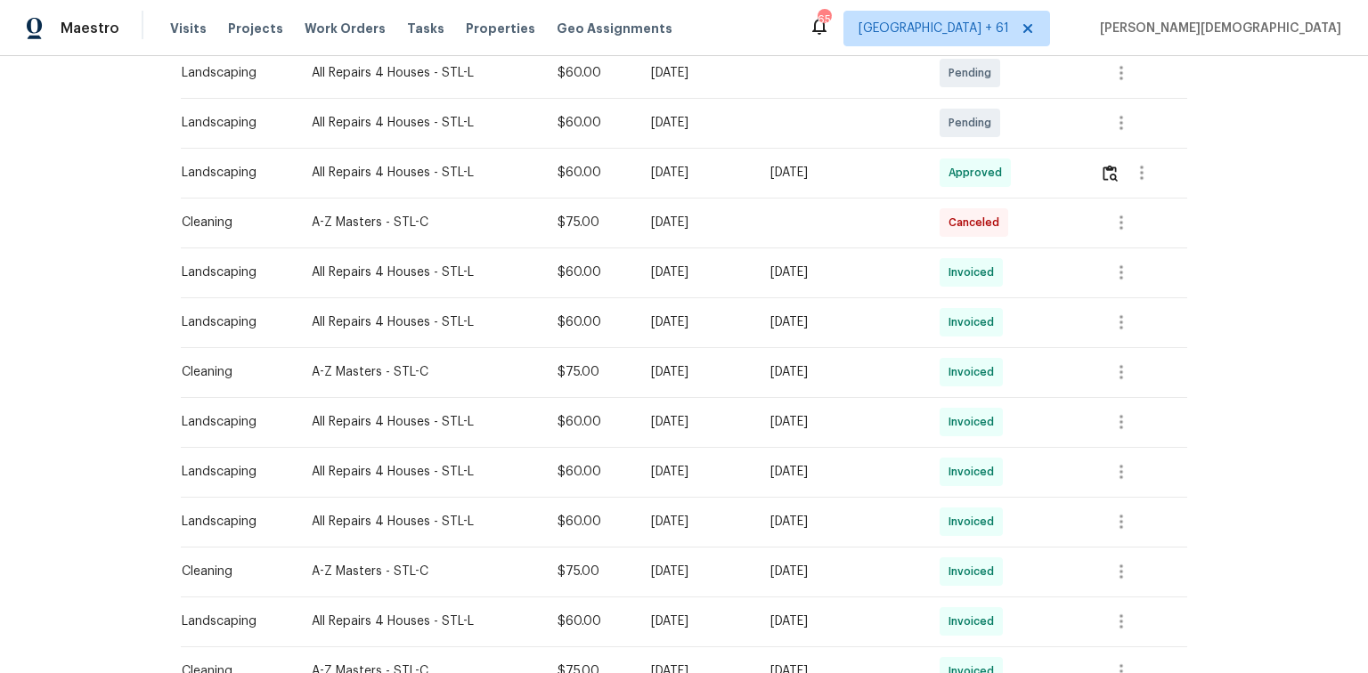
scroll to position [285, 0]
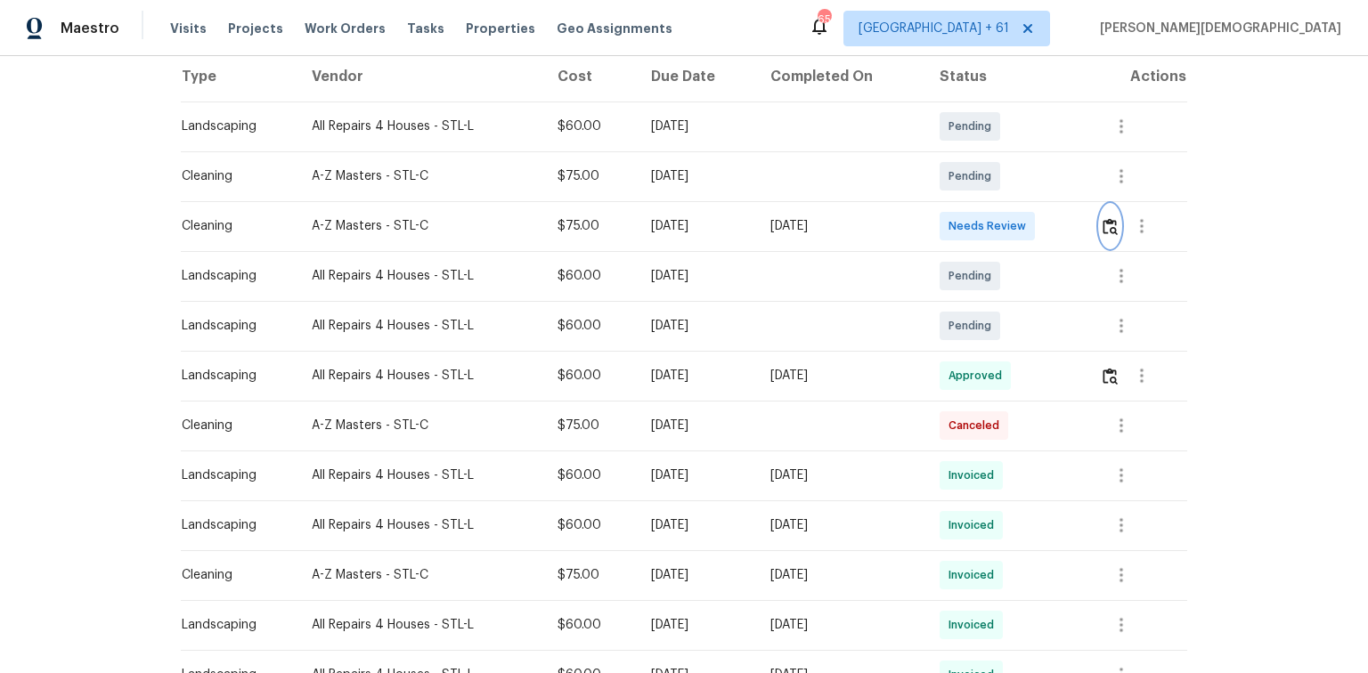
click at [973, 218] on img "button" at bounding box center [1110, 226] width 15 height 17
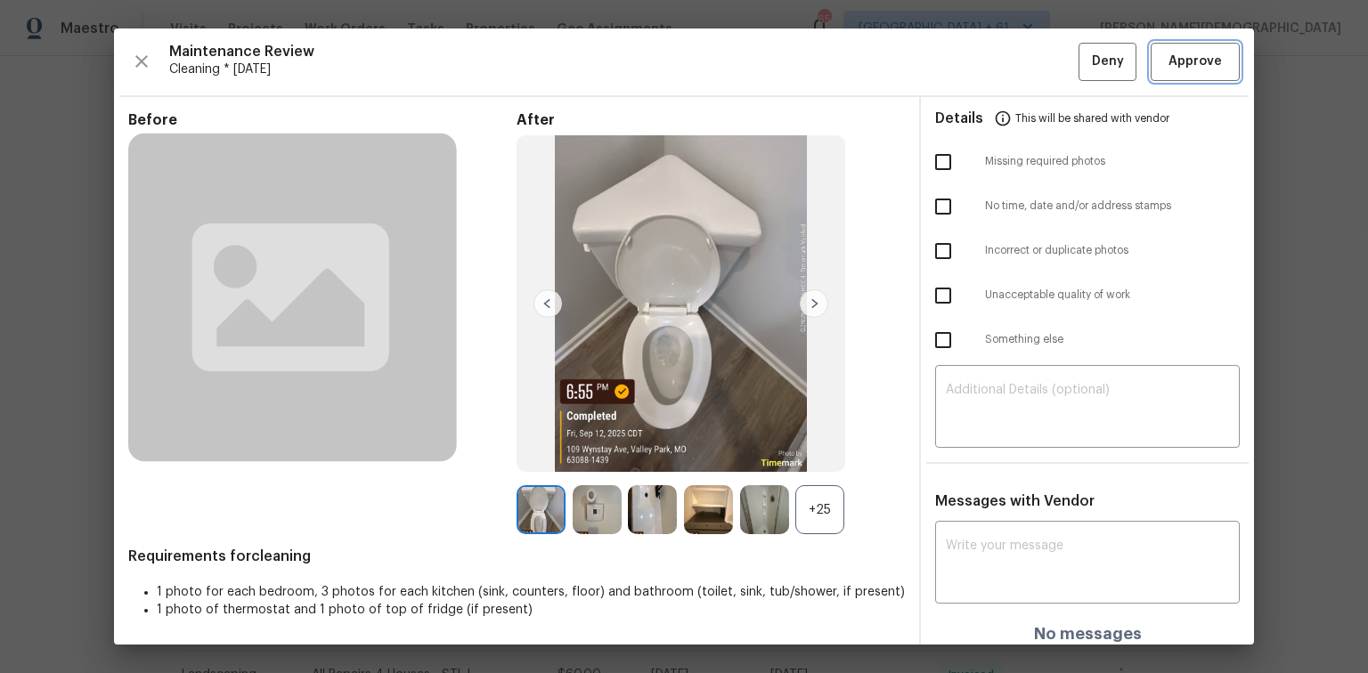
click at [973, 69] on span "Approve" at bounding box center [1195, 62] width 61 height 22
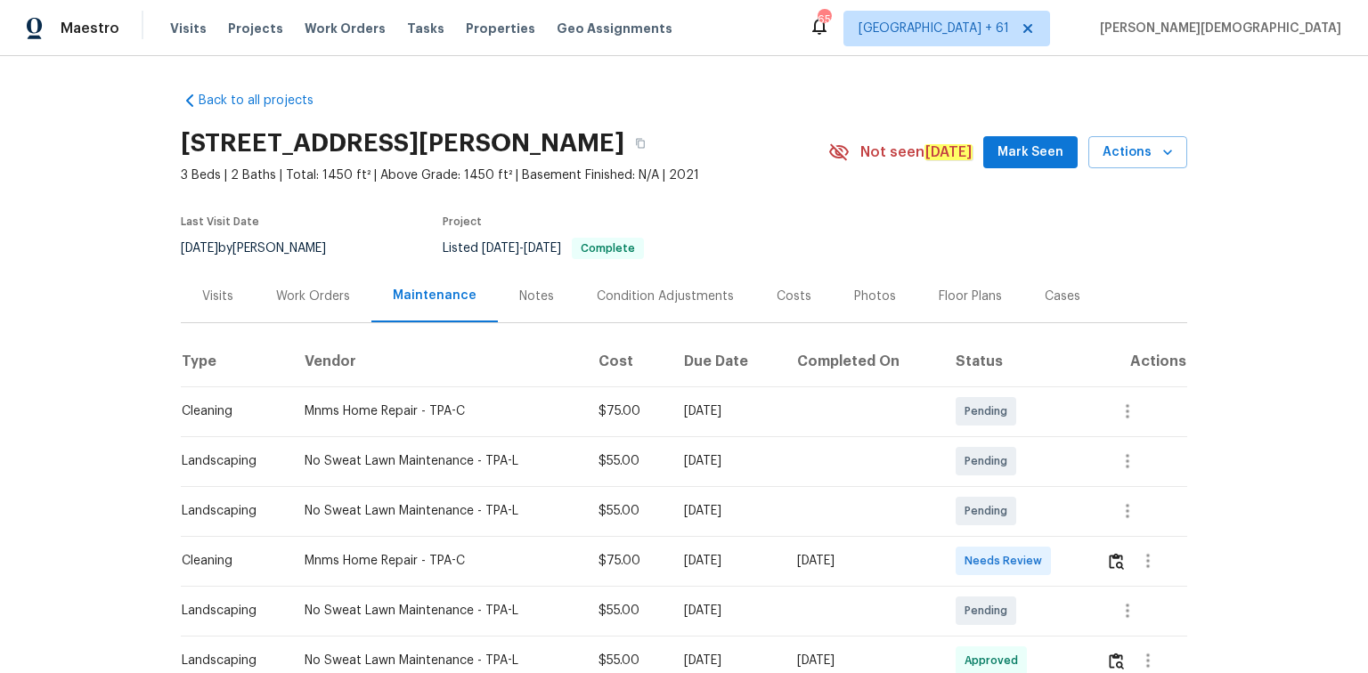
click at [1289, 402] on div "Back to all projects [STREET_ADDRESS][PERSON_NAME] 3 Beds | 2 Baths | Total: 14…" at bounding box center [684, 364] width 1368 height 617
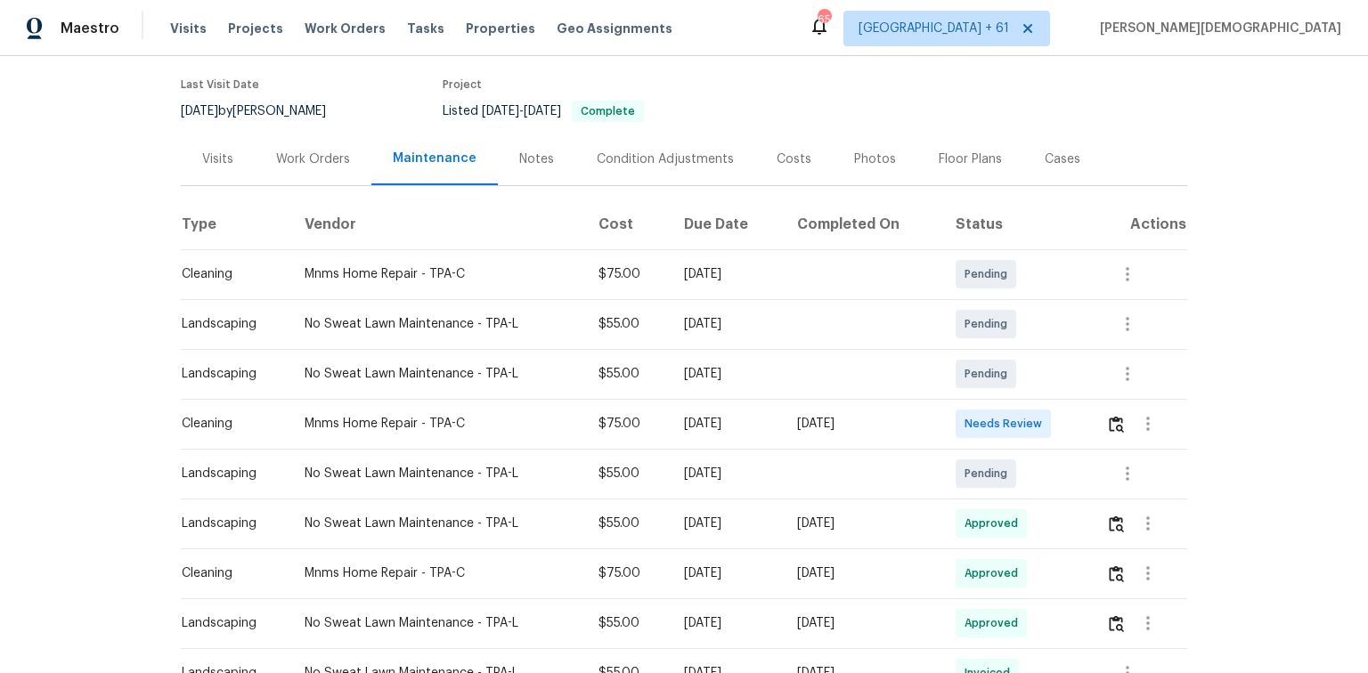
scroll to position [143, 0]
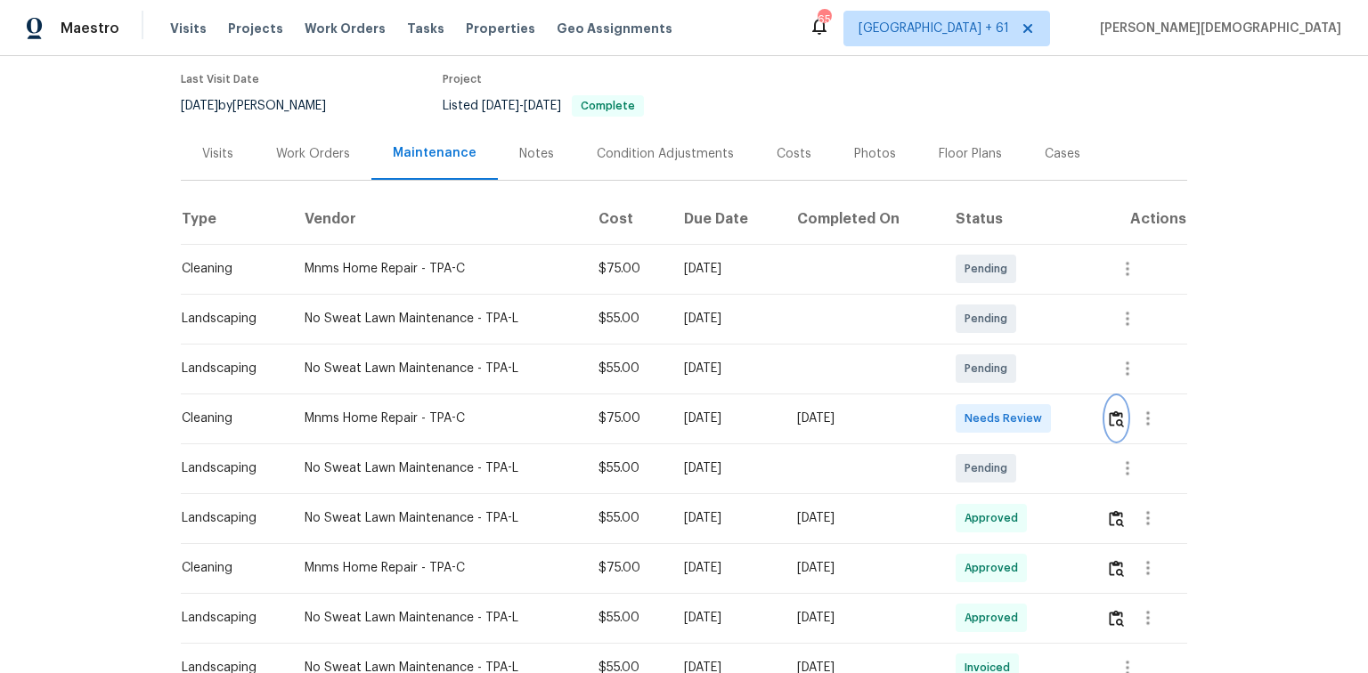
click at [1106, 403] on button "button" at bounding box center [1116, 418] width 20 height 43
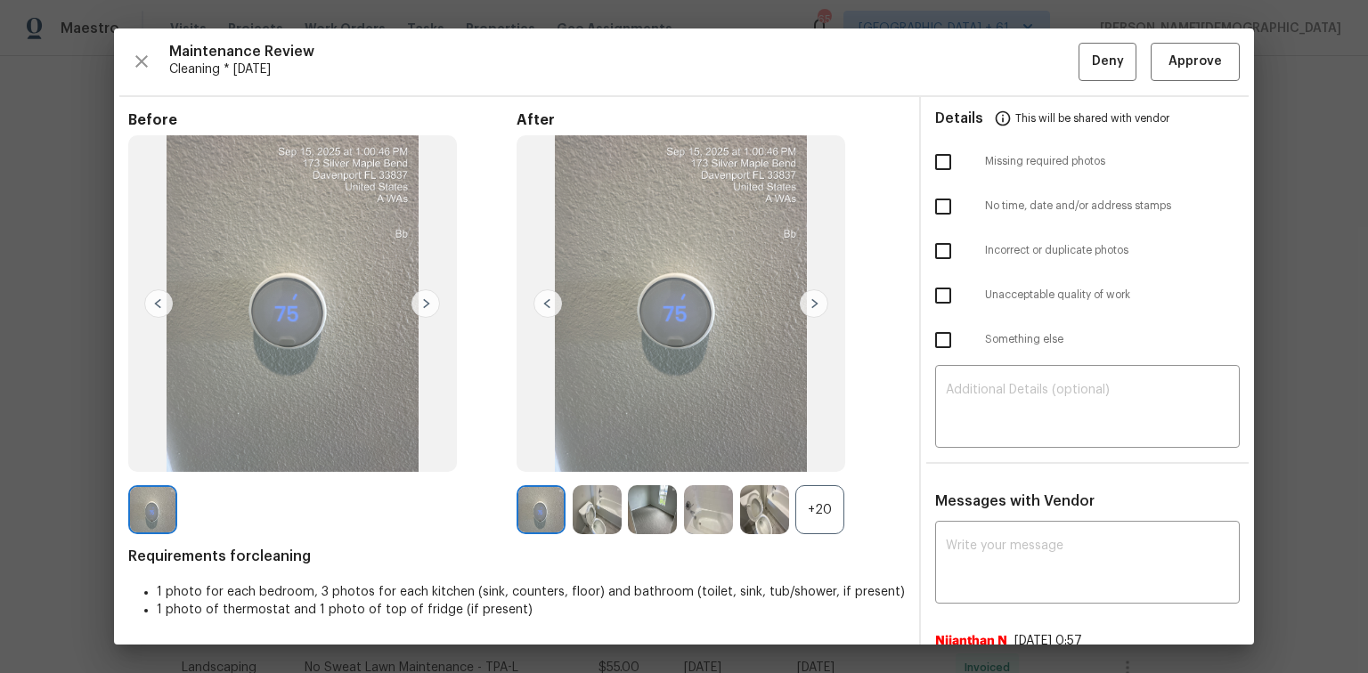
click at [803, 304] on img at bounding box center [814, 303] width 29 height 29
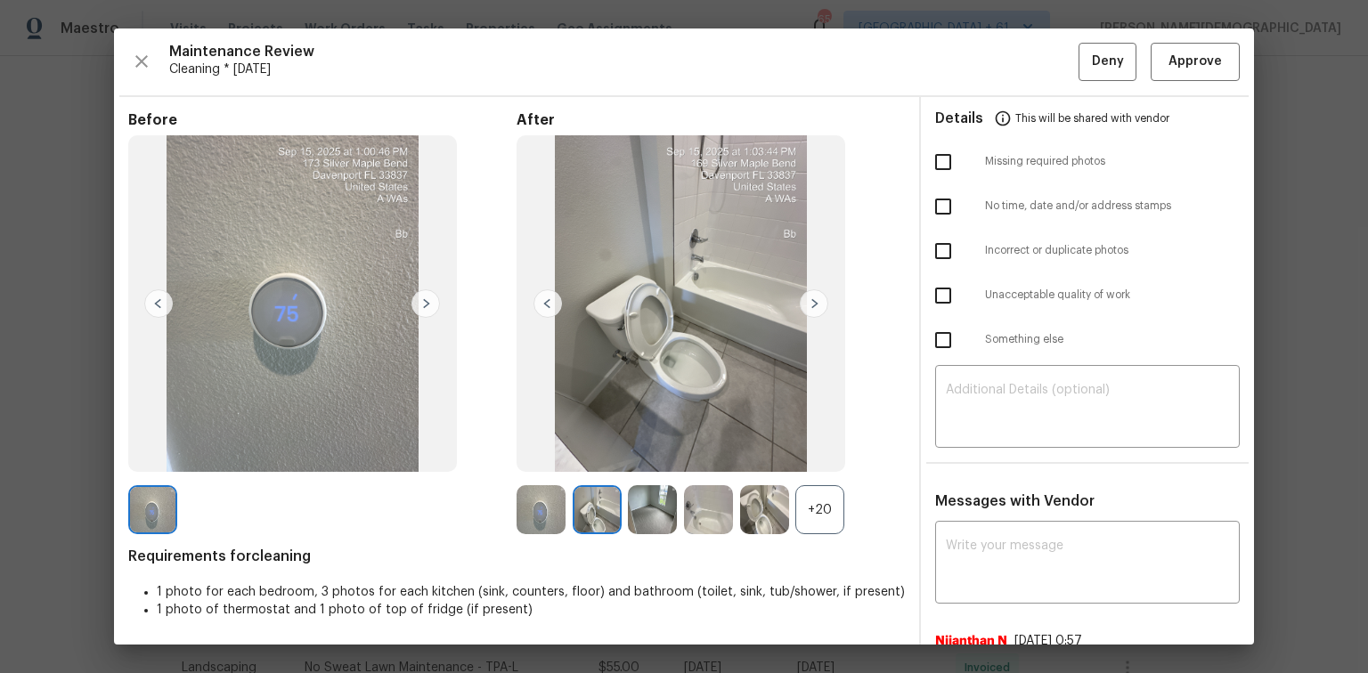
click at [649, 506] on img at bounding box center [652, 509] width 49 height 49
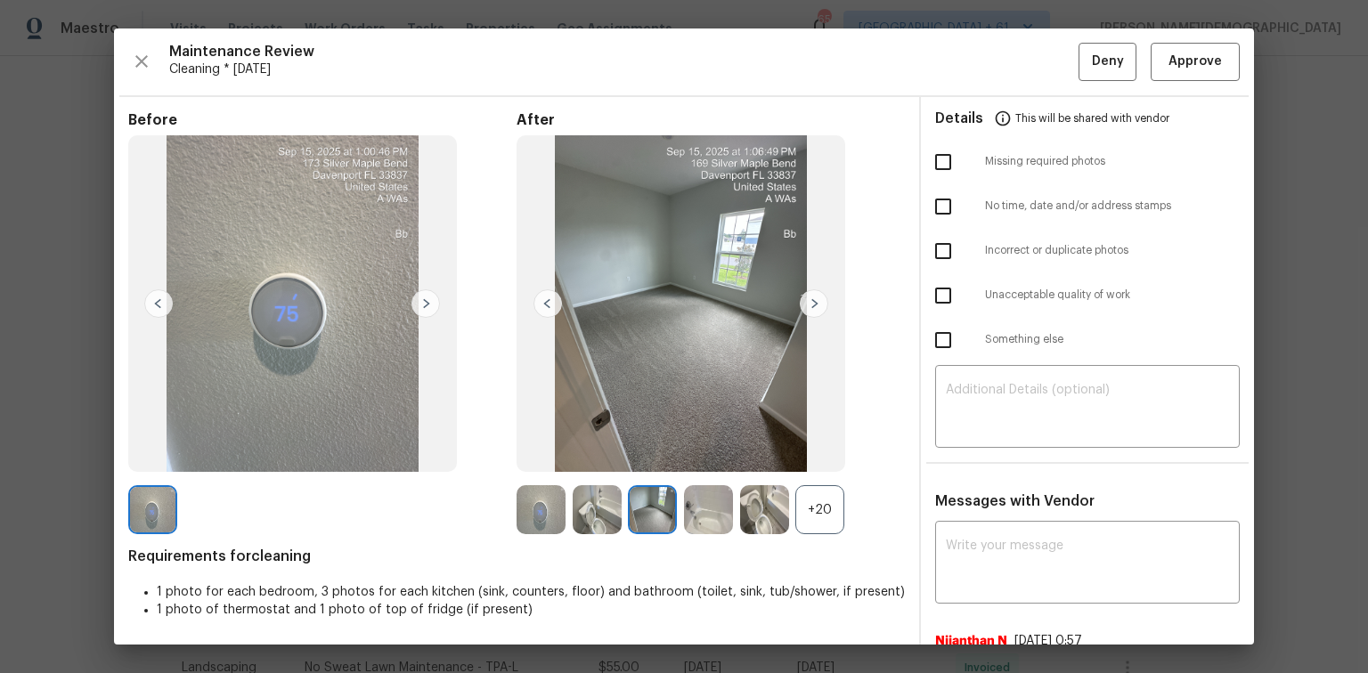
click at [698, 509] on img at bounding box center [708, 509] width 49 height 49
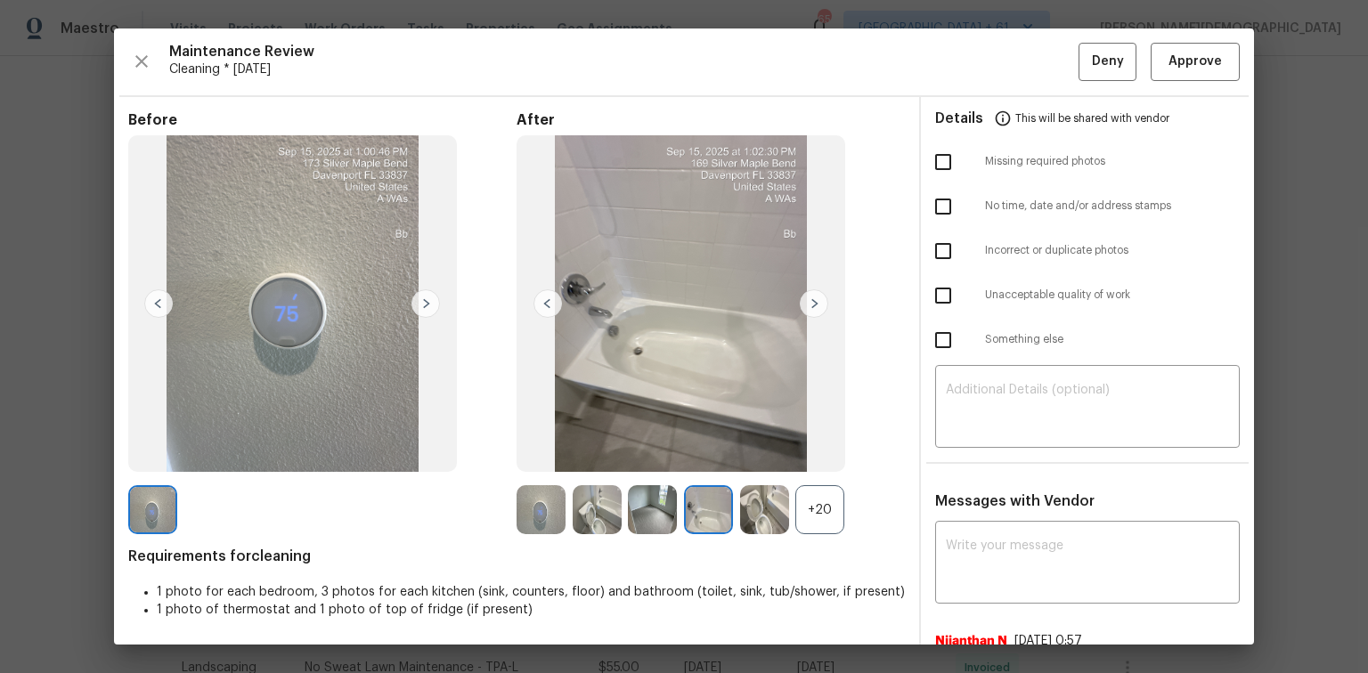
click at [751, 517] on img at bounding box center [764, 509] width 49 height 49
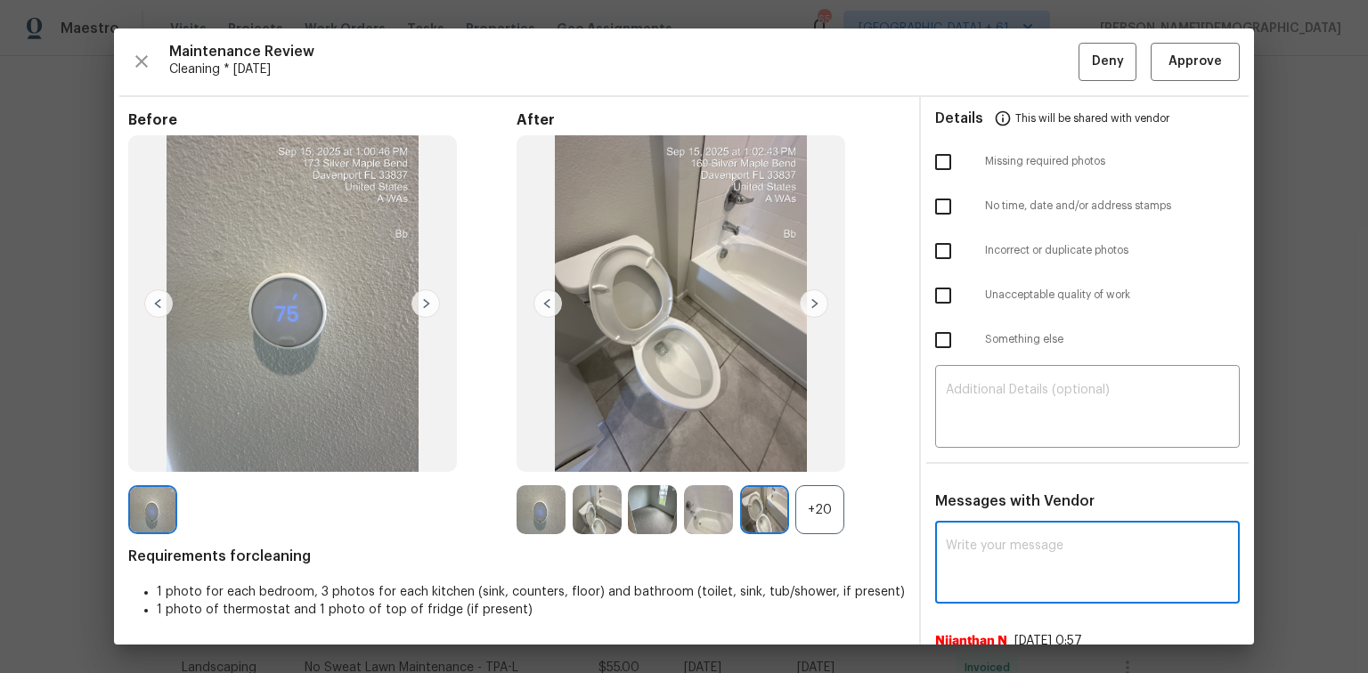
click at [996, 540] on textarea at bounding box center [1087, 565] width 283 height 50
paste textarea "Maintenance Audit Team: Hello! Unfortunately, this cleaning visit completed on …"
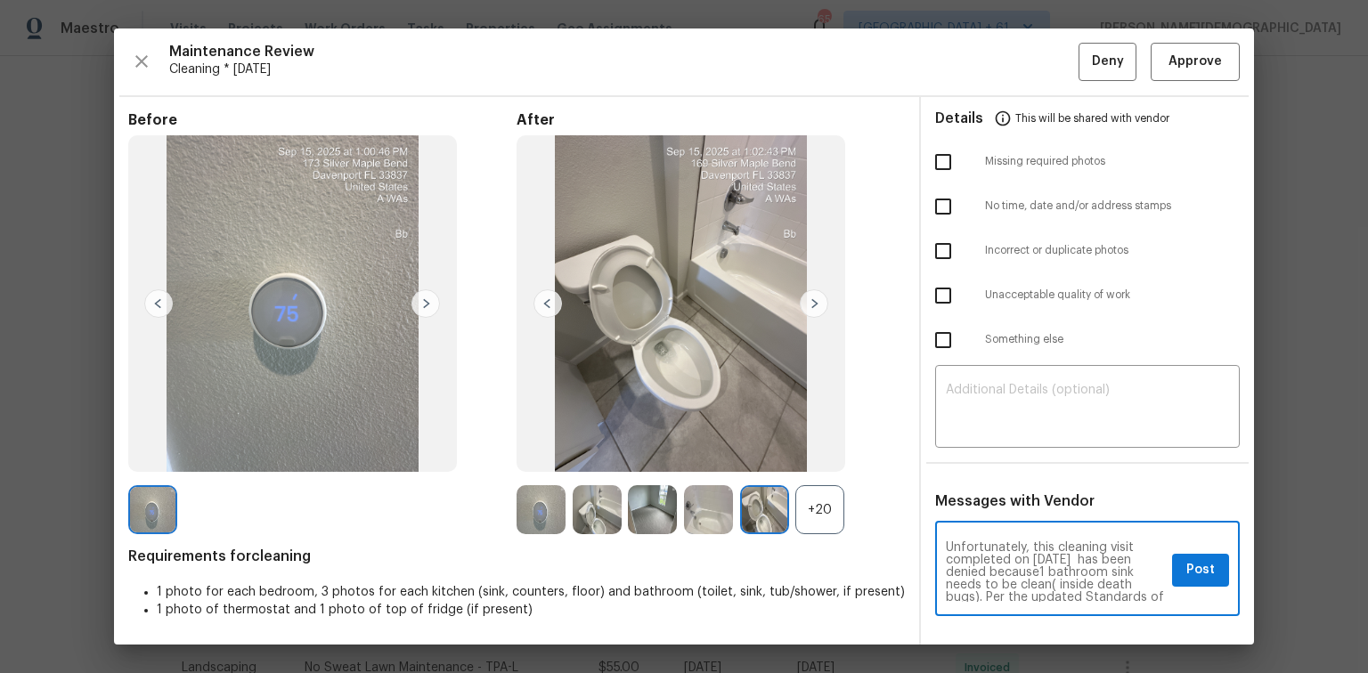
scroll to position [0, 0]
type textarea "Maintenance Audit Team: Hello! Unfortunately, this cleaning visit completed on …"
click at [1008, 396] on textarea at bounding box center [1087, 409] width 283 height 50
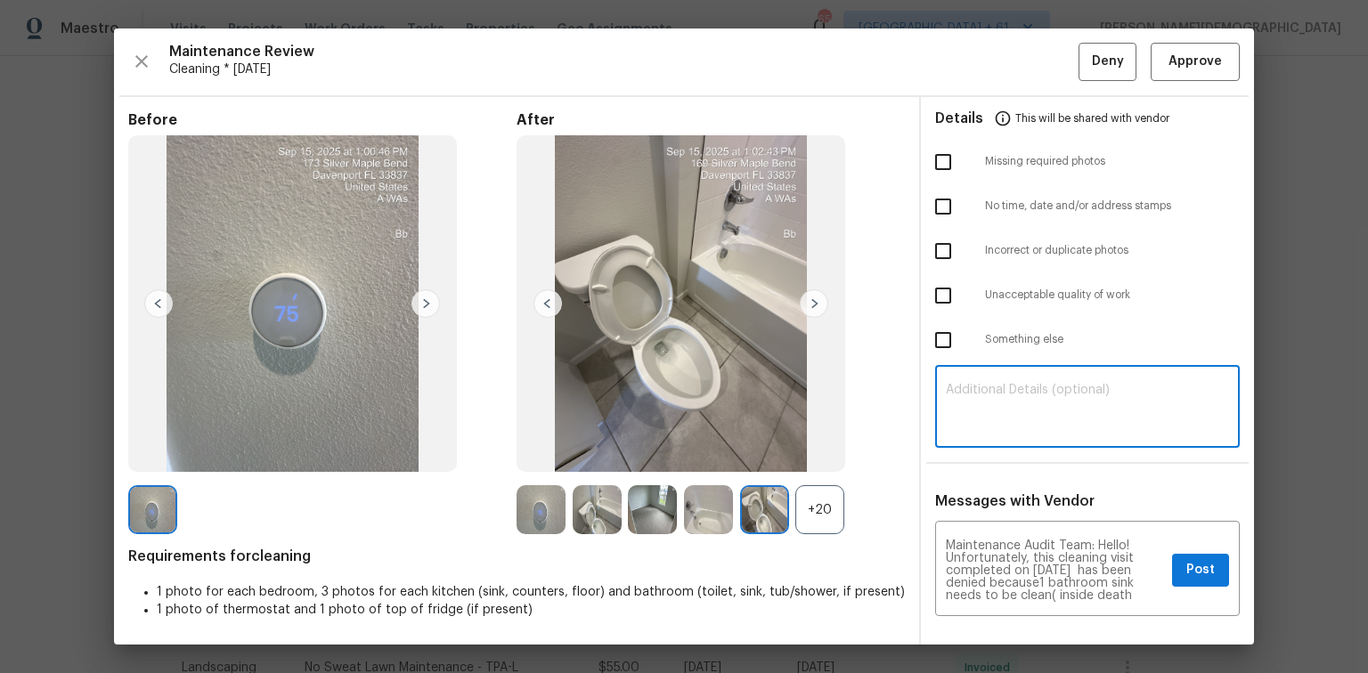
paste textarea "Maintenance Audit Team: Hello! Unfortunately, this cleaning visit completed on …"
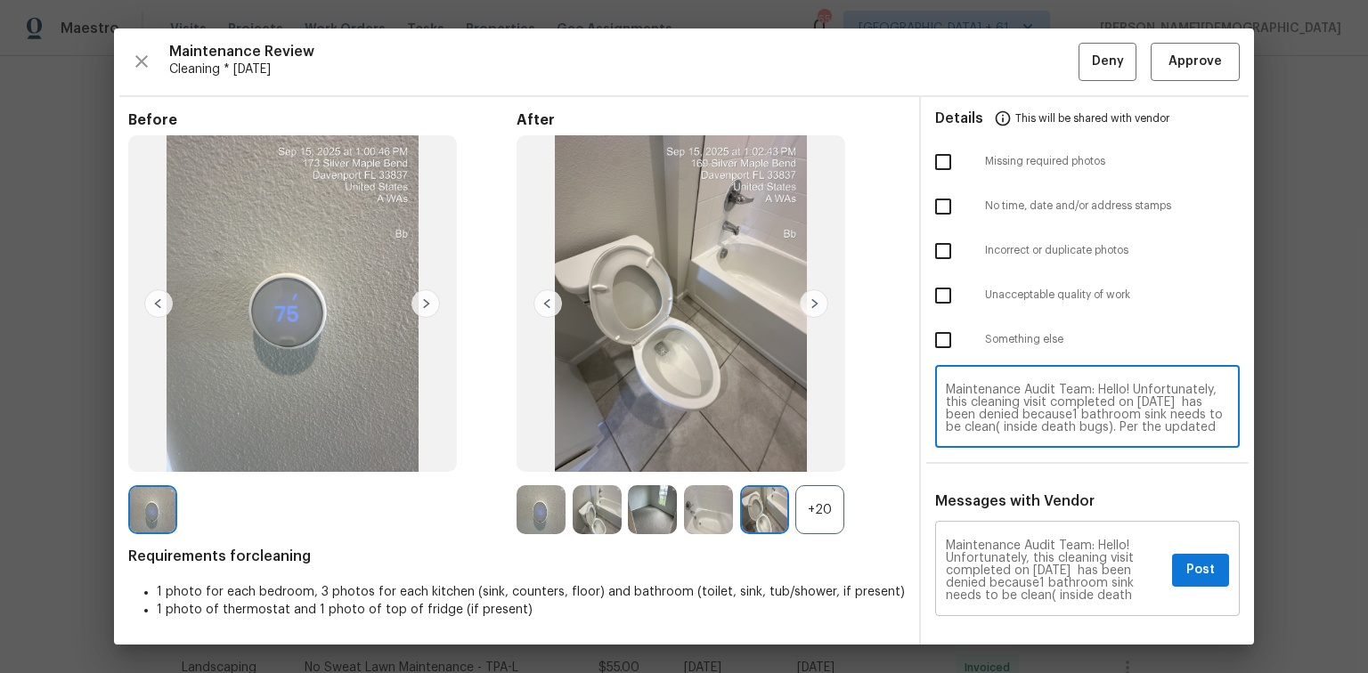
type textarea "Maintenance Audit Team: Hello! Unfortunately, this cleaning visit completed on …"
click at [1200, 566] on button "Post" at bounding box center [1200, 570] width 57 height 33
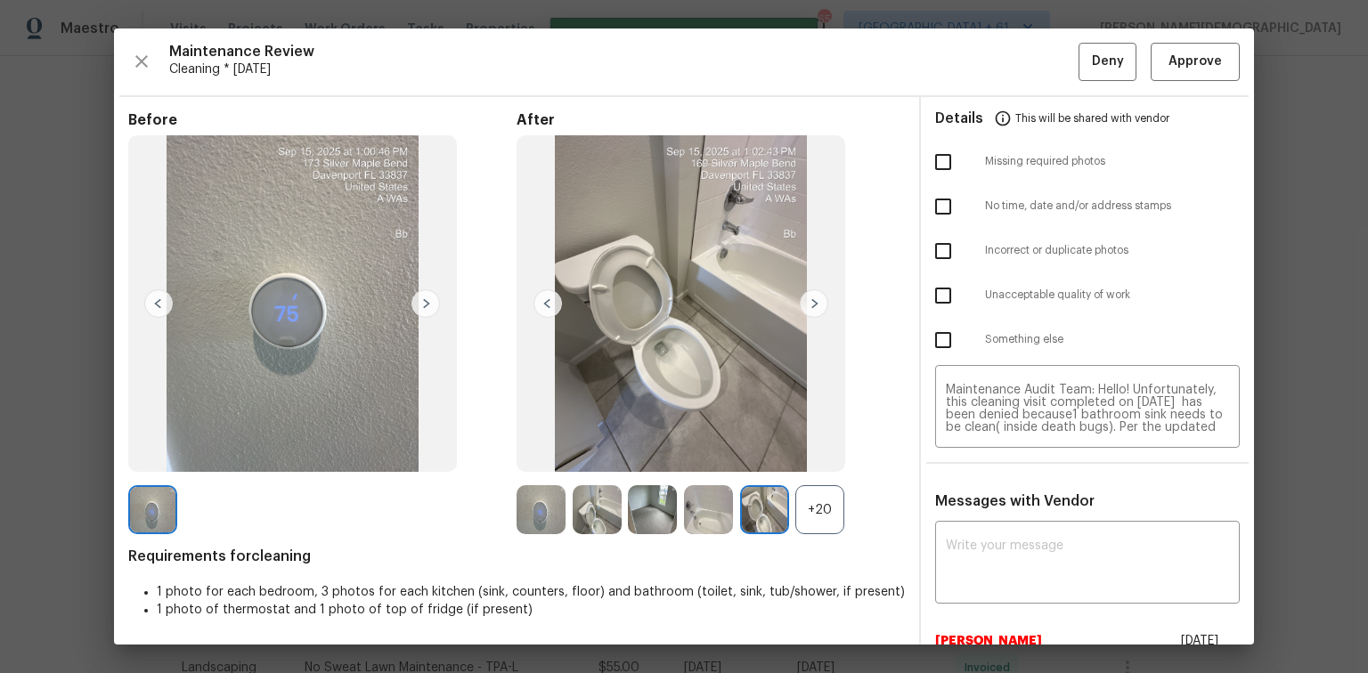
click at [942, 296] on input "checkbox" at bounding box center [943, 295] width 37 height 37
checkbox input "true"
click at [1092, 61] on span "Deny" at bounding box center [1108, 62] width 32 height 22
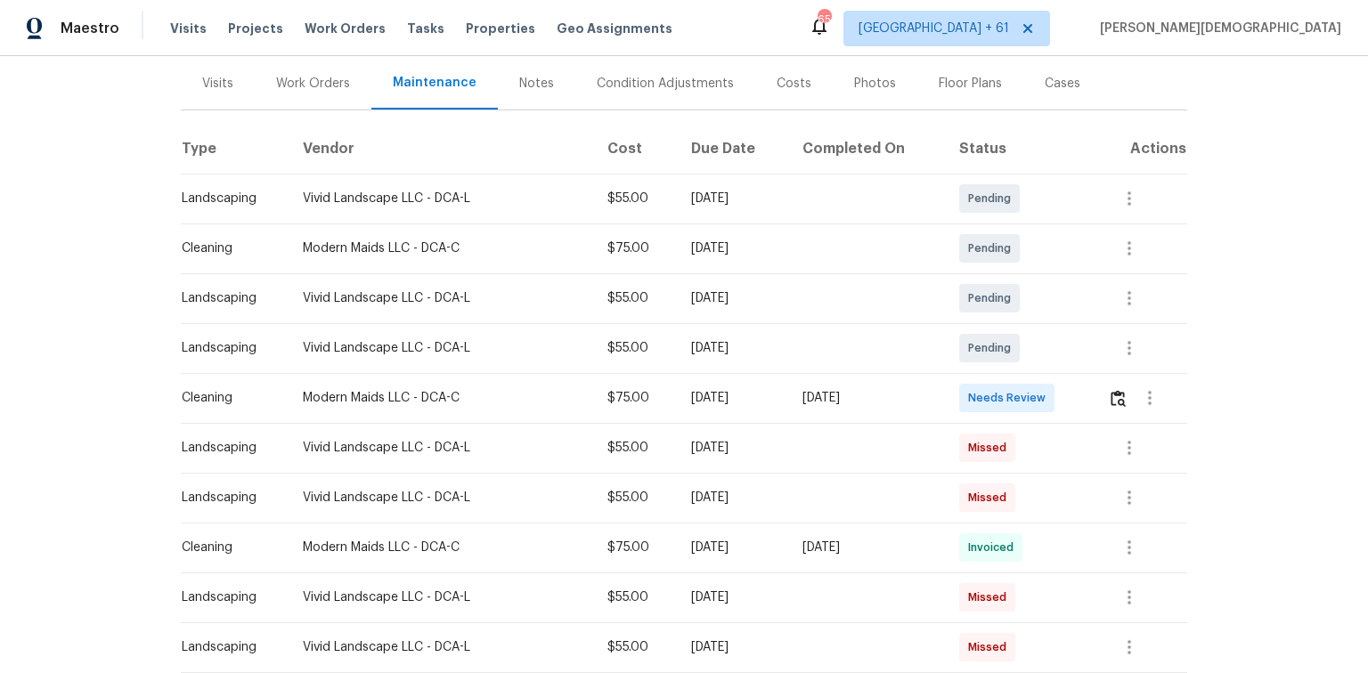
scroll to position [214, 0]
click at [973, 392] on img "button" at bounding box center [1118, 397] width 15 height 17
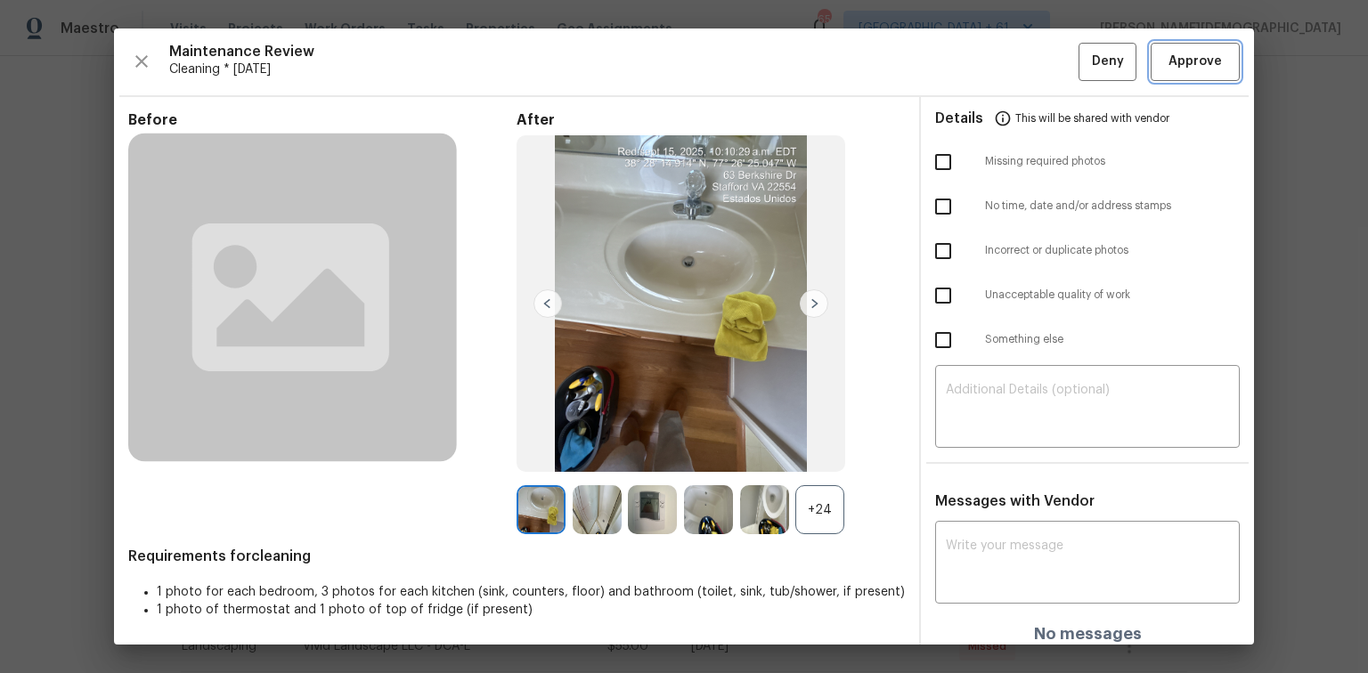
click at [973, 66] on span "Approve" at bounding box center [1195, 62] width 53 height 22
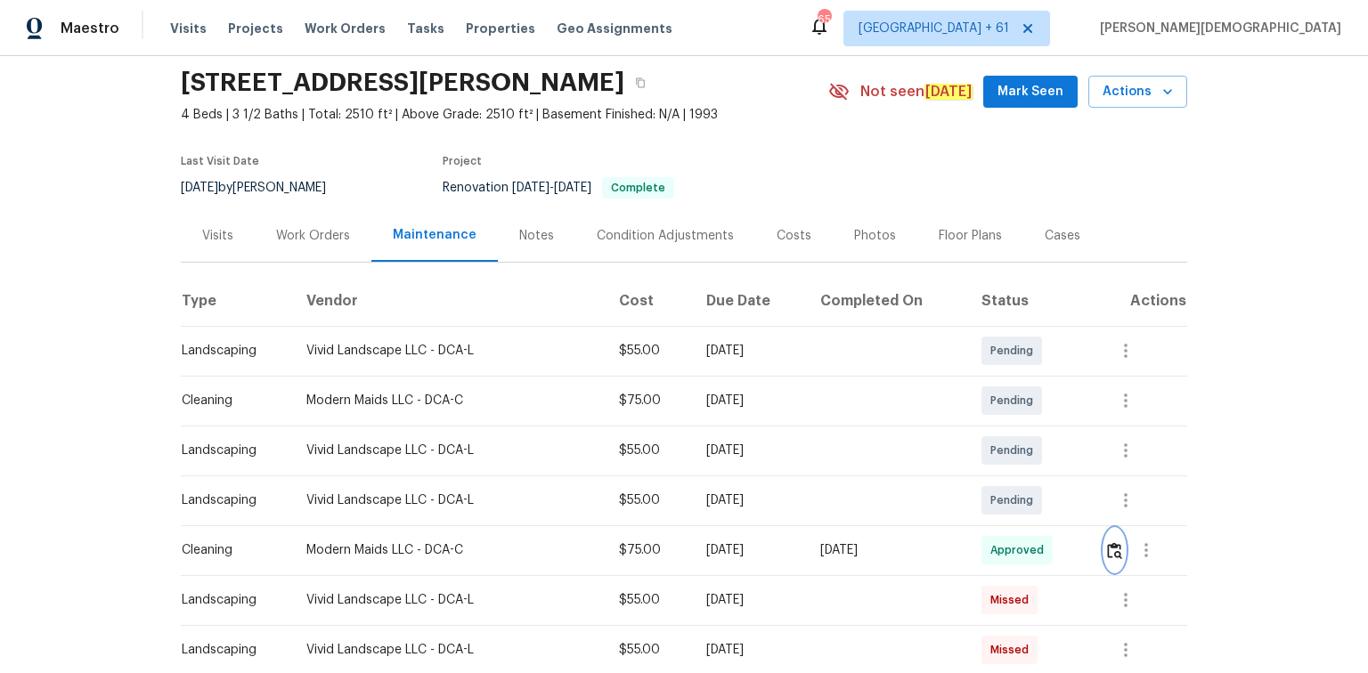
scroll to position [0, 0]
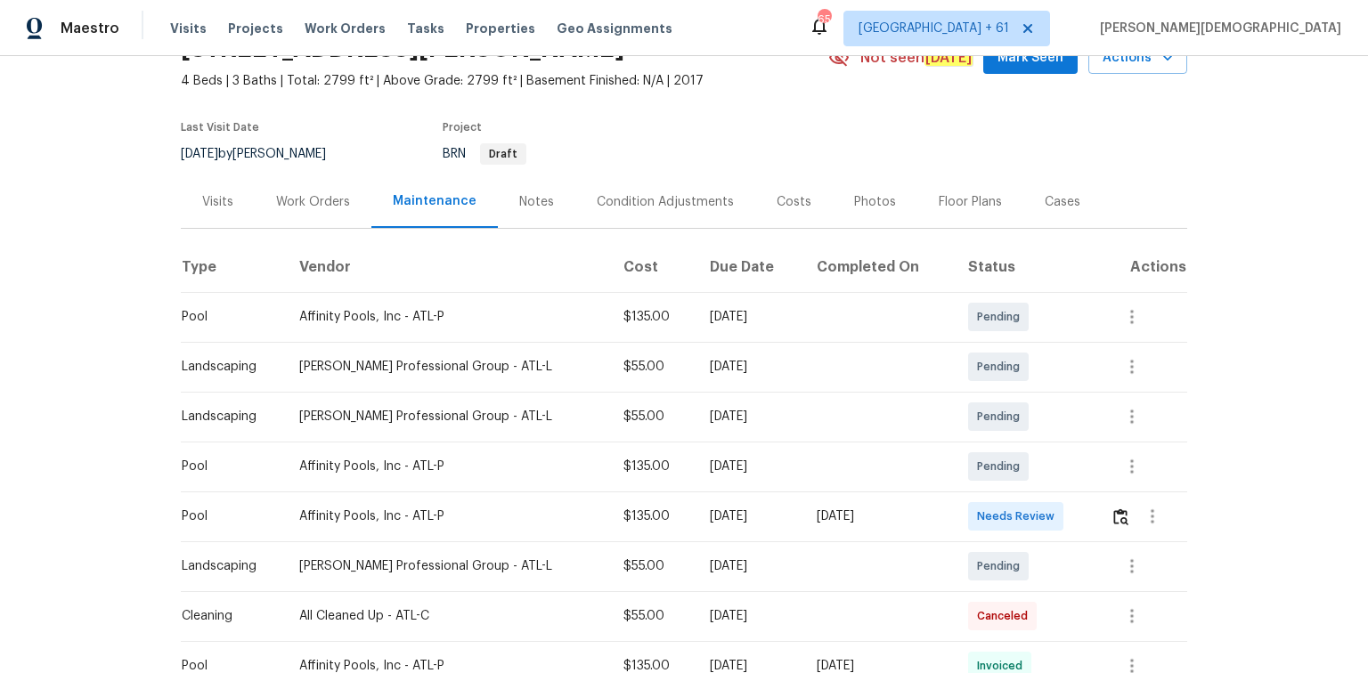
scroll to position [214, 0]
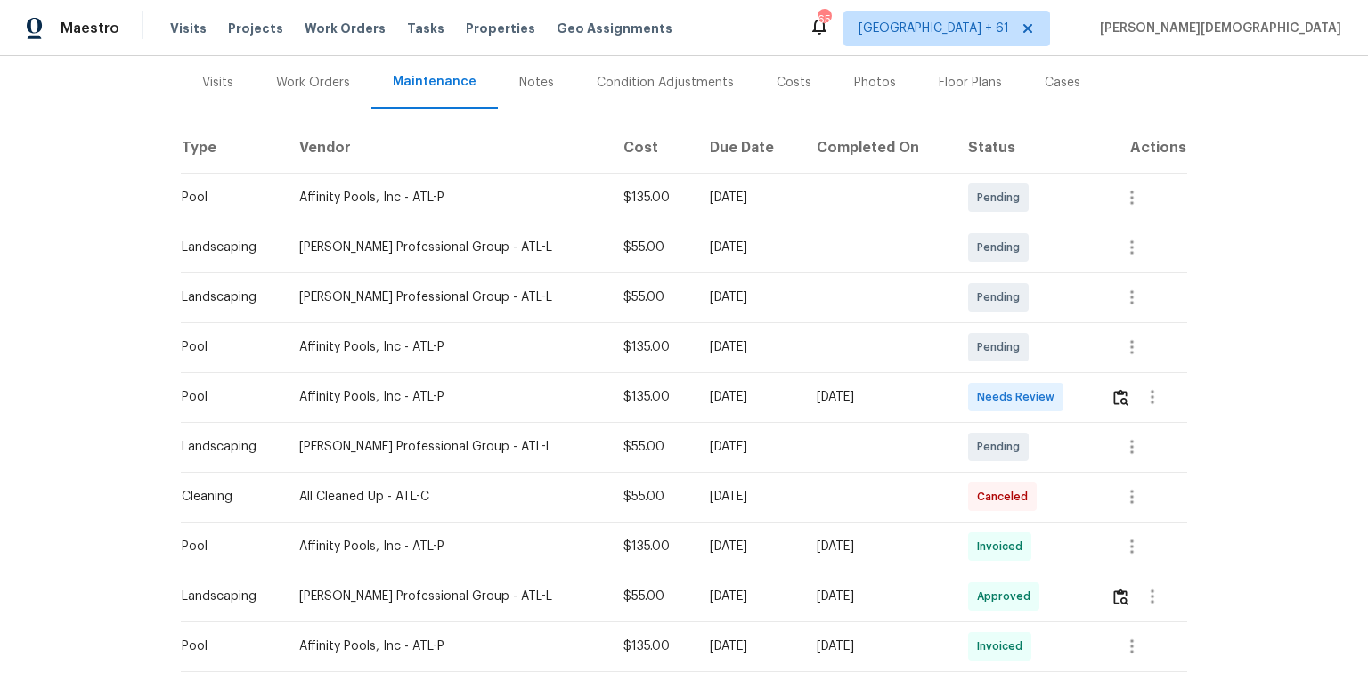
click at [973, 376] on div at bounding box center [1149, 397] width 76 height 43
click at [973, 389] on img "button" at bounding box center [1120, 397] width 15 height 17
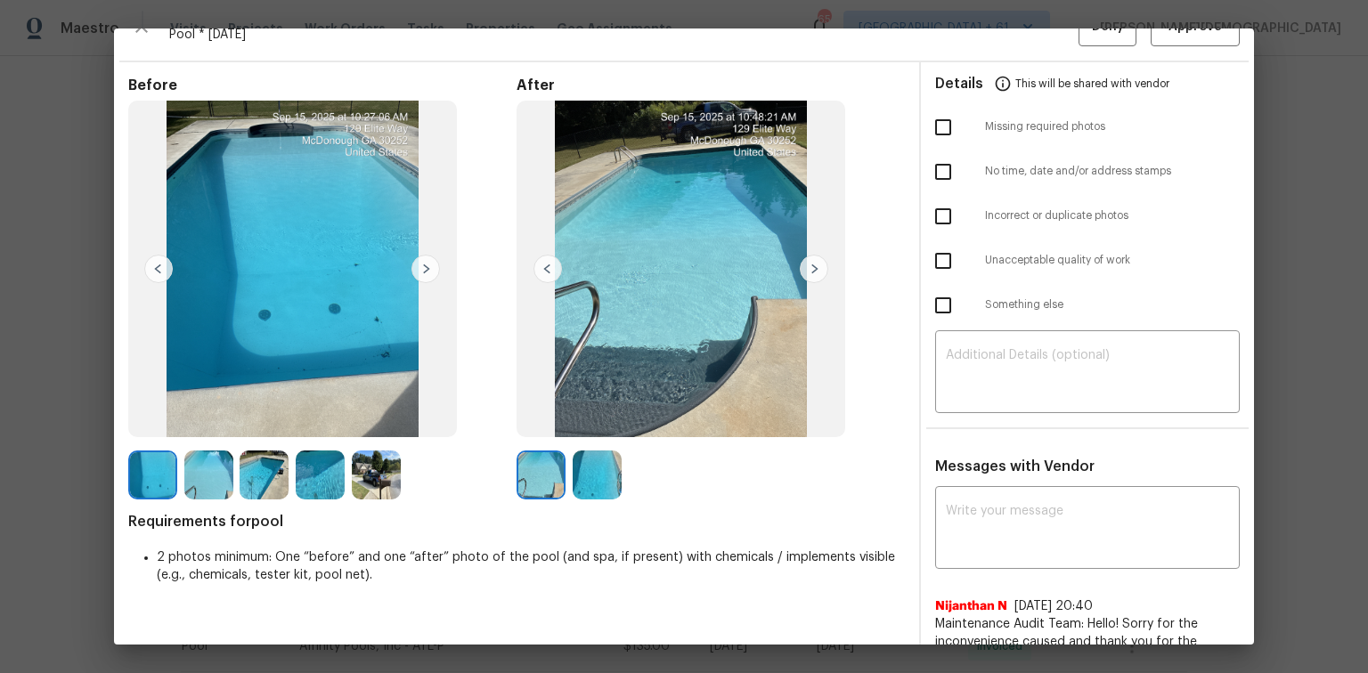
scroll to position [0, 0]
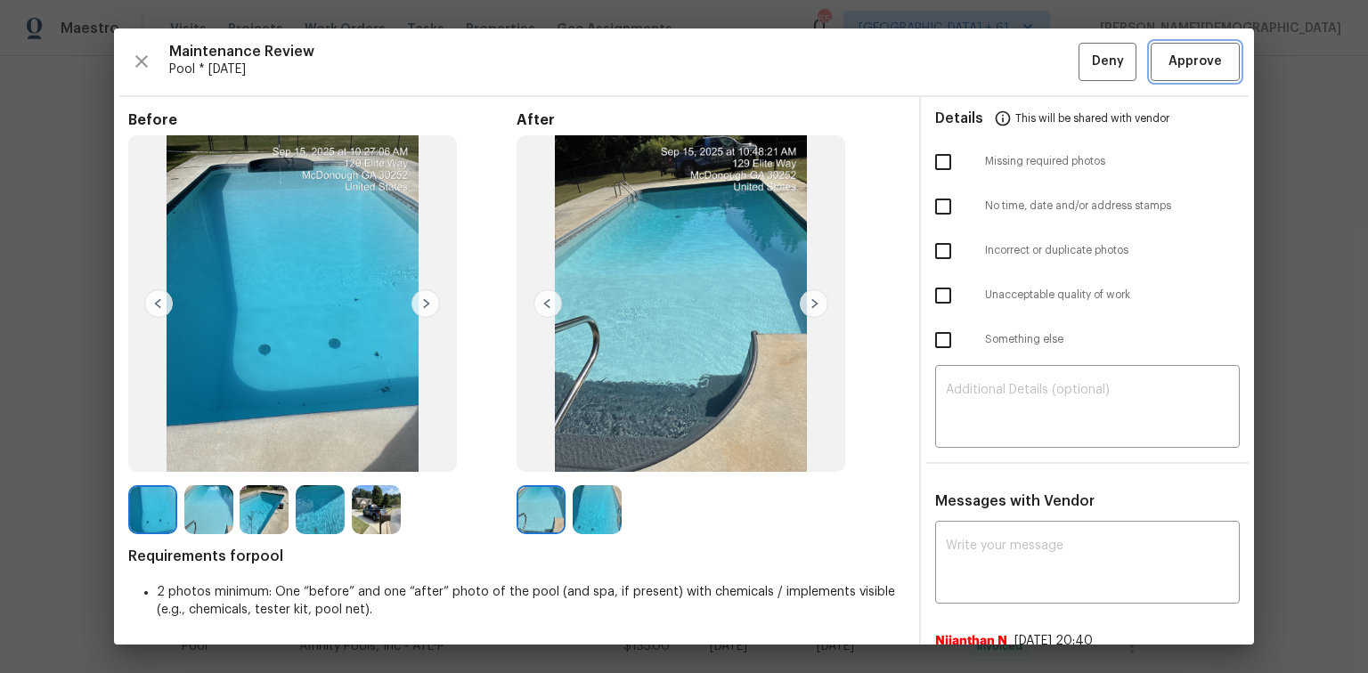
click at [973, 64] on span "Approve" at bounding box center [1195, 62] width 53 height 22
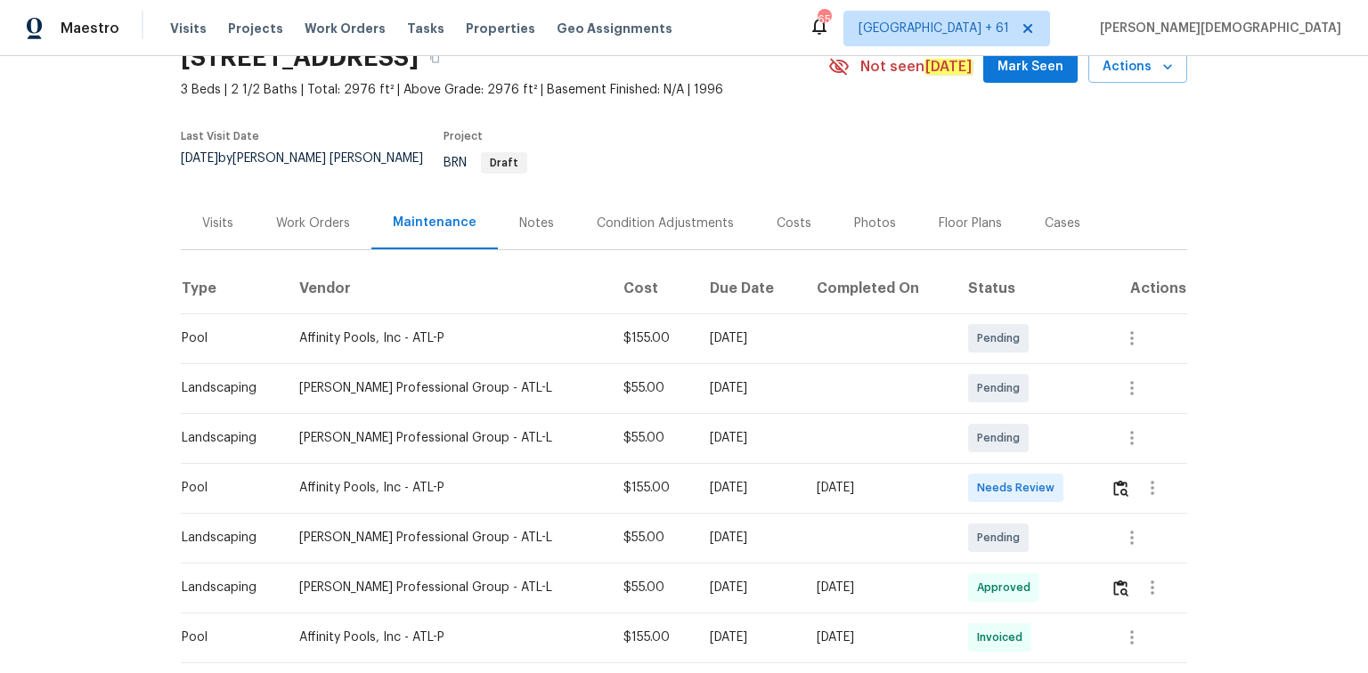
scroll to position [214, 0]
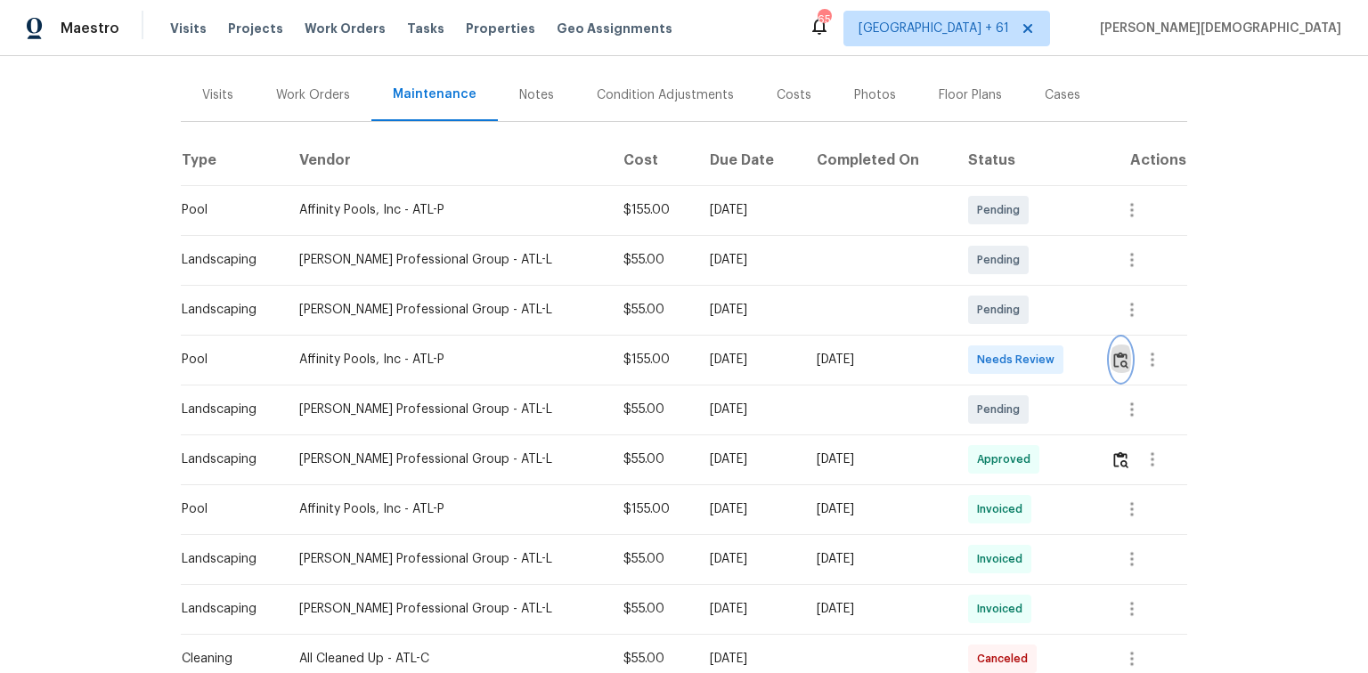
click at [973, 352] on img "button" at bounding box center [1120, 360] width 15 height 17
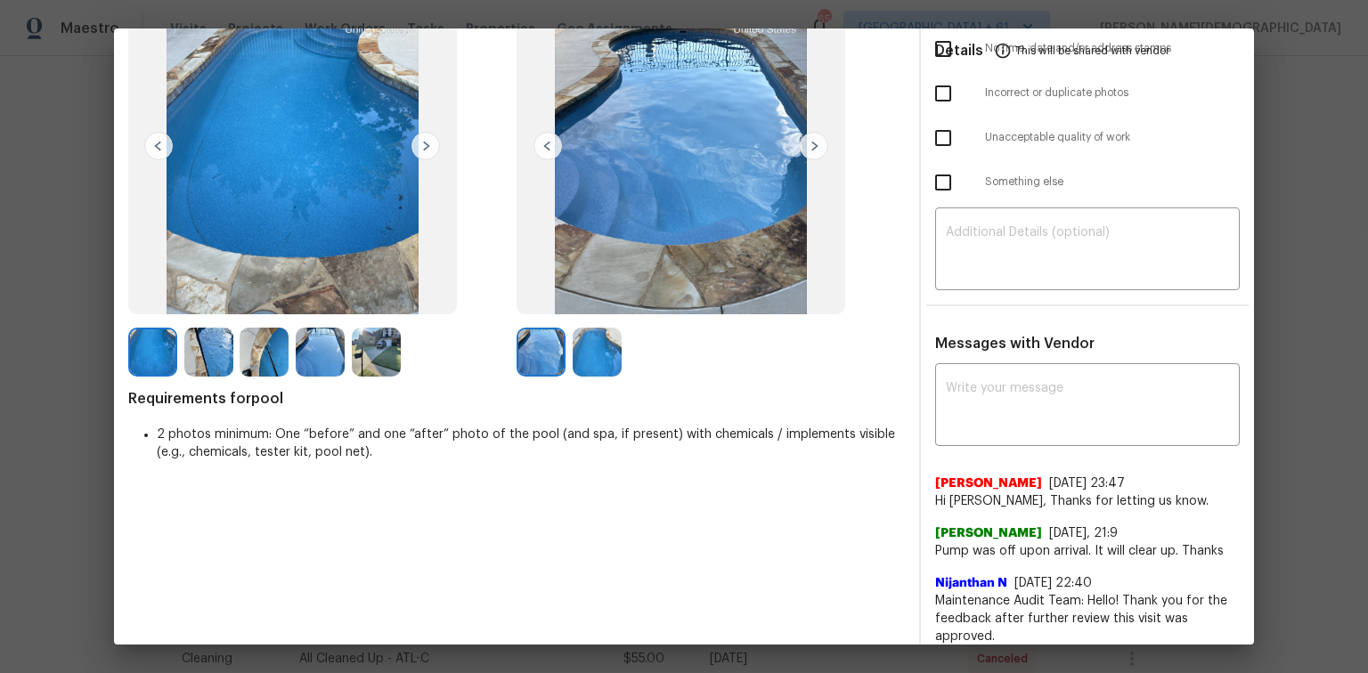
scroll to position [0, 0]
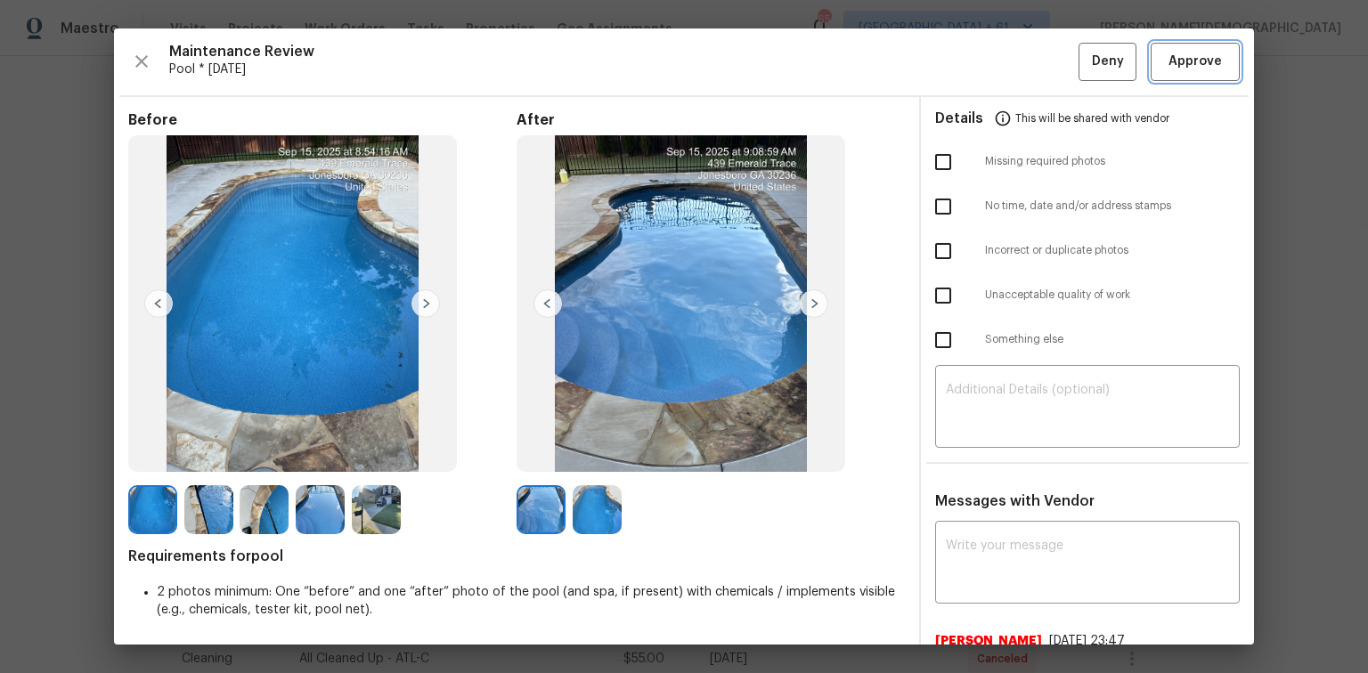
click at [973, 77] on button "Approve" at bounding box center [1195, 62] width 89 height 38
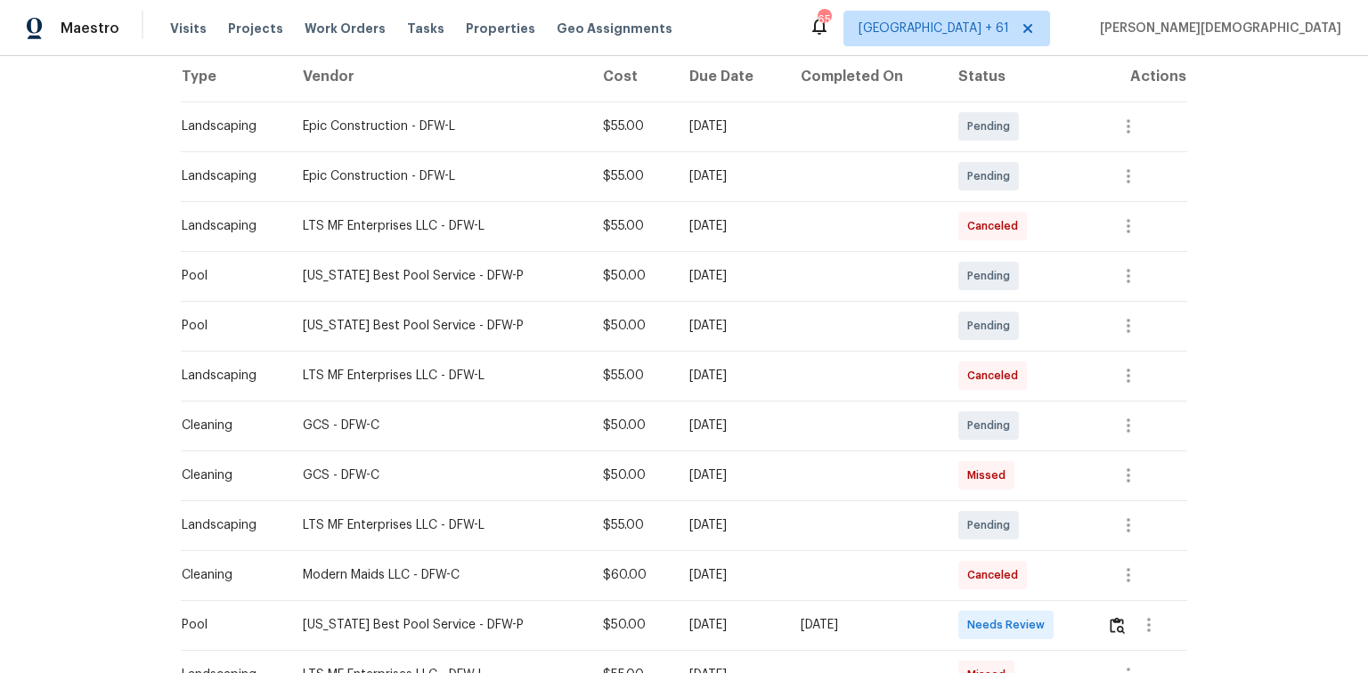
scroll to position [499, 0]
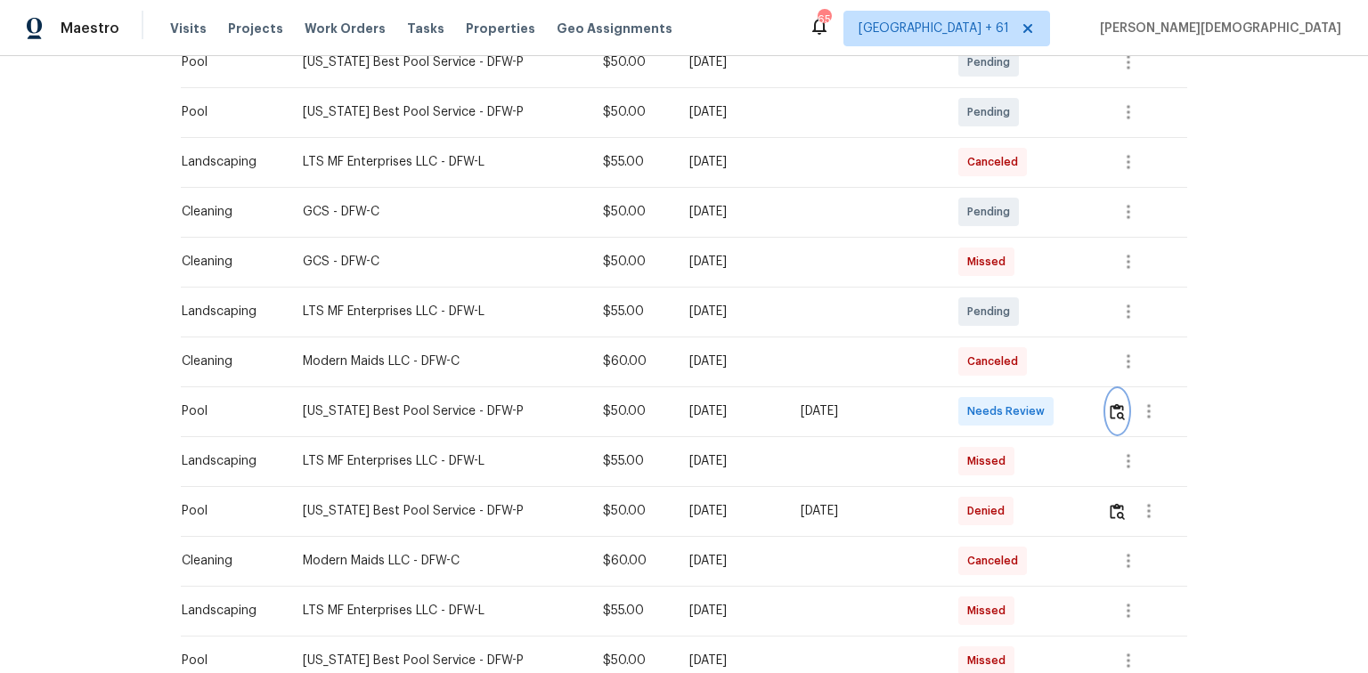
click at [973, 404] on img "button" at bounding box center [1117, 411] width 15 height 17
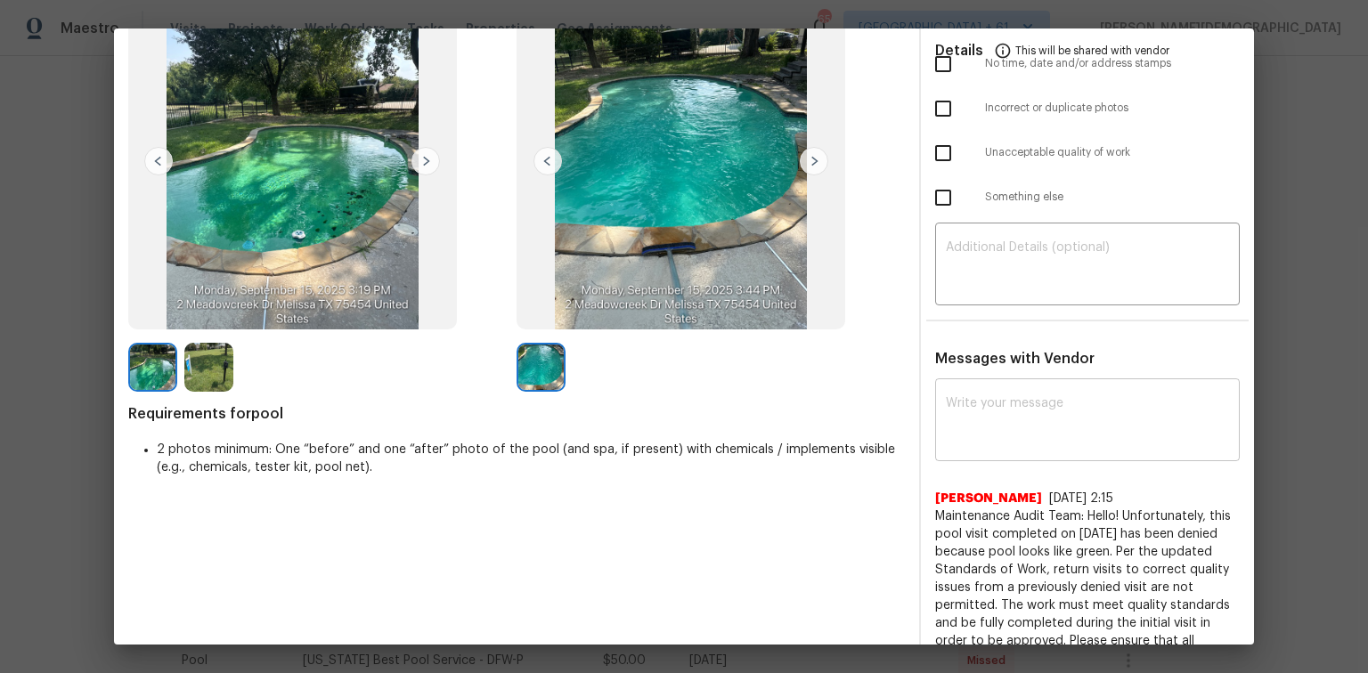
scroll to position [0, 0]
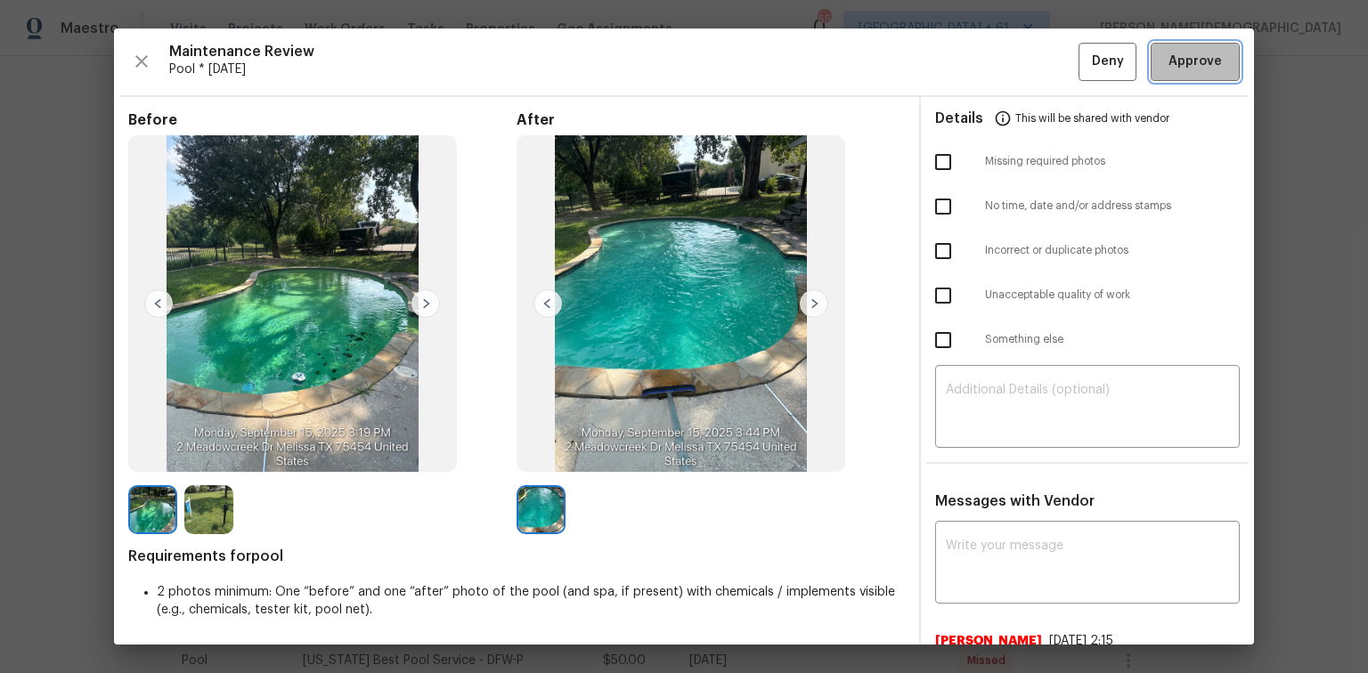
click at [973, 53] on span "Approve" at bounding box center [1195, 62] width 53 height 22
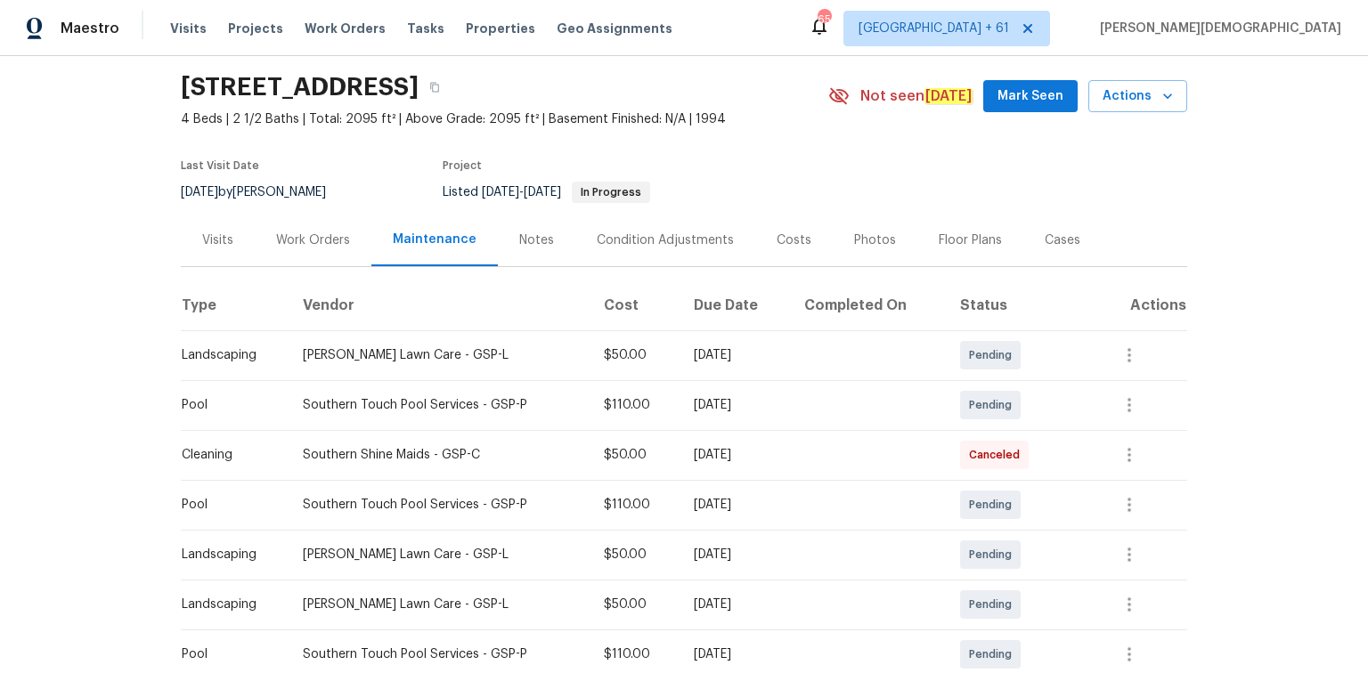
scroll to position [214, 0]
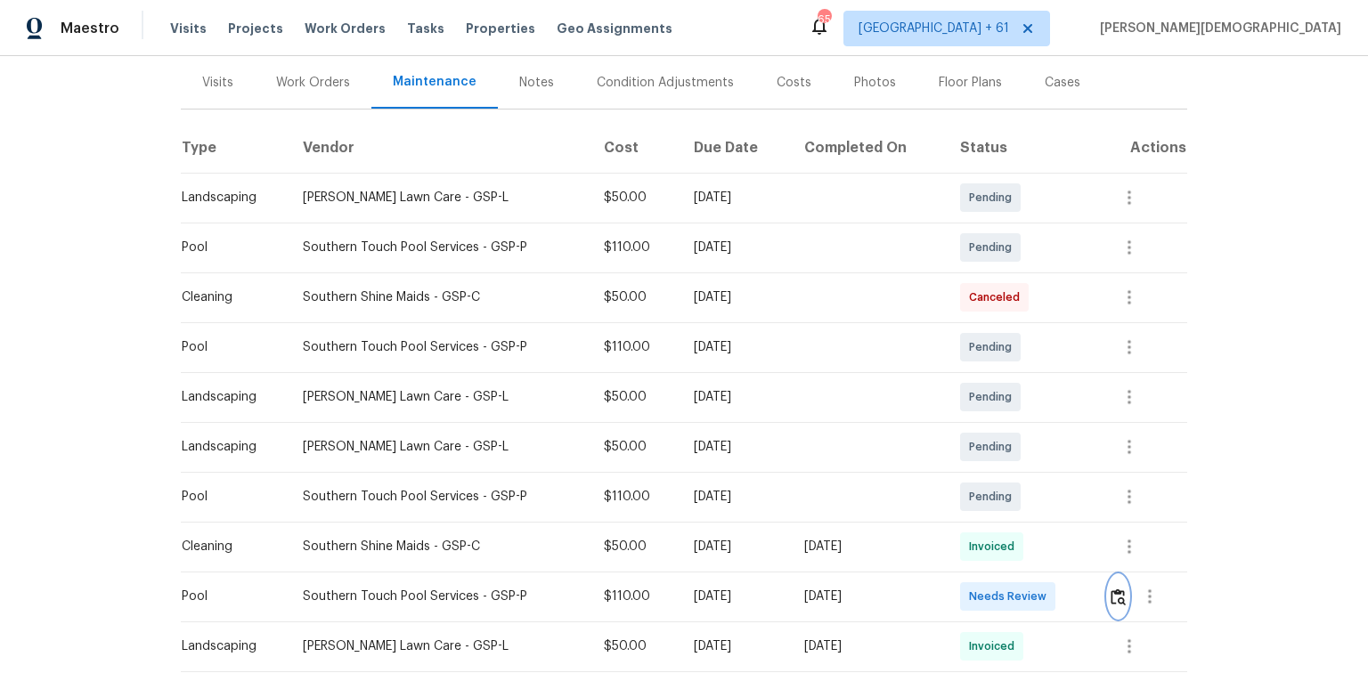
click at [973, 450] on img "button" at bounding box center [1118, 597] width 15 height 17
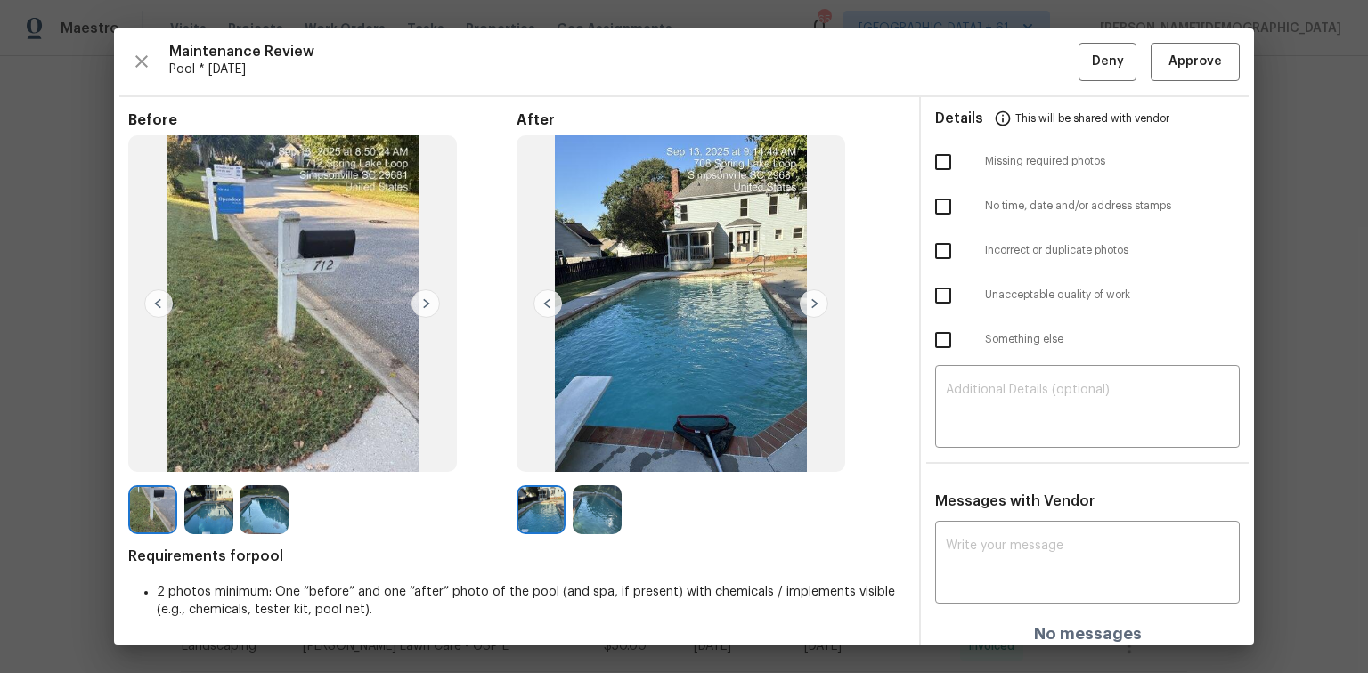
click at [973, 84] on div "Maintenance Review Pool * Mon, Sep 08 Deny Approve Before After Requirements fo…" at bounding box center [684, 337] width 1140 height 616
click at [973, 73] on button "Approve" at bounding box center [1195, 62] width 89 height 38
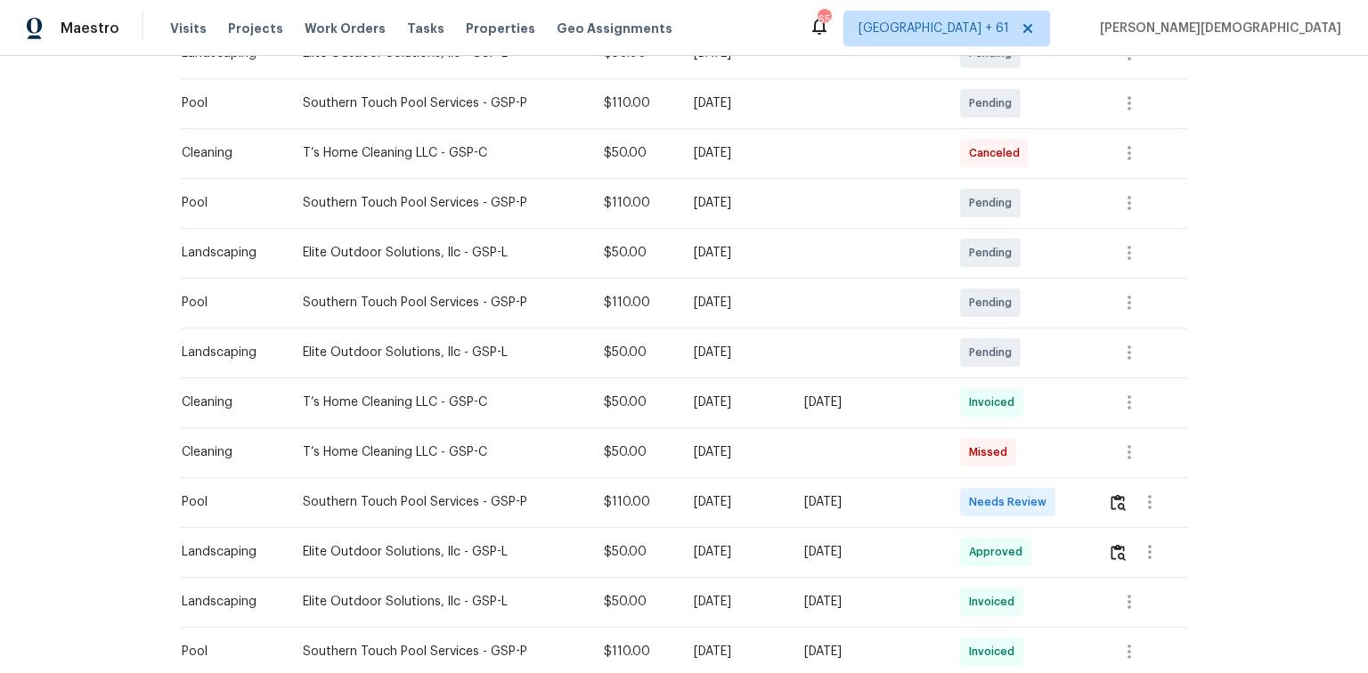
scroll to position [428, 0]
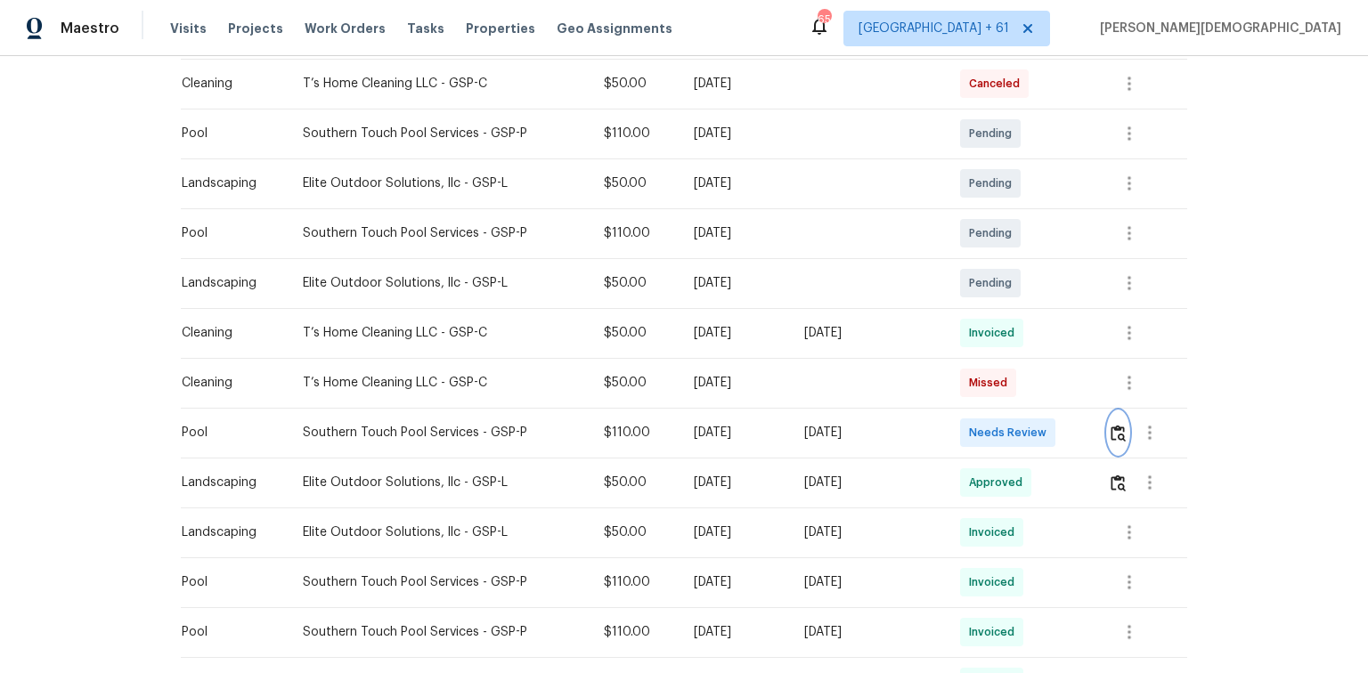
click at [973, 425] on img "button" at bounding box center [1118, 433] width 15 height 17
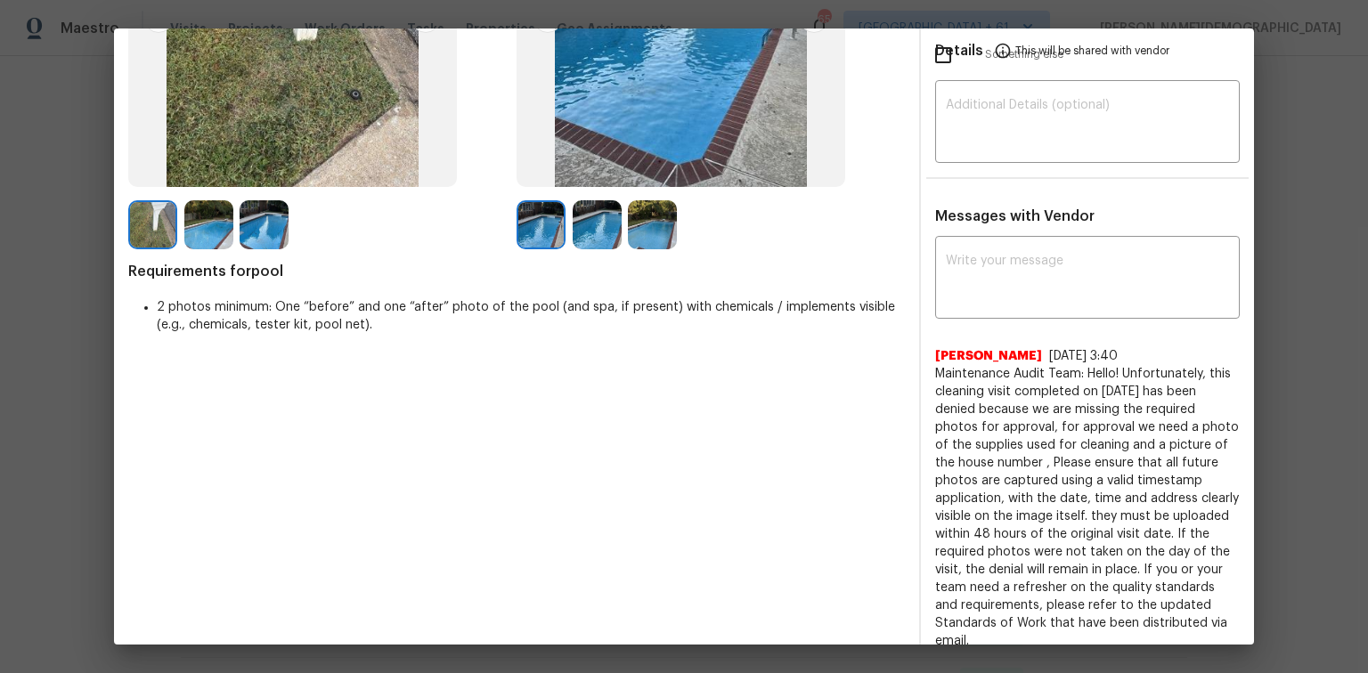
scroll to position [0, 0]
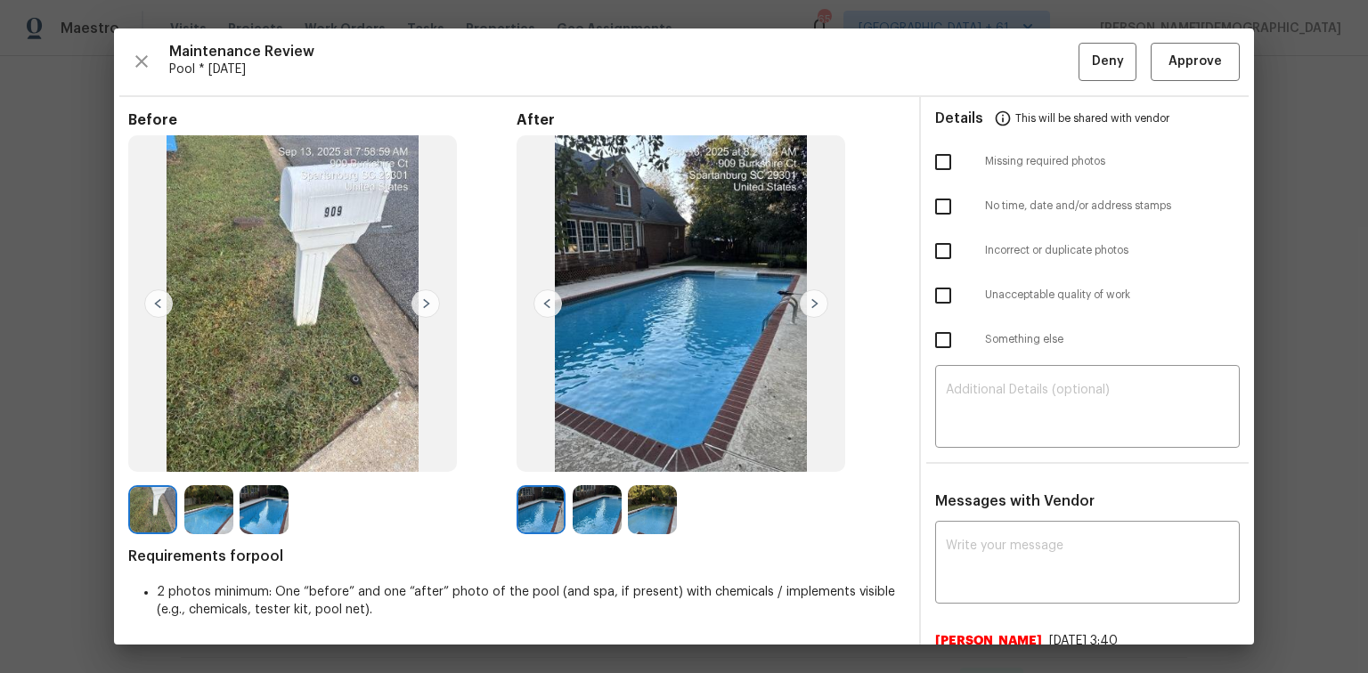
click at [588, 450] on img at bounding box center [597, 509] width 49 height 49
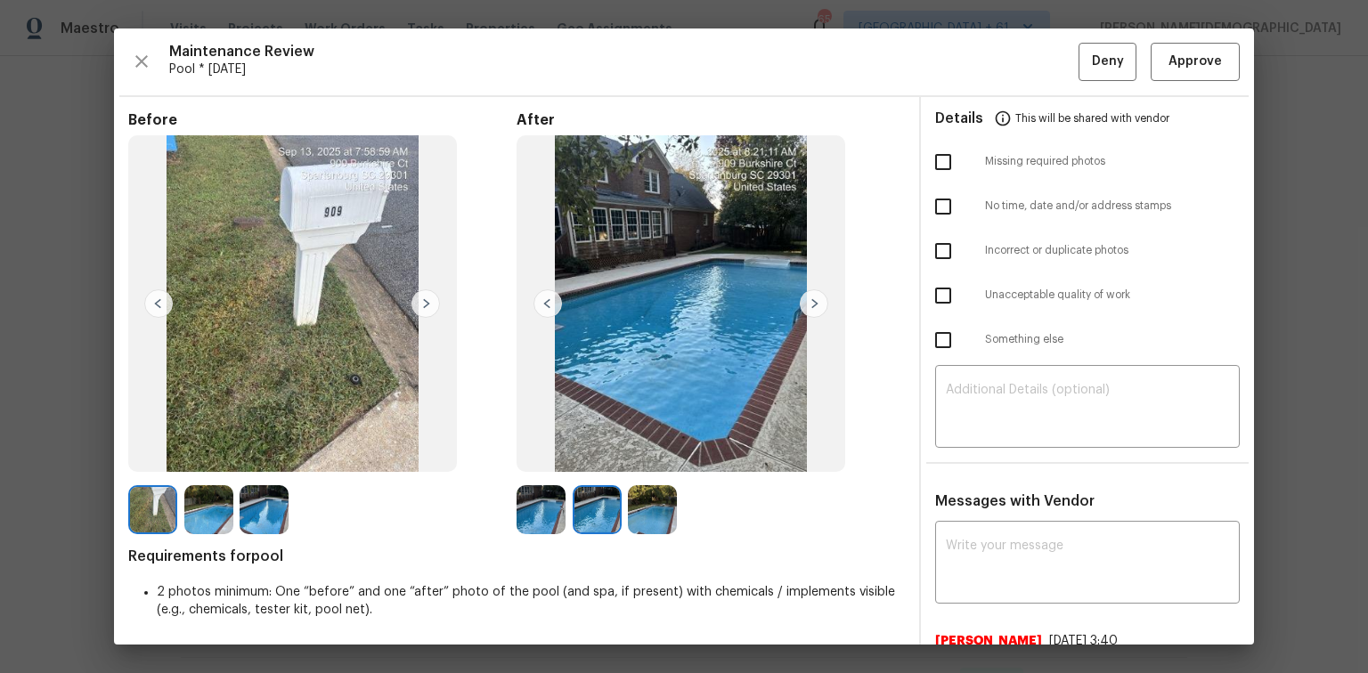
click at [545, 450] on img at bounding box center [541, 509] width 49 height 49
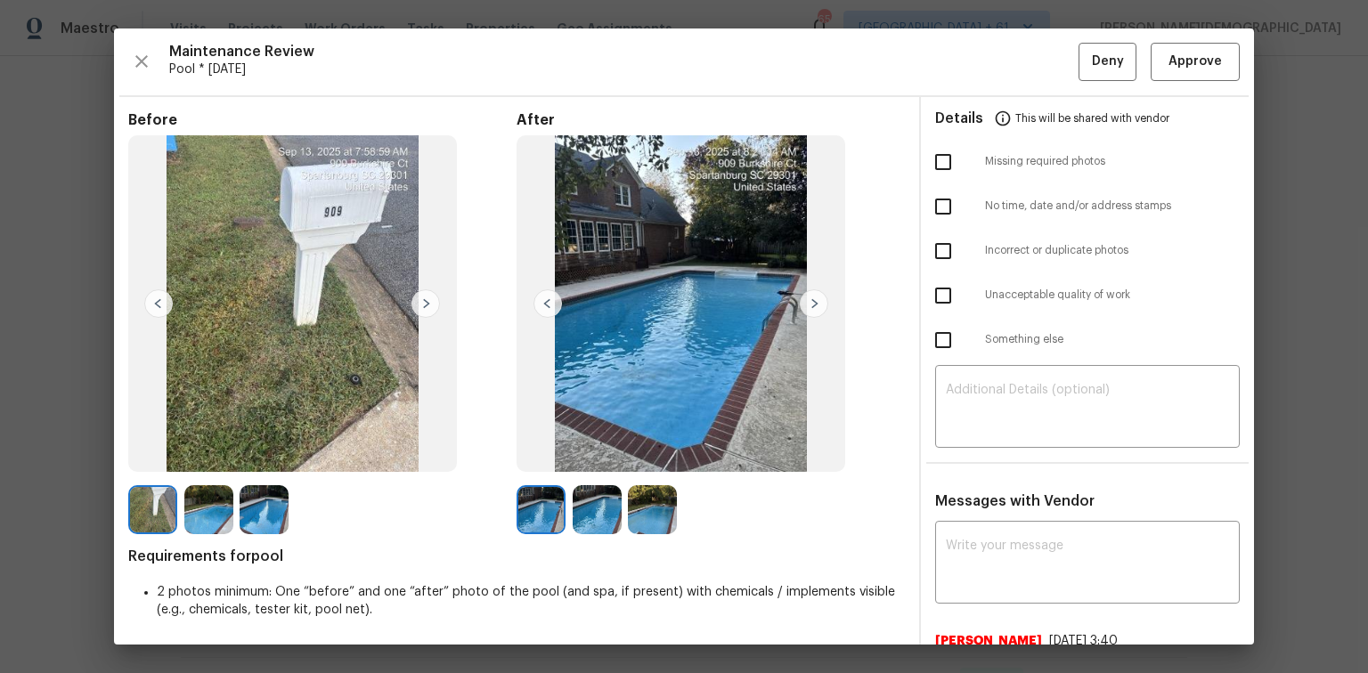
click at [609, 450] on img at bounding box center [597, 509] width 49 height 49
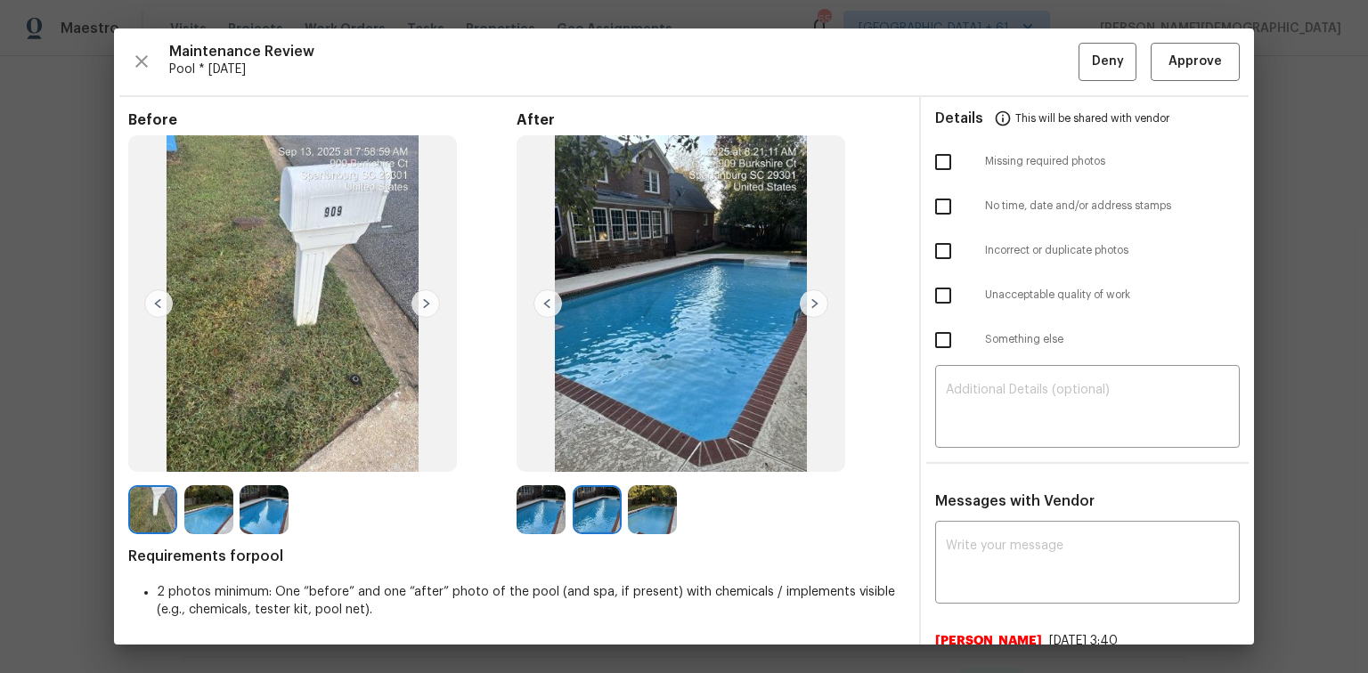
click at [417, 298] on img at bounding box center [425, 303] width 29 height 29
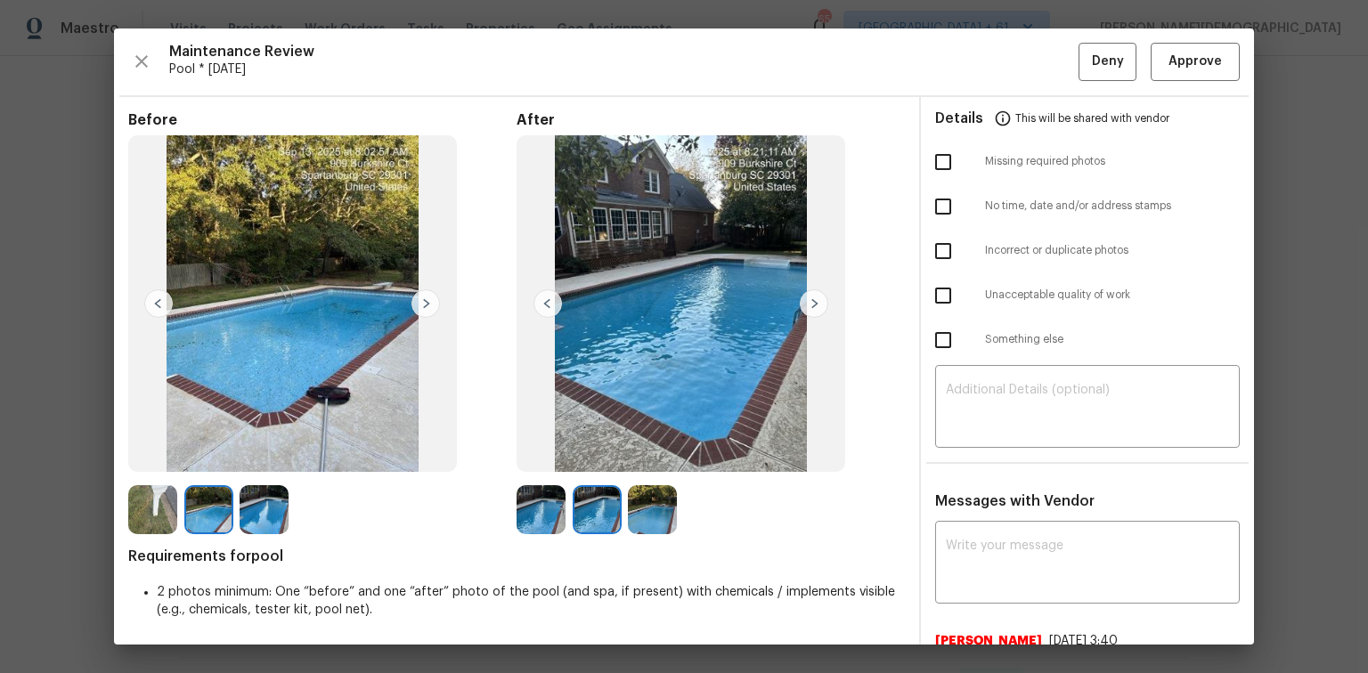
click at [417, 299] on img at bounding box center [425, 303] width 29 height 29
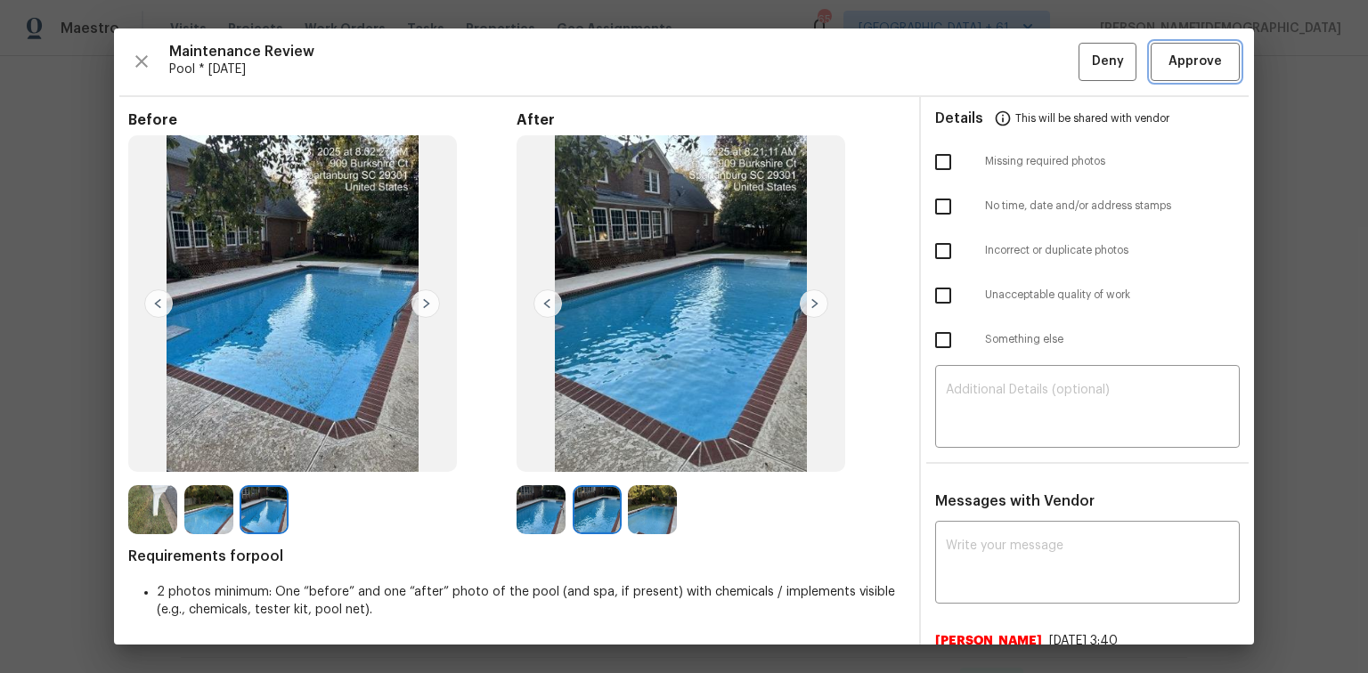
click at [973, 61] on span "Approve" at bounding box center [1195, 62] width 53 height 22
